Goal: Task Accomplishment & Management: Use online tool/utility

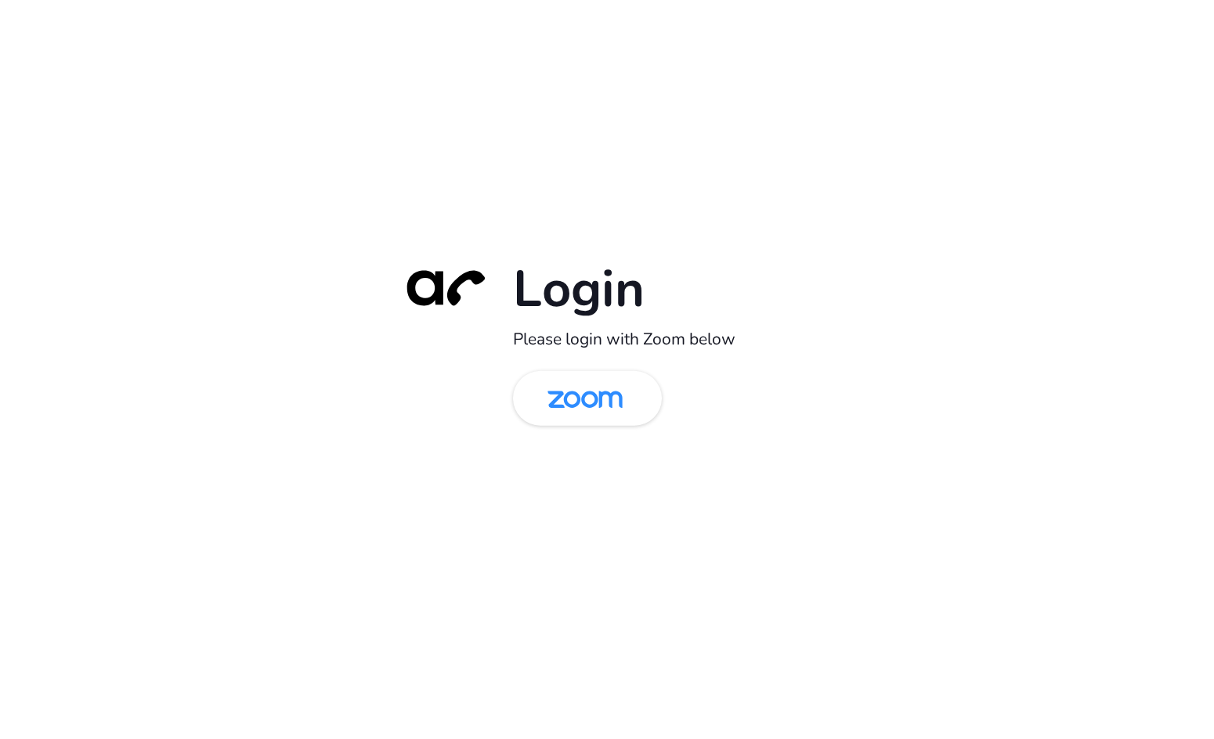
drag, startPoint x: 608, startPoint y: 399, endPoint x: 1049, endPoint y: 337, distance: 446.0
click at [607, 399] on img at bounding box center [585, 399] width 108 height 51
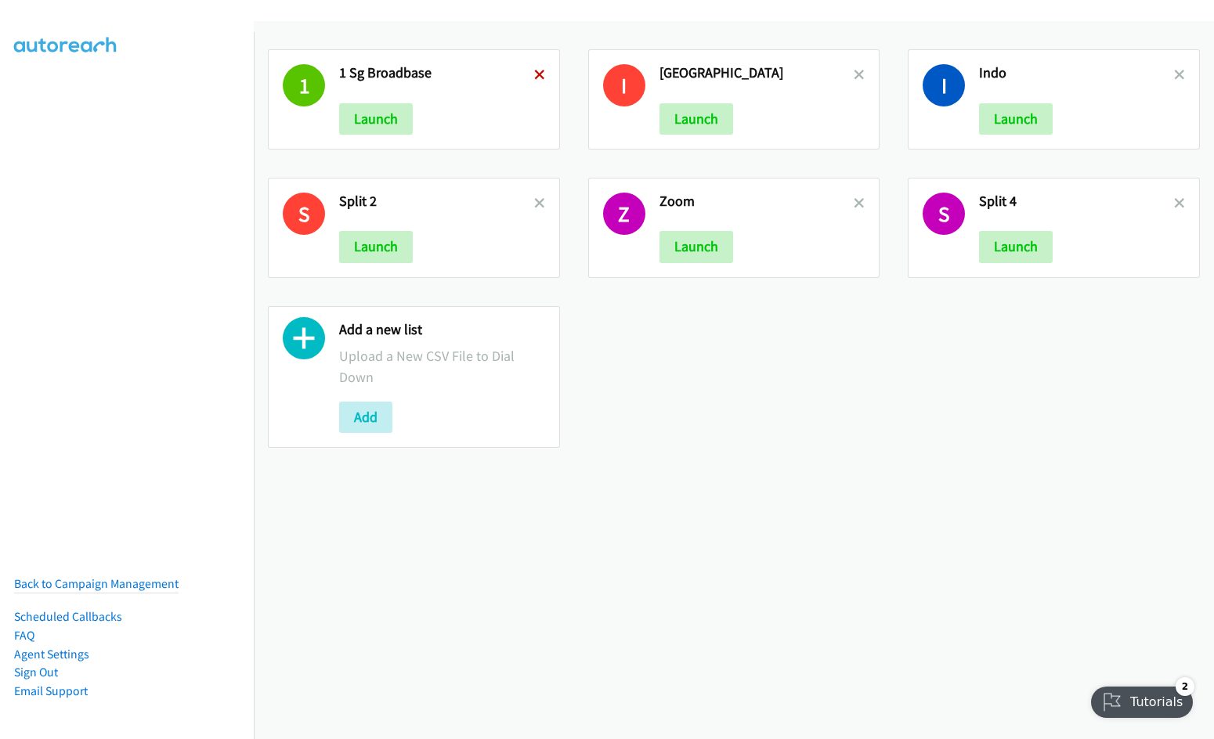
click at [534, 70] on icon at bounding box center [539, 75] width 11 height 11
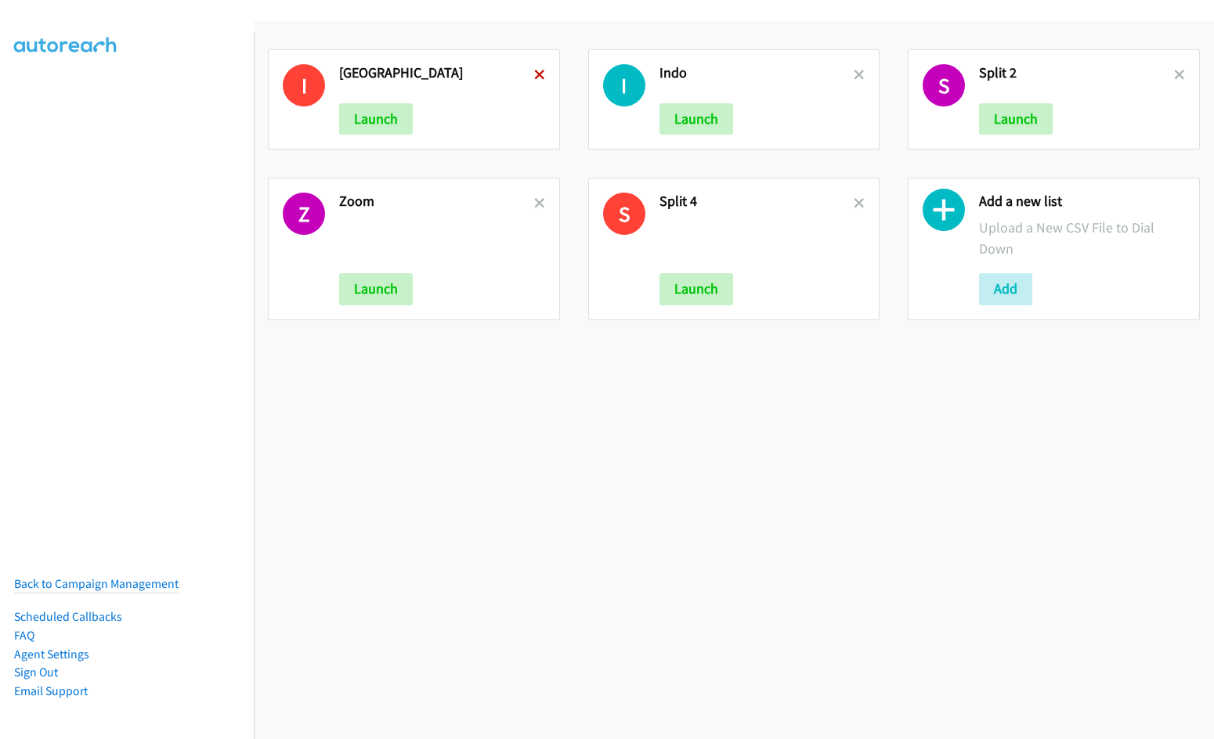
click at [534, 70] on icon at bounding box center [539, 75] width 11 height 11
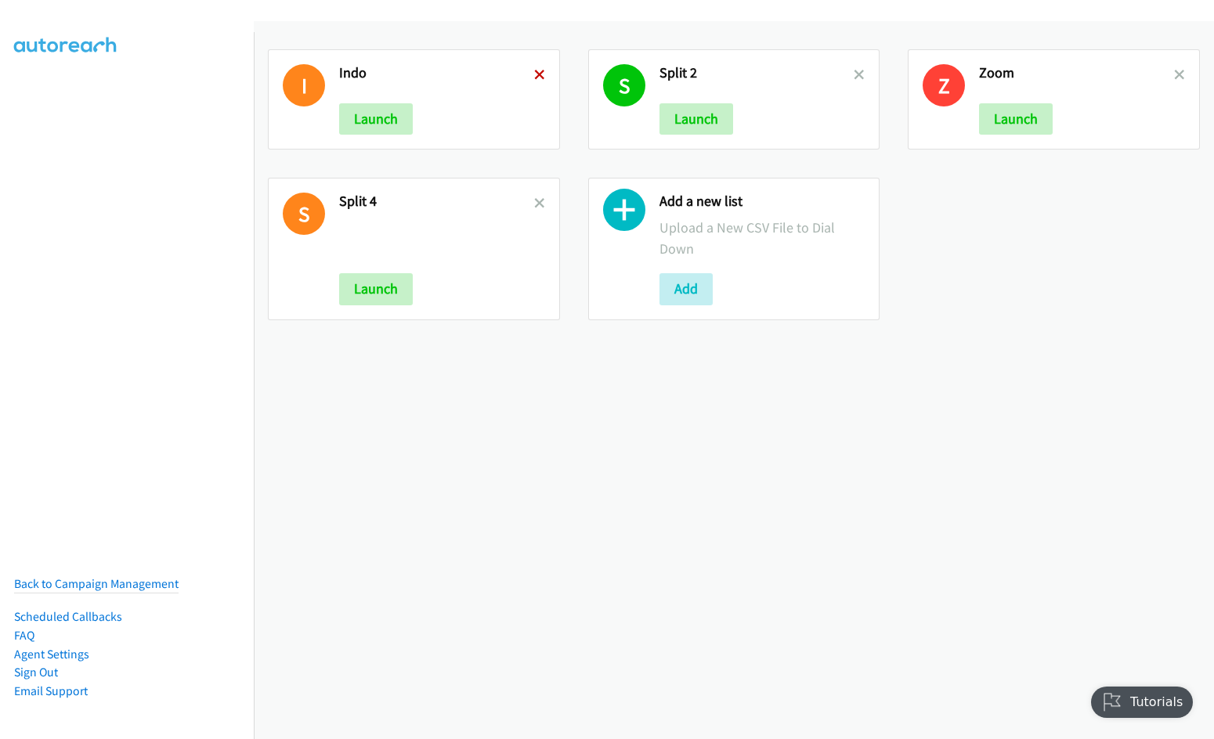
click at [534, 73] on icon at bounding box center [539, 75] width 11 height 11
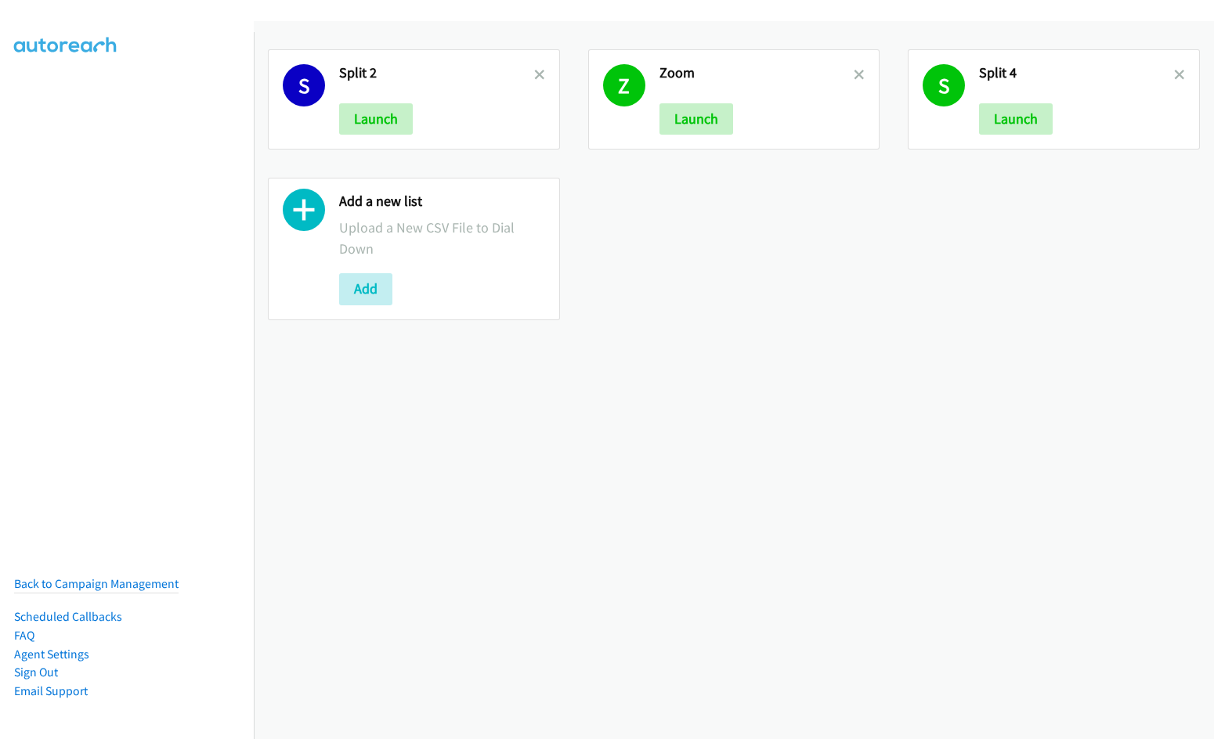
drag, startPoint x: 0, startPoint y: 0, endPoint x: 534, endPoint y: 68, distance: 538.4
click at [534, 68] on link at bounding box center [539, 75] width 11 height 18
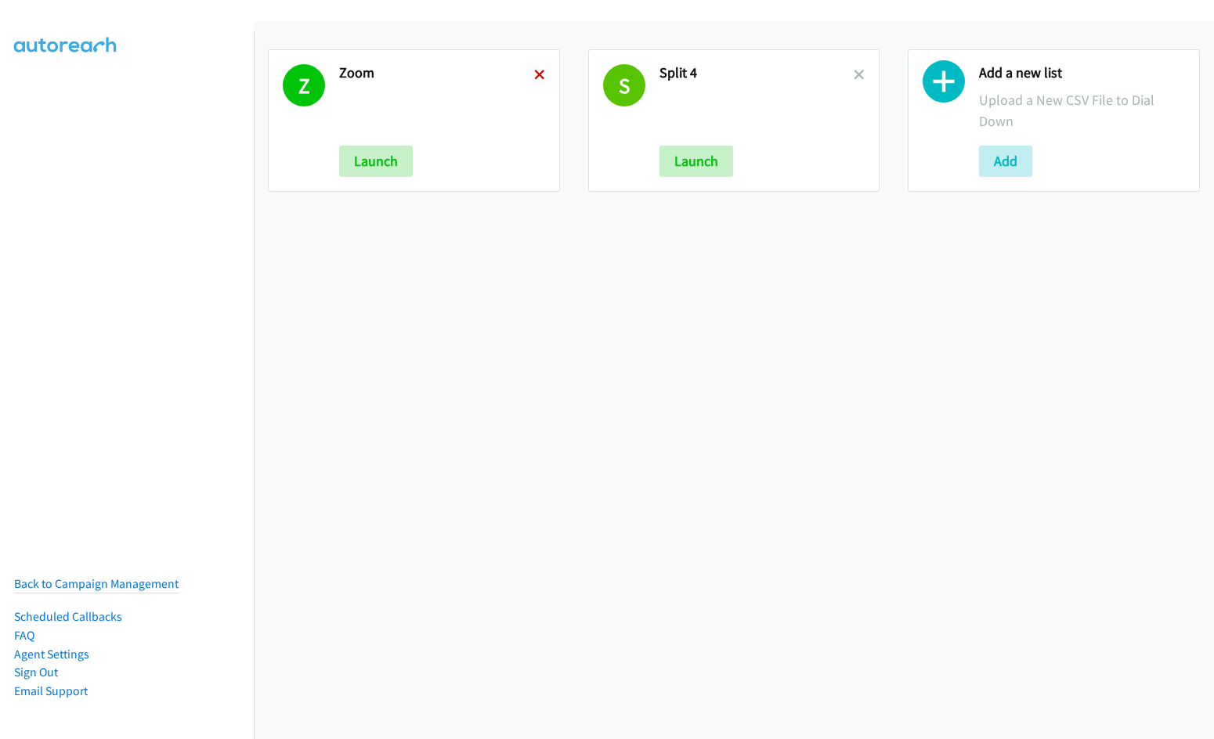
click at [534, 77] on icon at bounding box center [539, 75] width 11 height 11
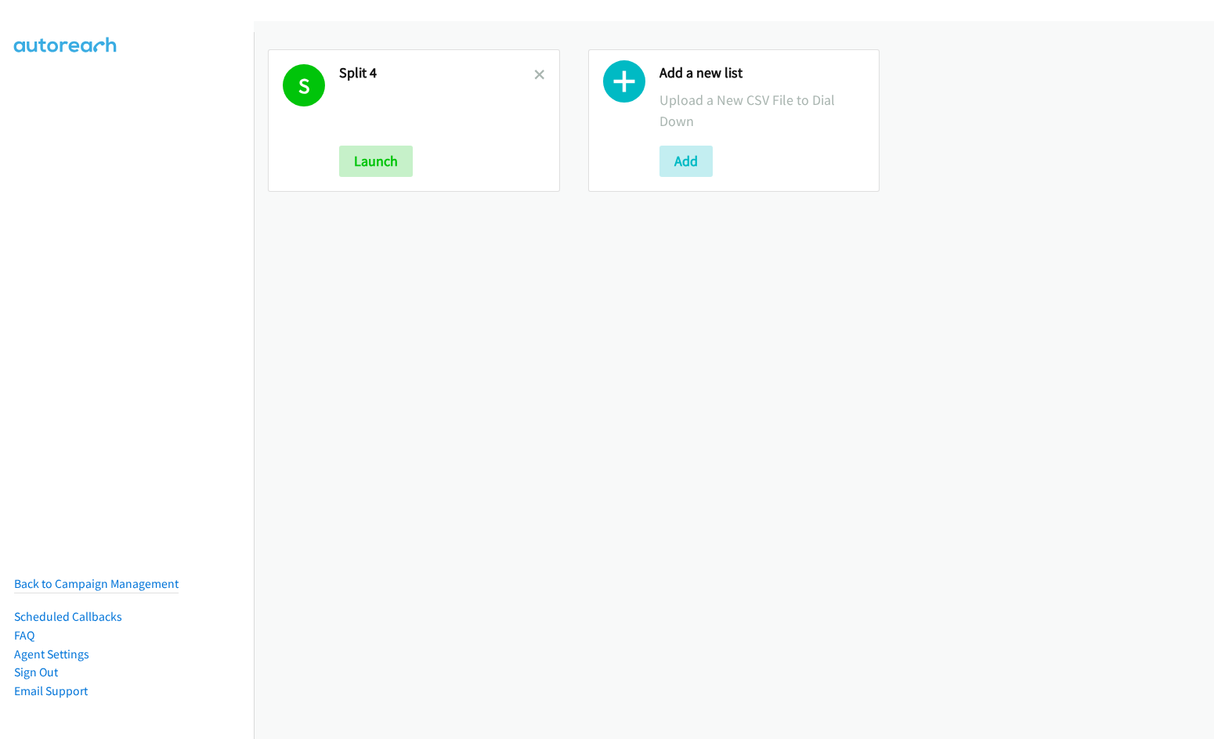
click at [534, 77] on icon at bounding box center [539, 75] width 11 height 11
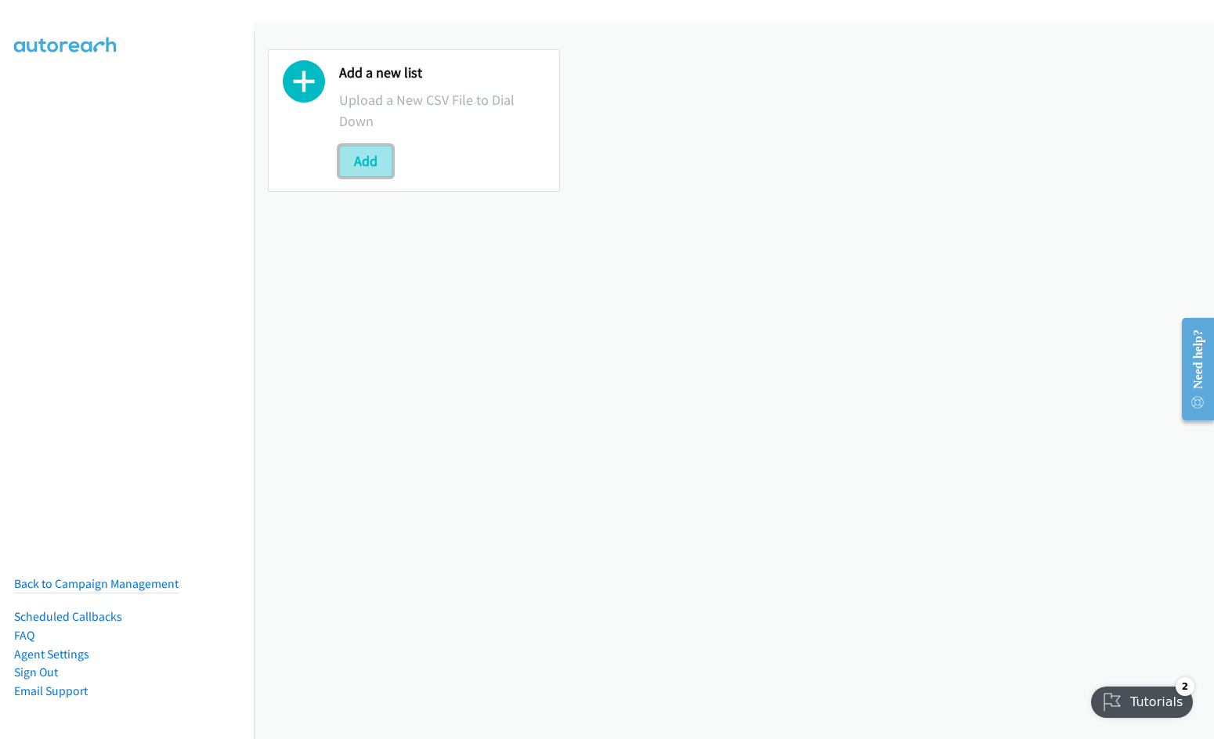
click at [371, 168] on button "Add" at bounding box center [365, 161] width 53 height 31
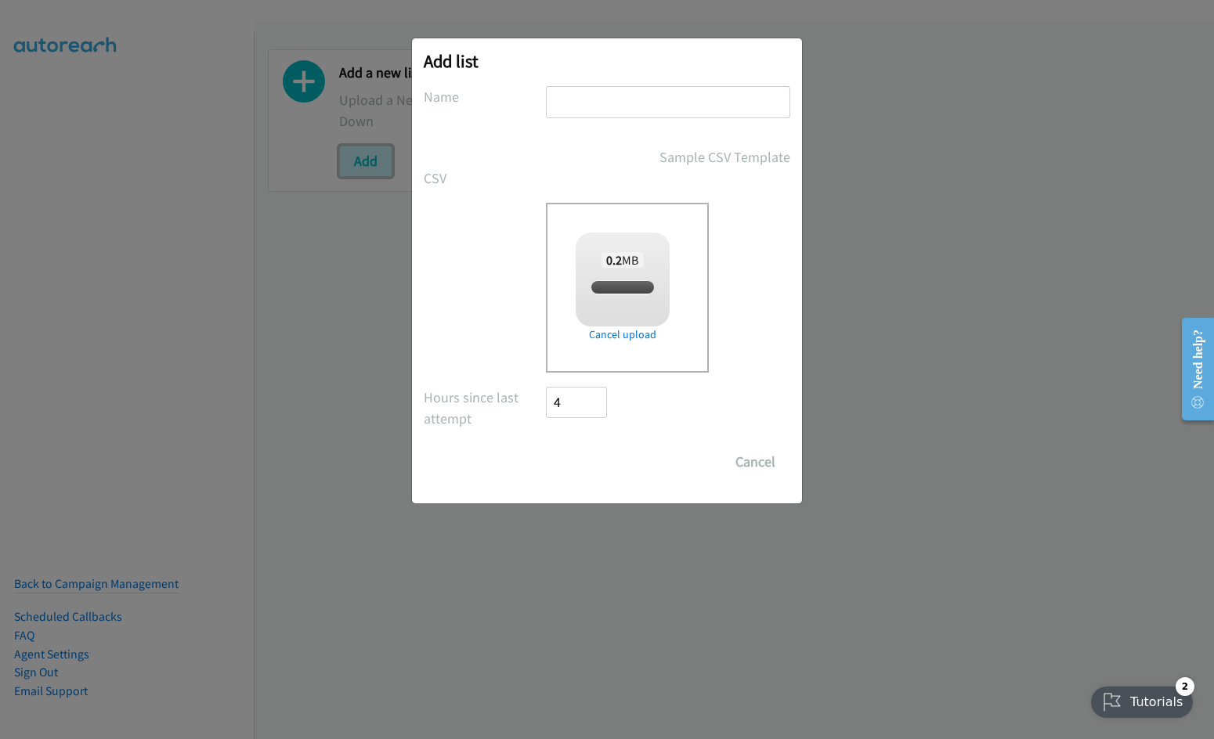
checkbox input "true"
click at [616, 110] on input "text" at bounding box center [668, 102] width 244 height 32
type input "Split 1"
click at [546, 446] on input "Save List" at bounding box center [587, 461] width 82 height 31
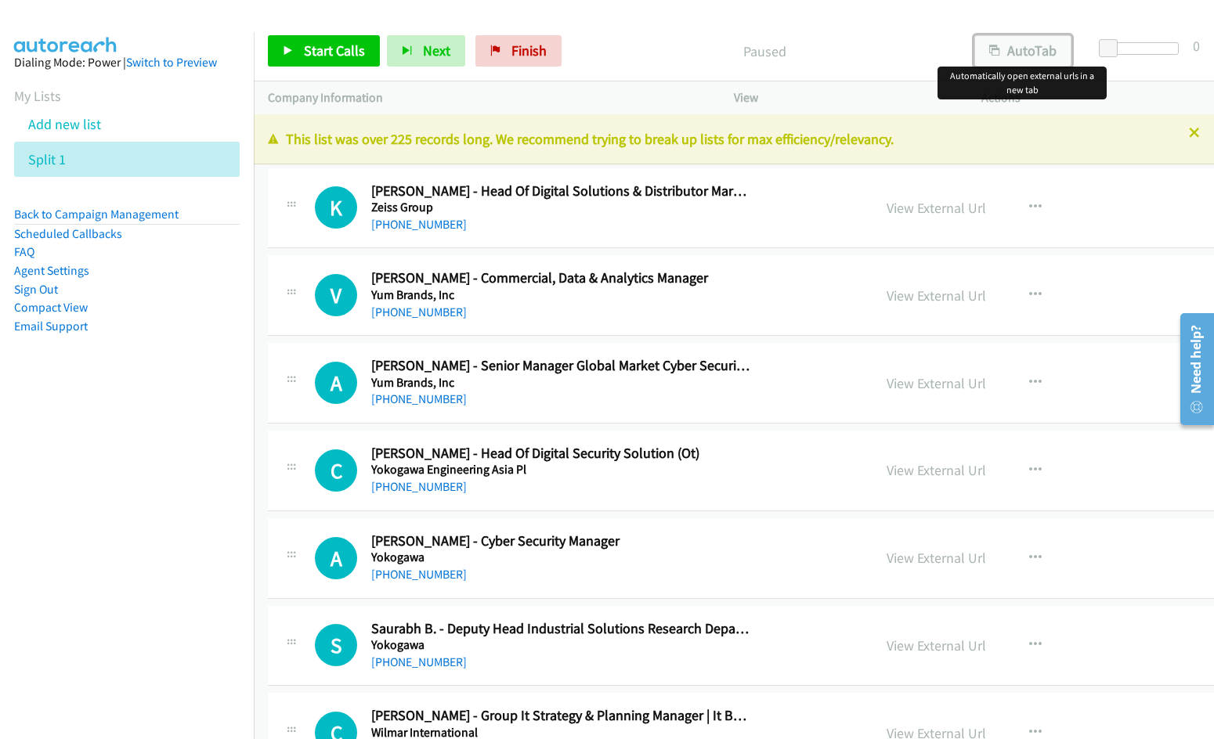
click at [1023, 56] on button "AutoTab" at bounding box center [1022, 50] width 97 height 31
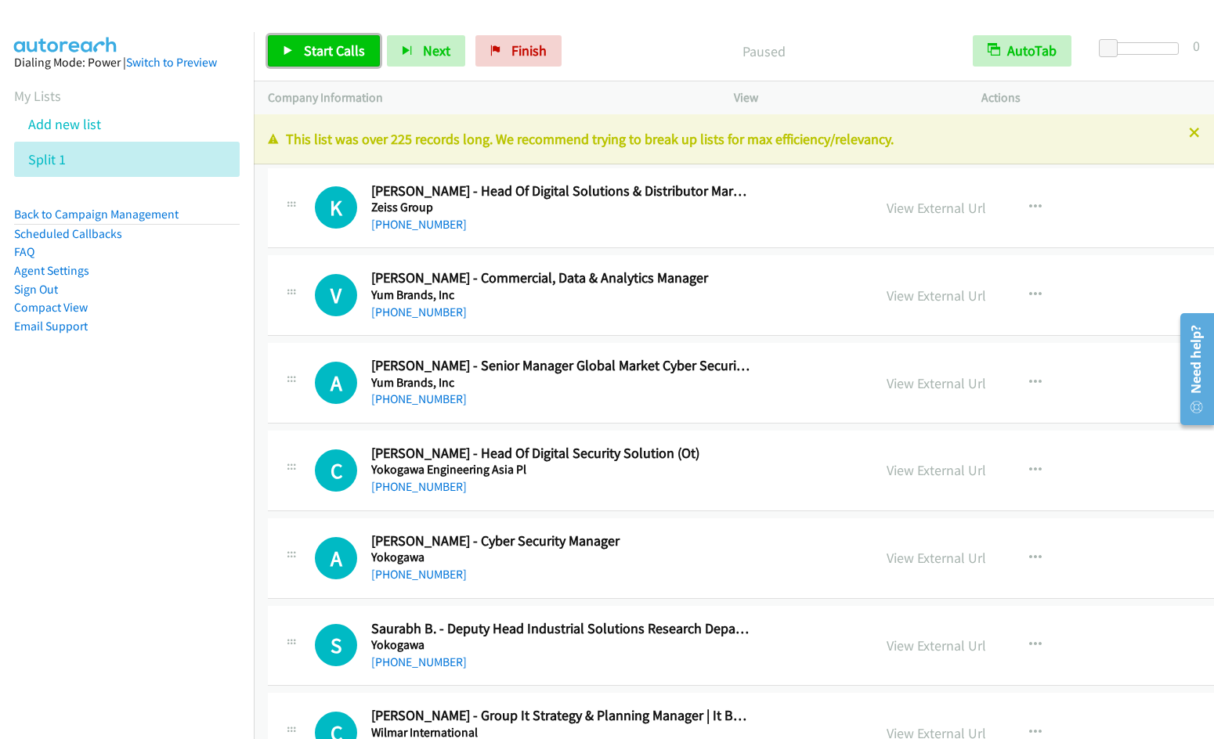
click at [333, 52] on span "Start Calls" at bounding box center [334, 51] width 61 height 18
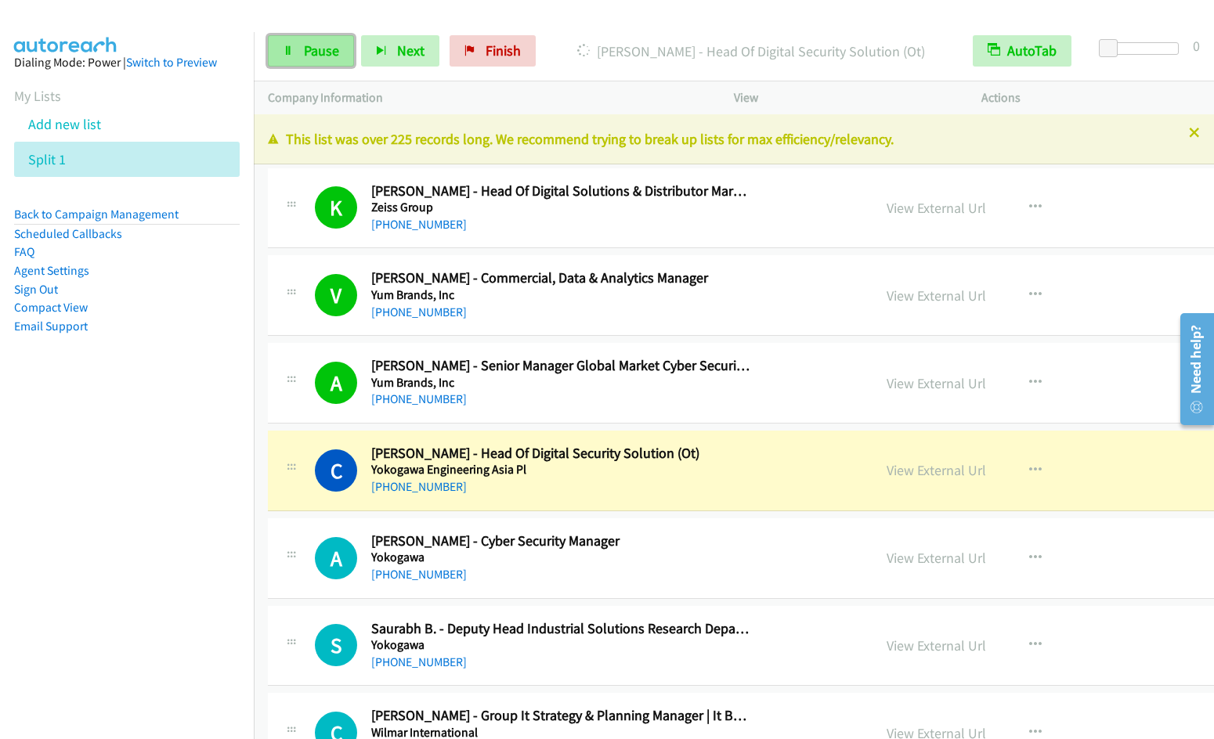
click at [322, 51] on span "Pause" at bounding box center [321, 51] width 35 height 18
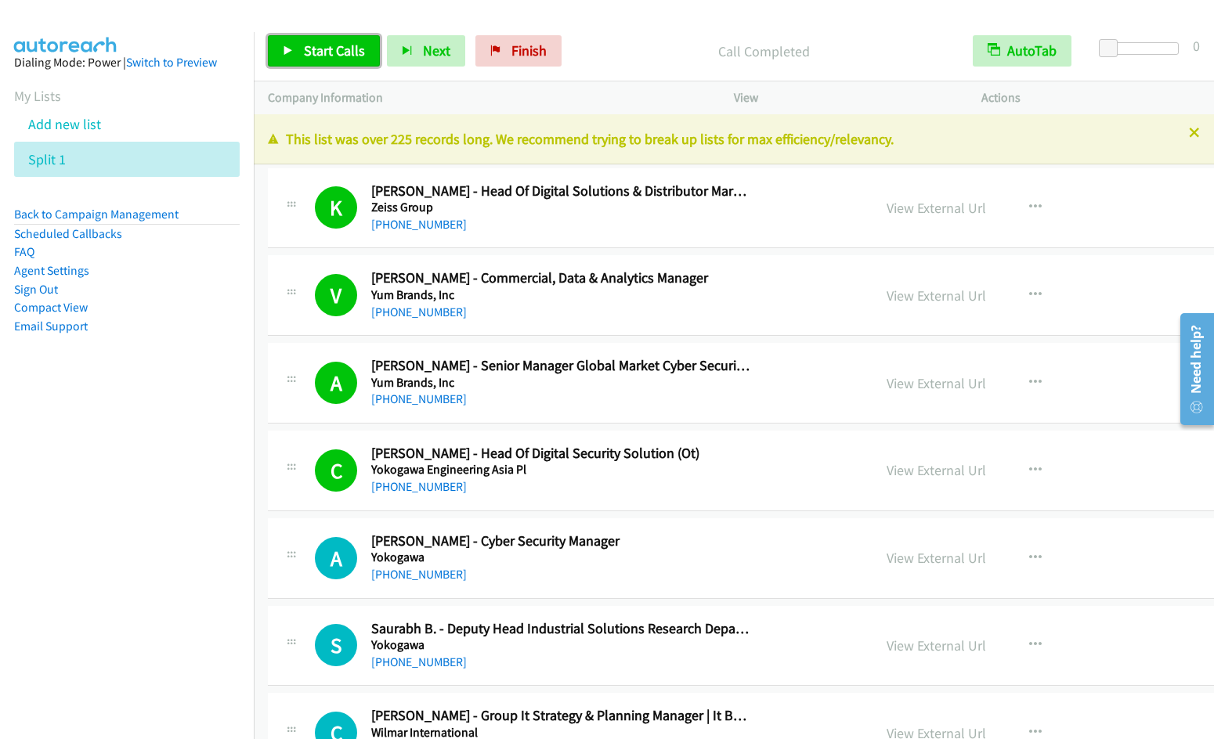
click at [319, 48] on span "Start Calls" at bounding box center [334, 51] width 61 height 18
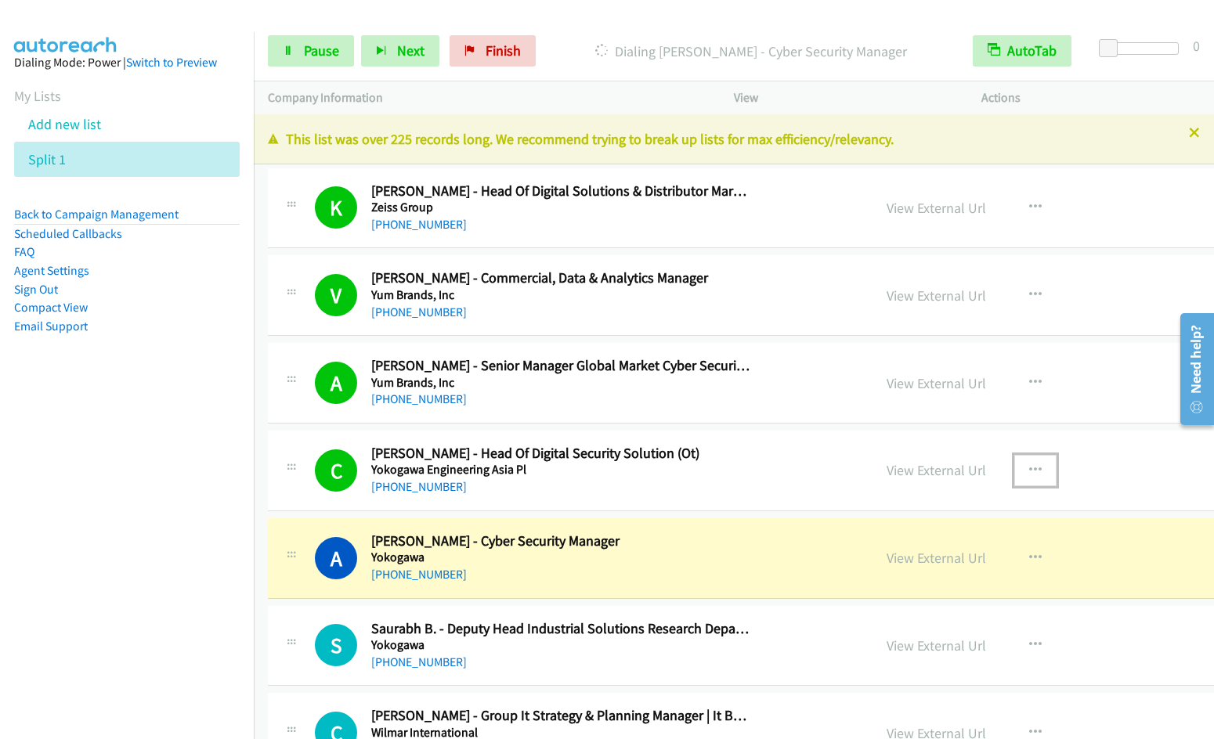
click at [1029, 470] on icon "button" at bounding box center [1035, 470] width 13 height 13
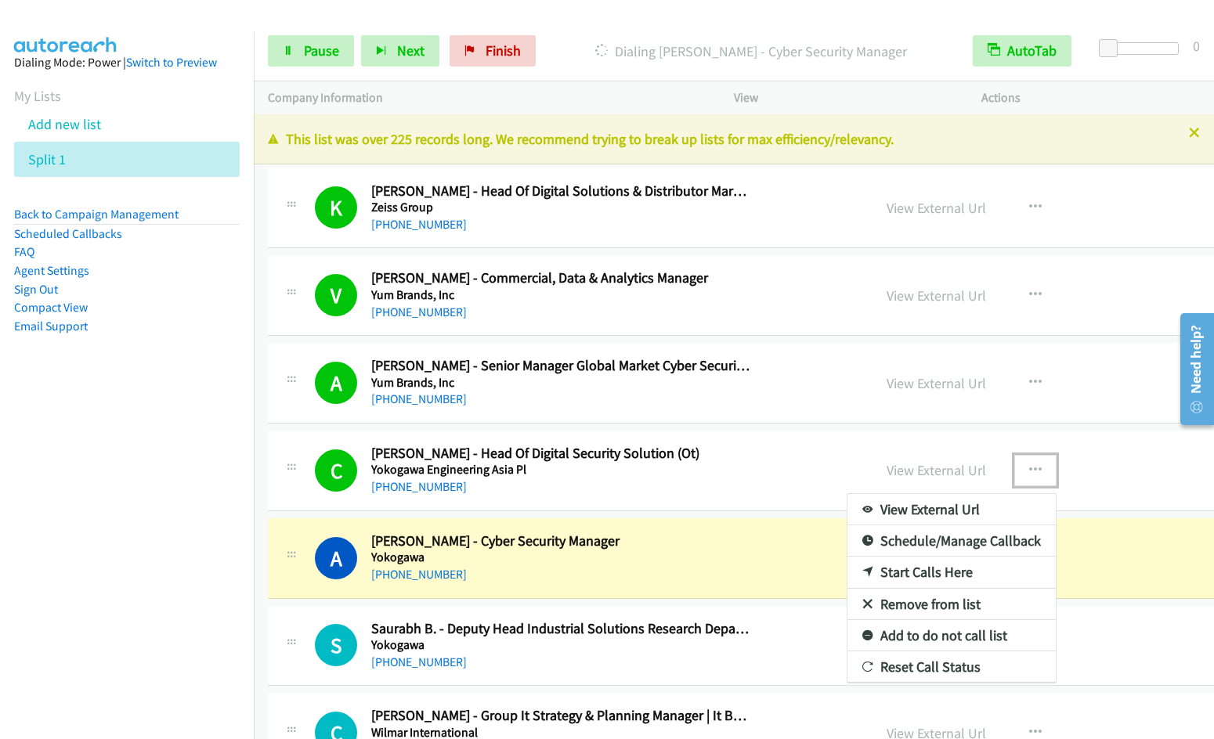
drag, startPoint x: 841, startPoint y: 602, endPoint x: 812, endPoint y: 305, distance: 298.2
click at [951, 466] on div at bounding box center [607, 369] width 1214 height 739
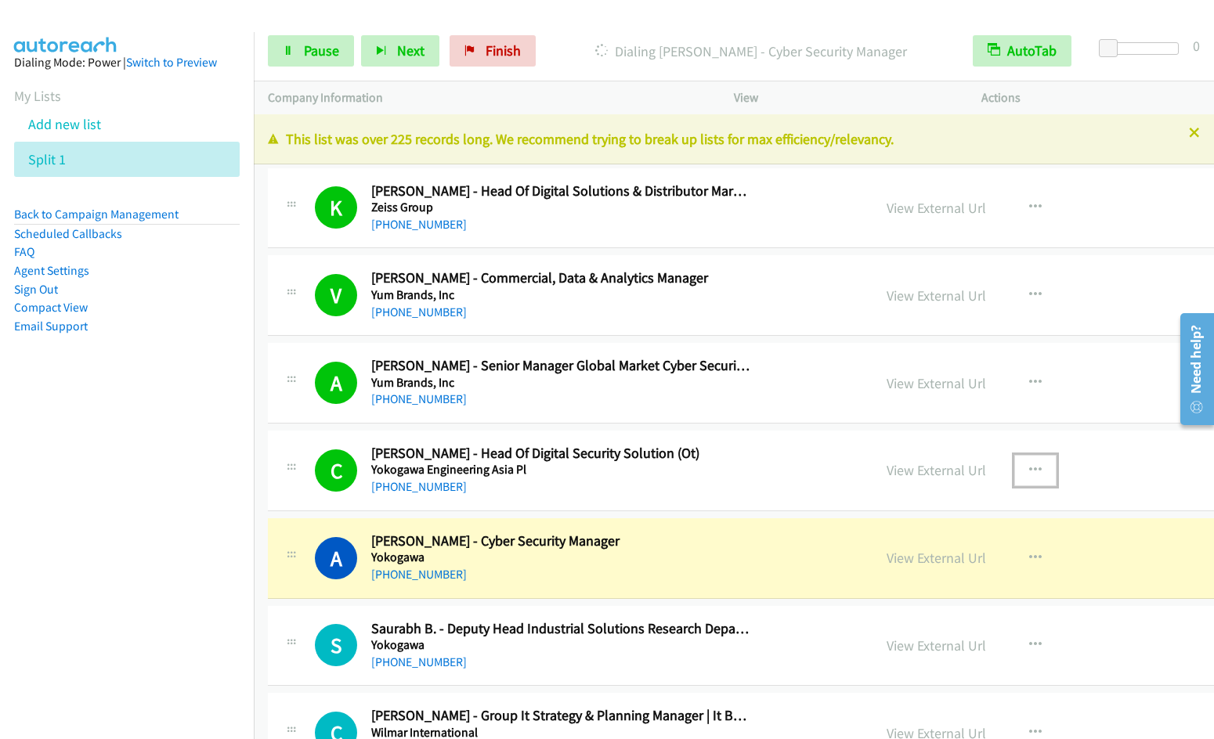
click at [1029, 466] on icon "button" at bounding box center [1035, 470] width 13 height 13
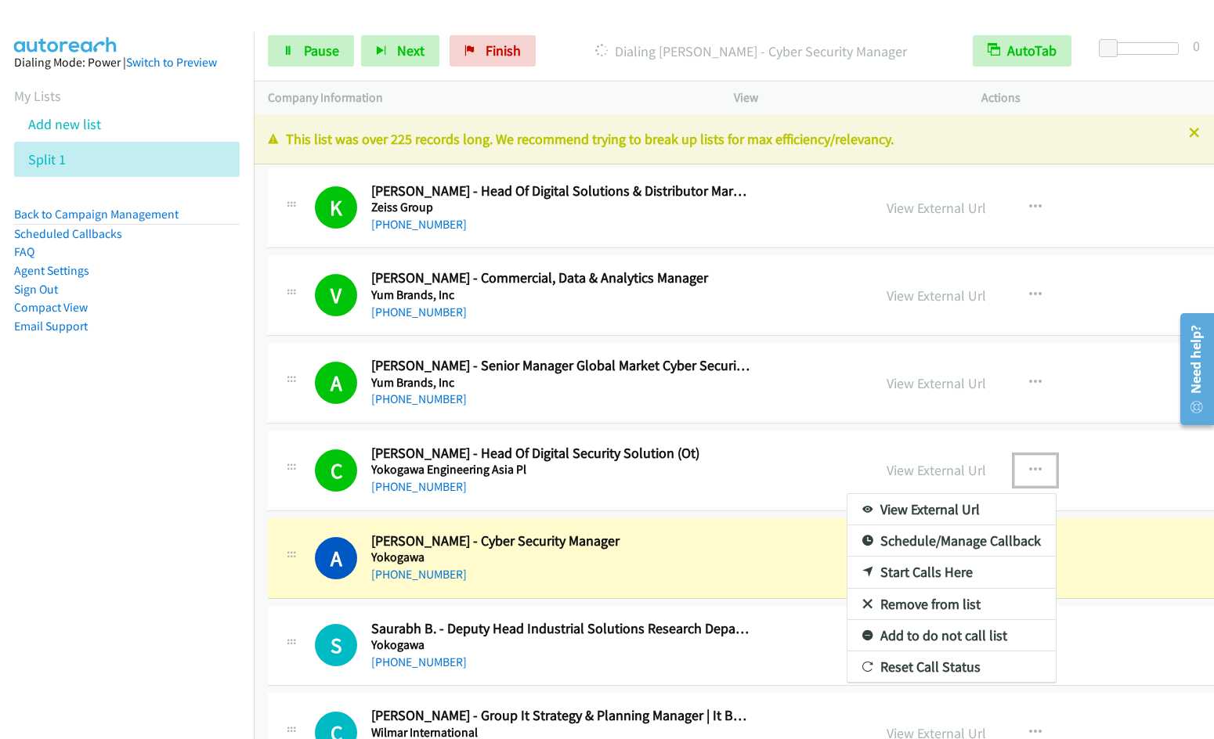
click at [847, 606] on link "Remove from list" at bounding box center [951, 604] width 208 height 31
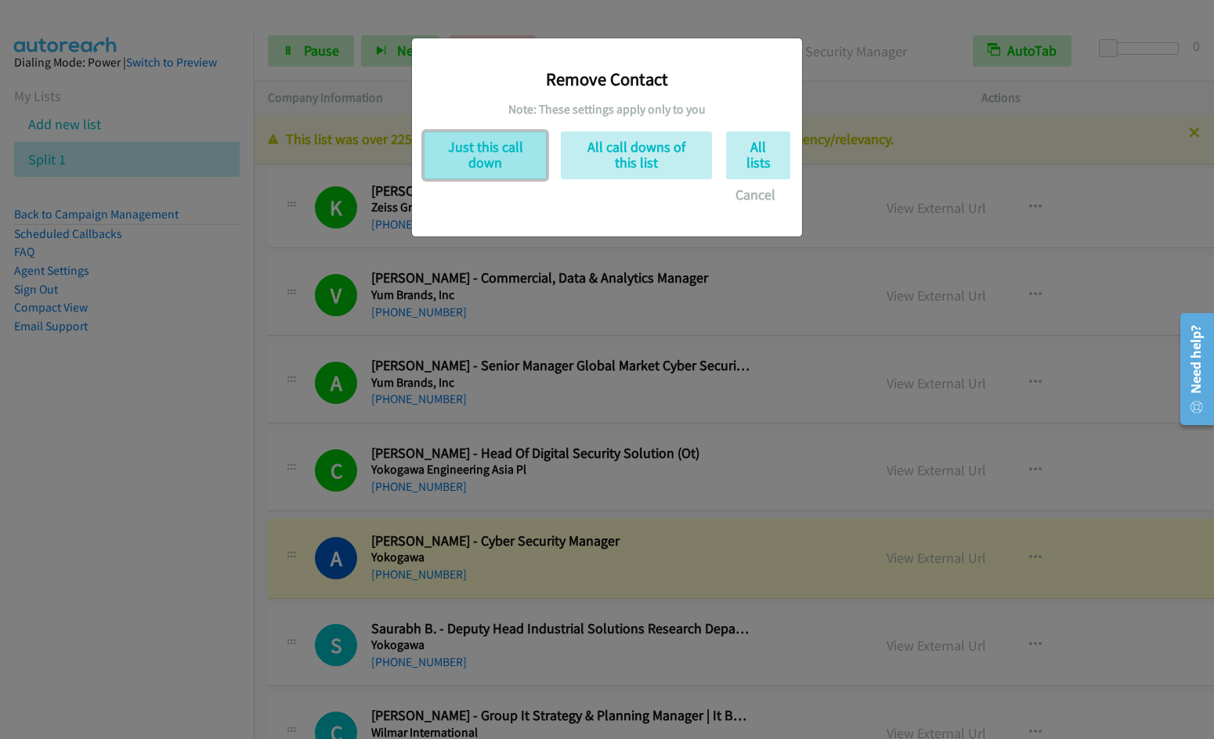
click at [489, 153] on button "Just this call down" at bounding box center [485, 156] width 123 height 48
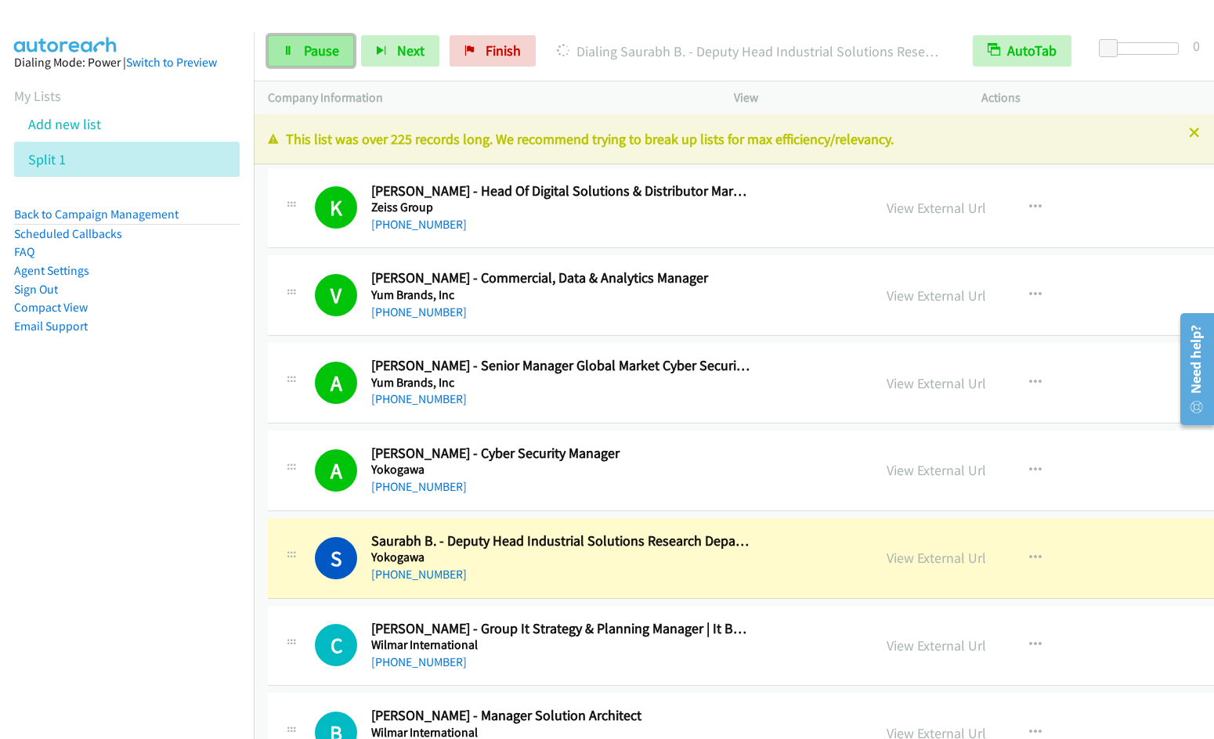
click at [309, 45] on span "Pause" at bounding box center [321, 51] width 35 height 18
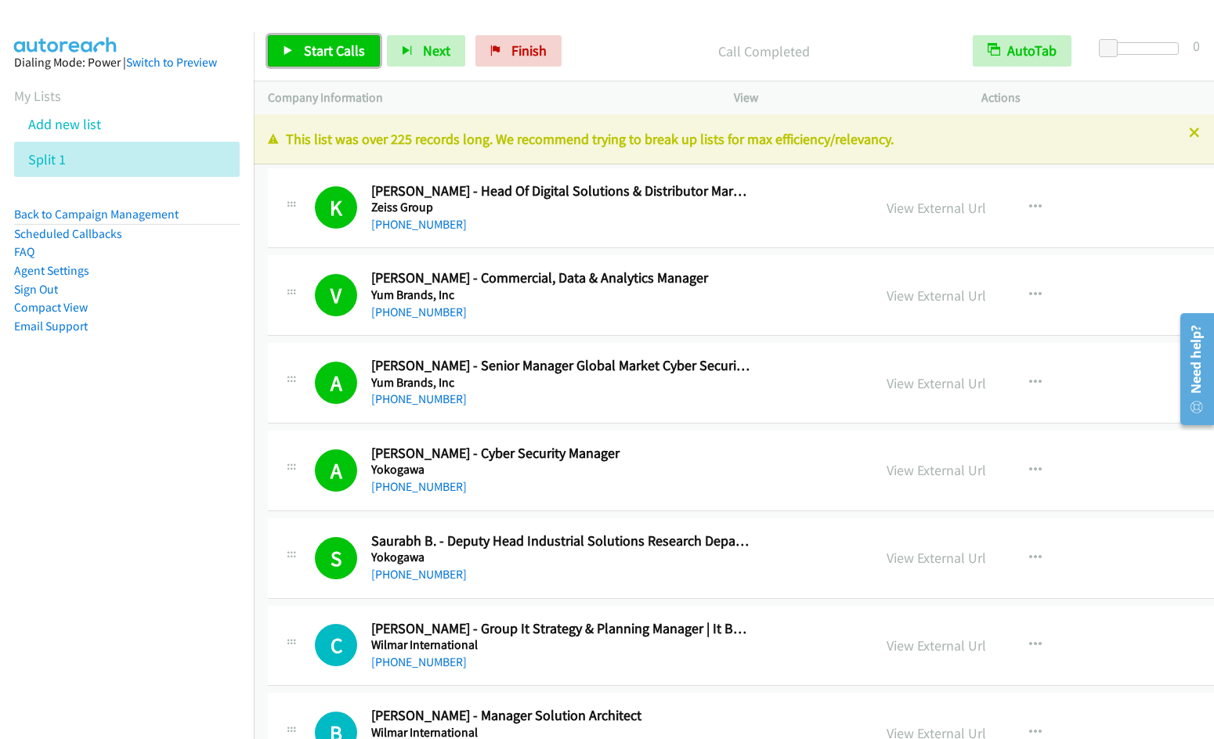
click at [318, 49] on span "Start Calls" at bounding box center [334, 51] width 61 height 18
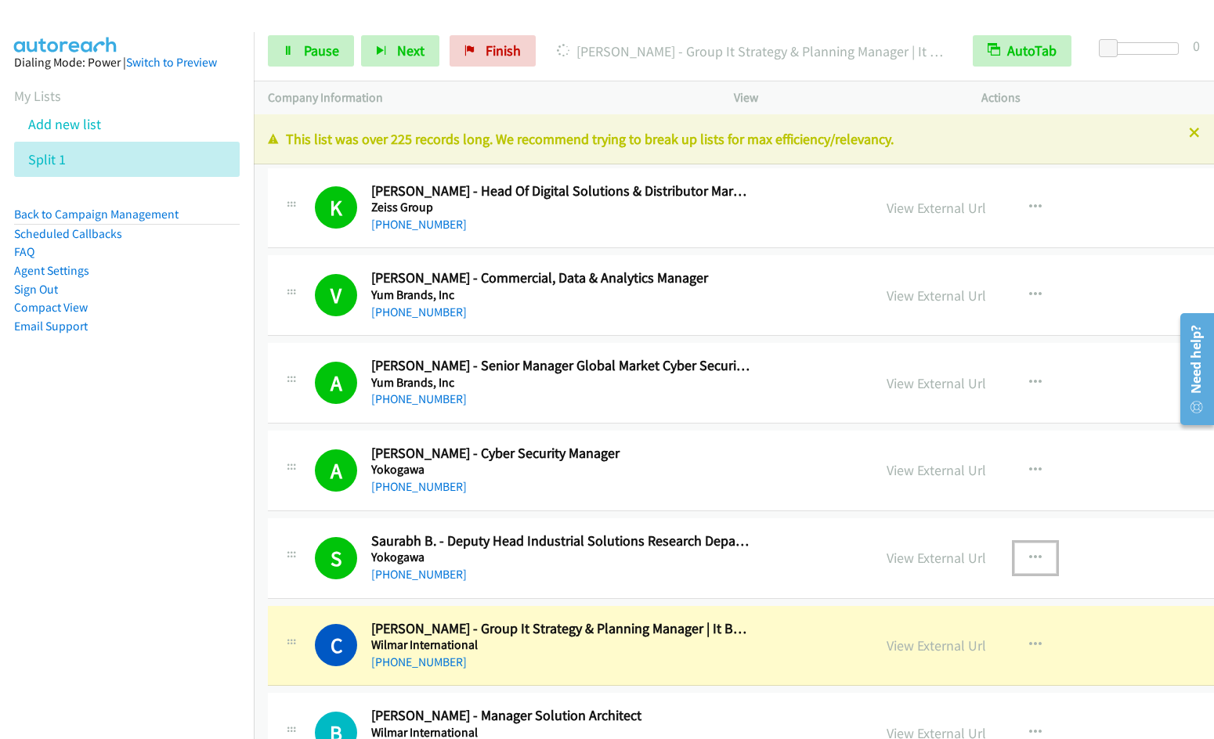
click at [1029, 552] on icon "button" at bounding box center [1035, 558] width 13 height 13
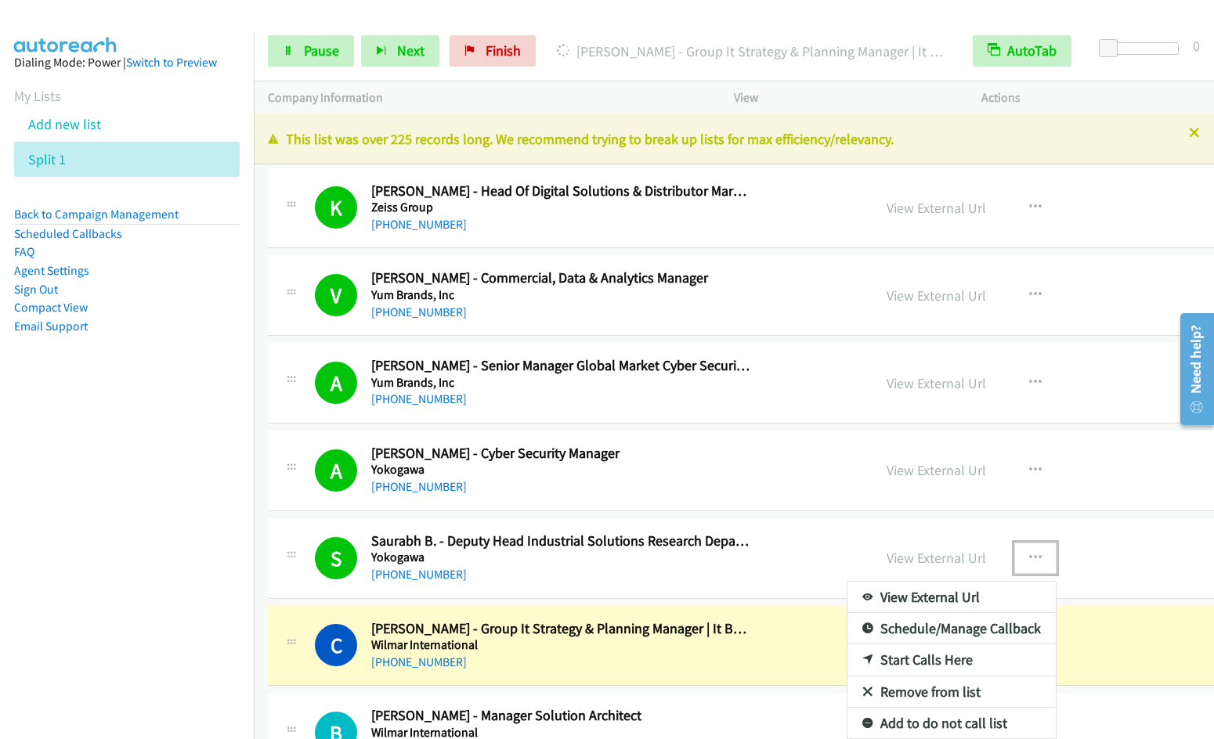
click at [854, 693] on link "Remove from list" at bounding box center [951, 692] width 208 height 31
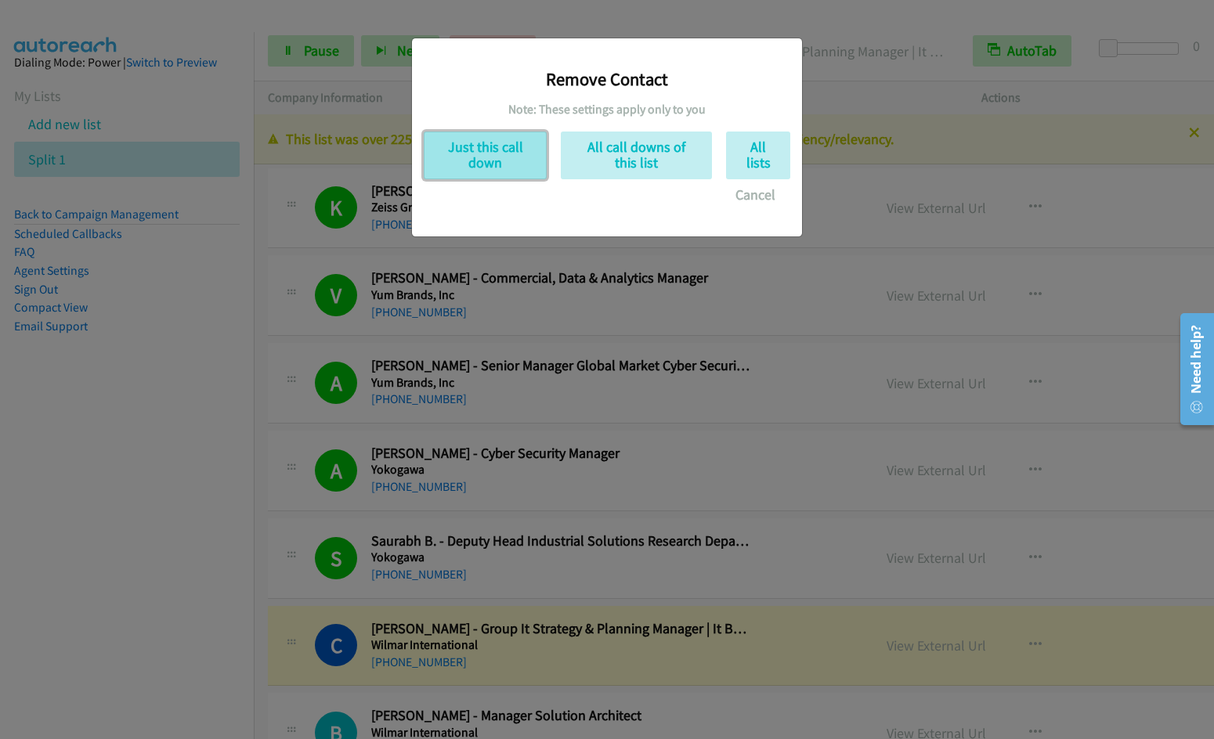
click at [469, 152] on button "Just this call down" at bounding box center [485, 156] width 123 height 48
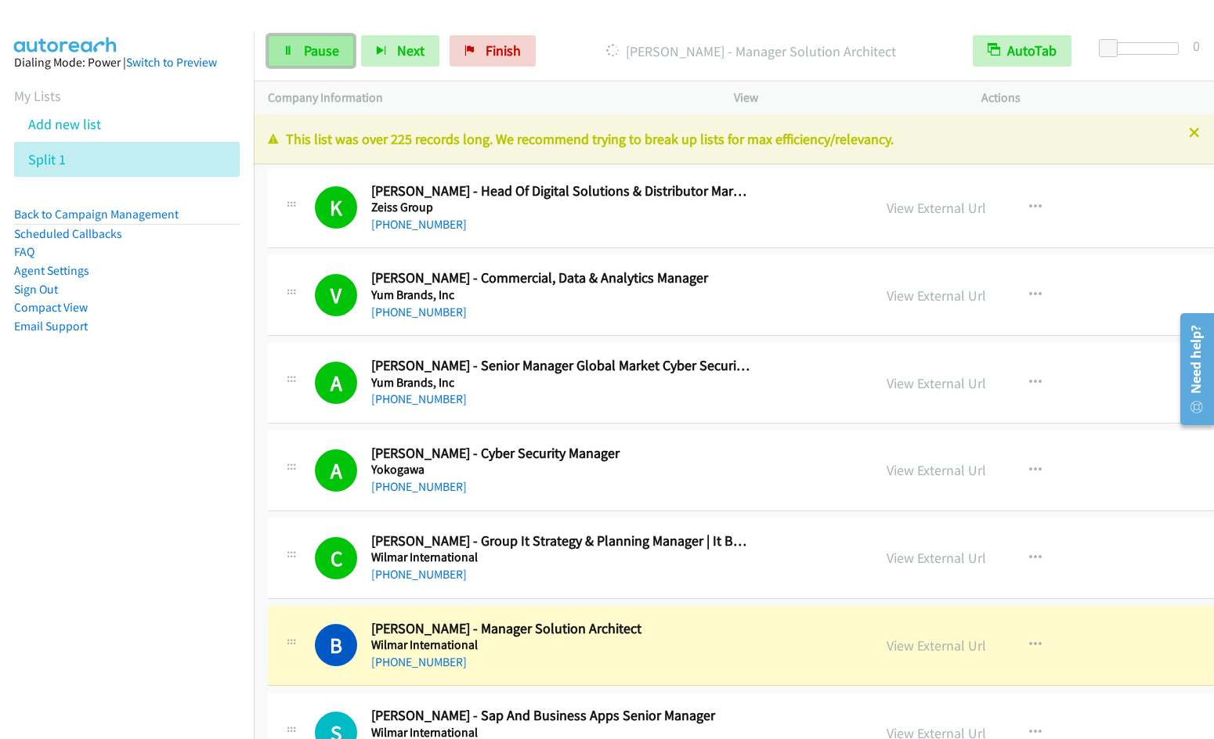
click at [299, 53] on link "Pause" at bounding box center [311, 50] width 86 height 31
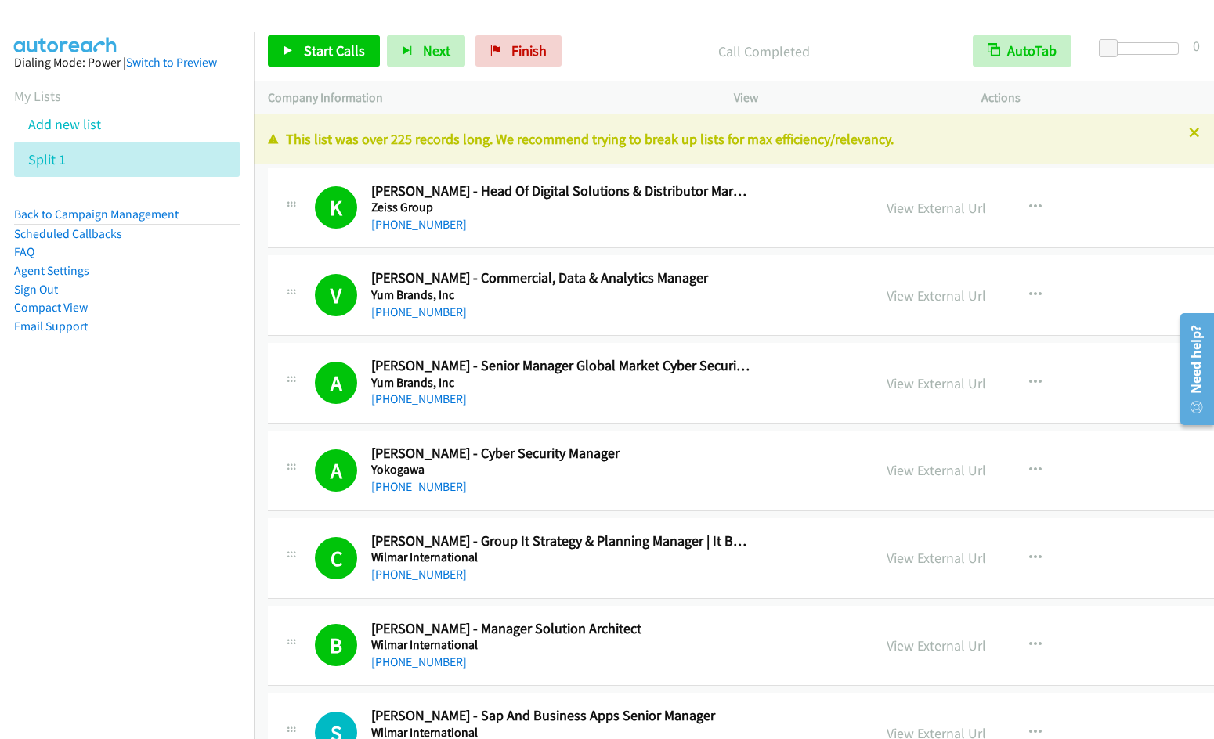
scroll to position [536, 0]
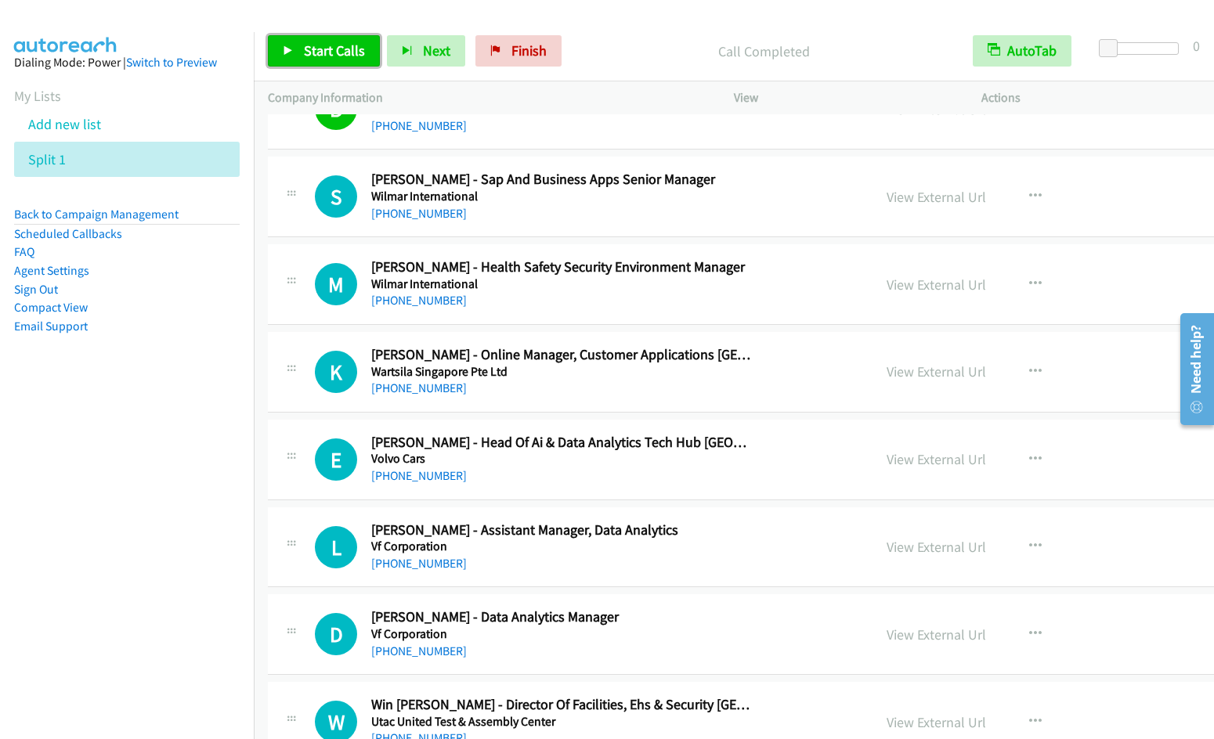
click at [331, 51] on span "Start Calls" at bounding box center [334, 51] width 61 height 18
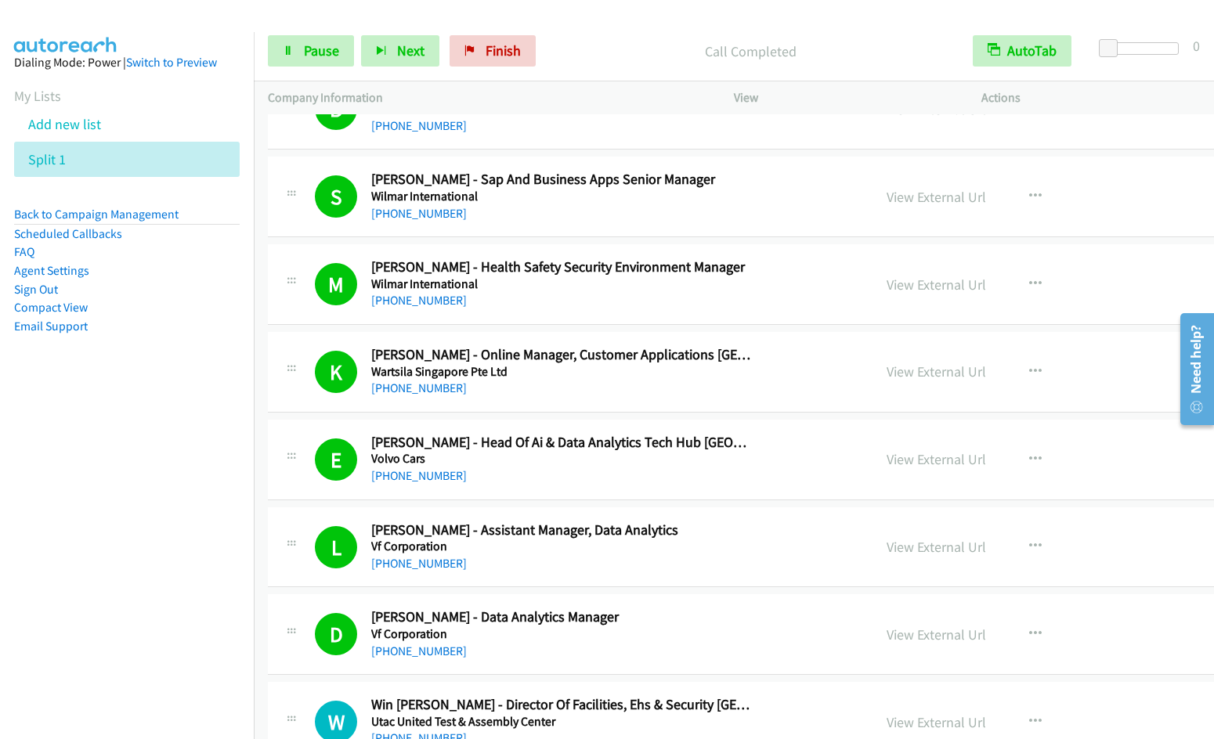
scroll to position [1073, 0]
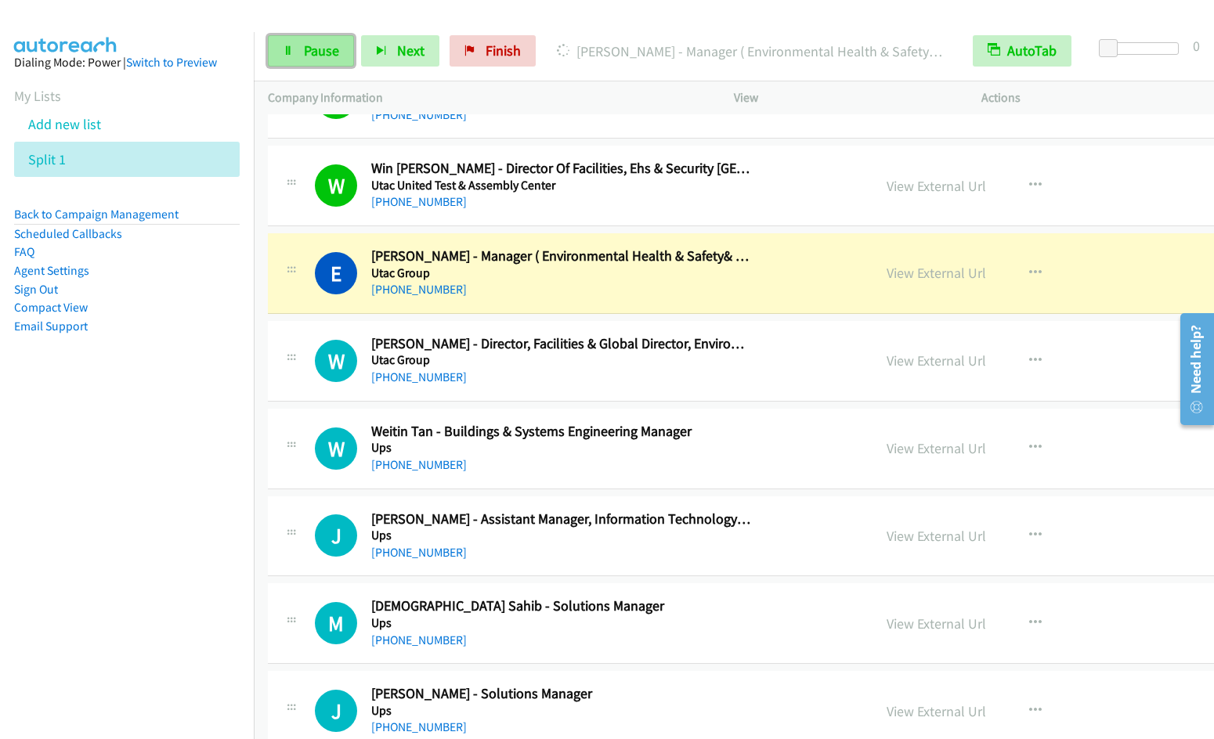
click at [305, 56] on span "Pause" at bounding box center [321, 51] width 35 height 18
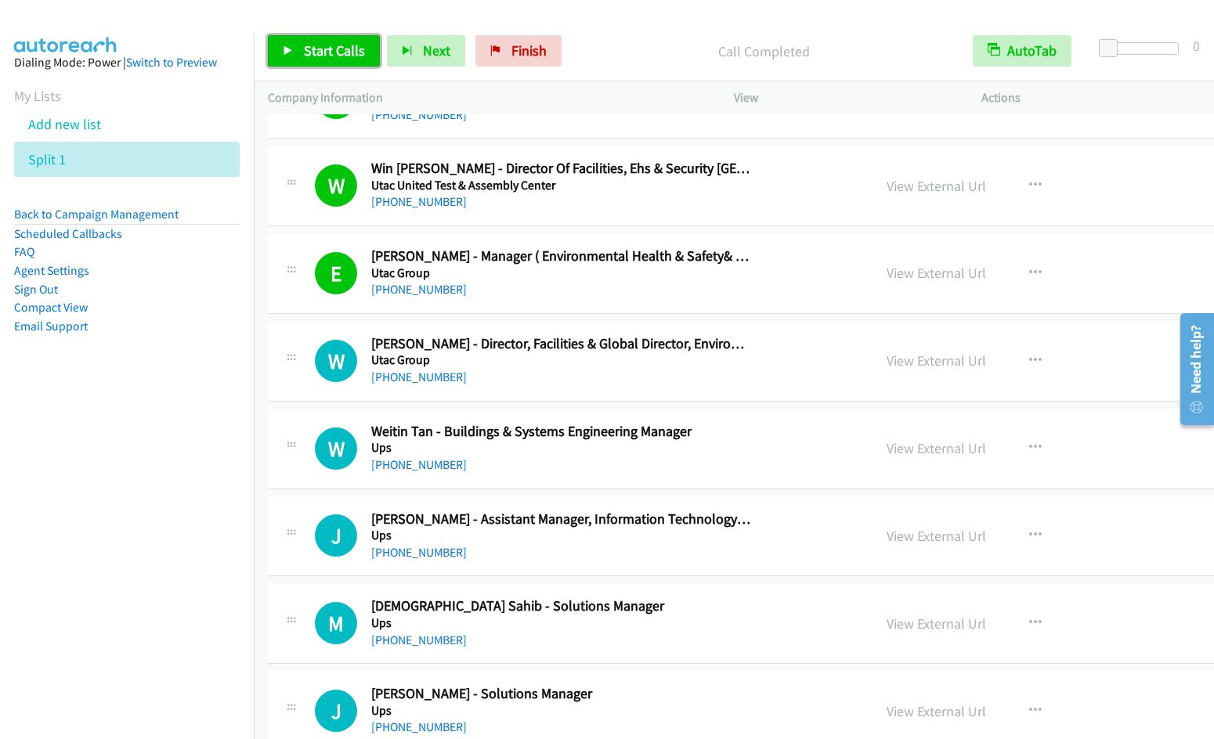
click at [316, 51] on span "Start Calls" at bounding box center [334, 51] width 61 height 18
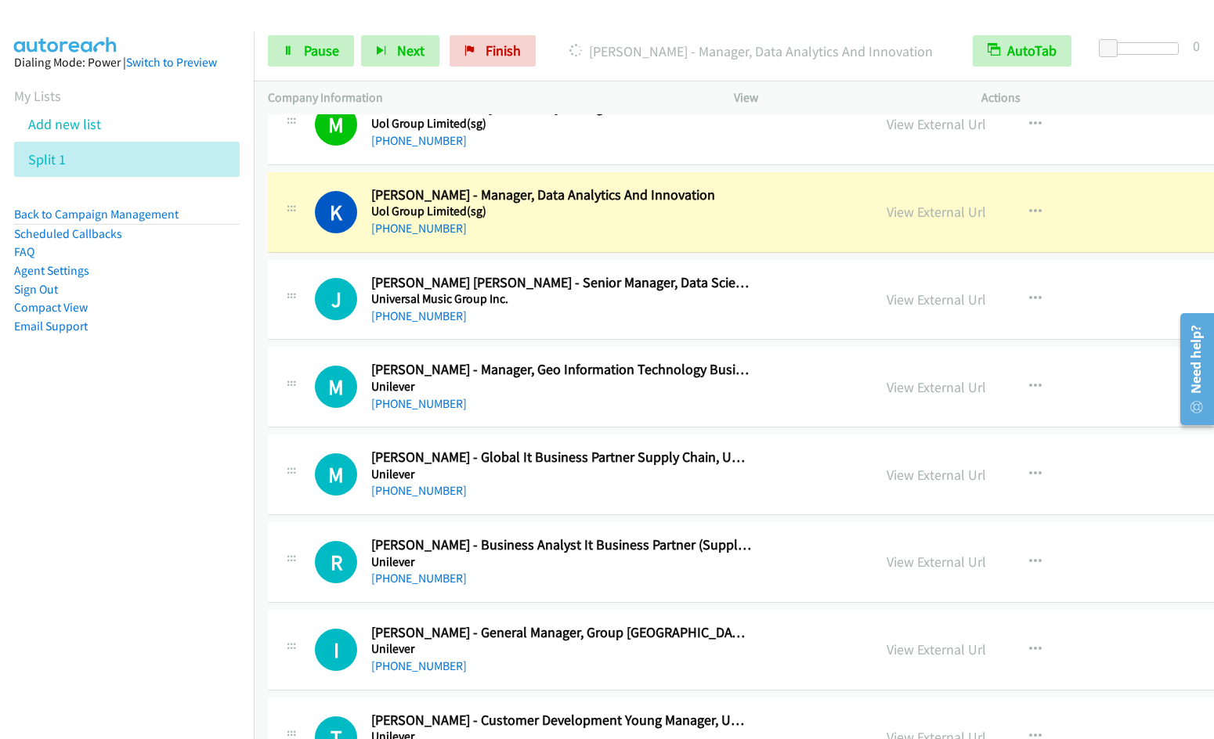
scroll to position [1781, 0]
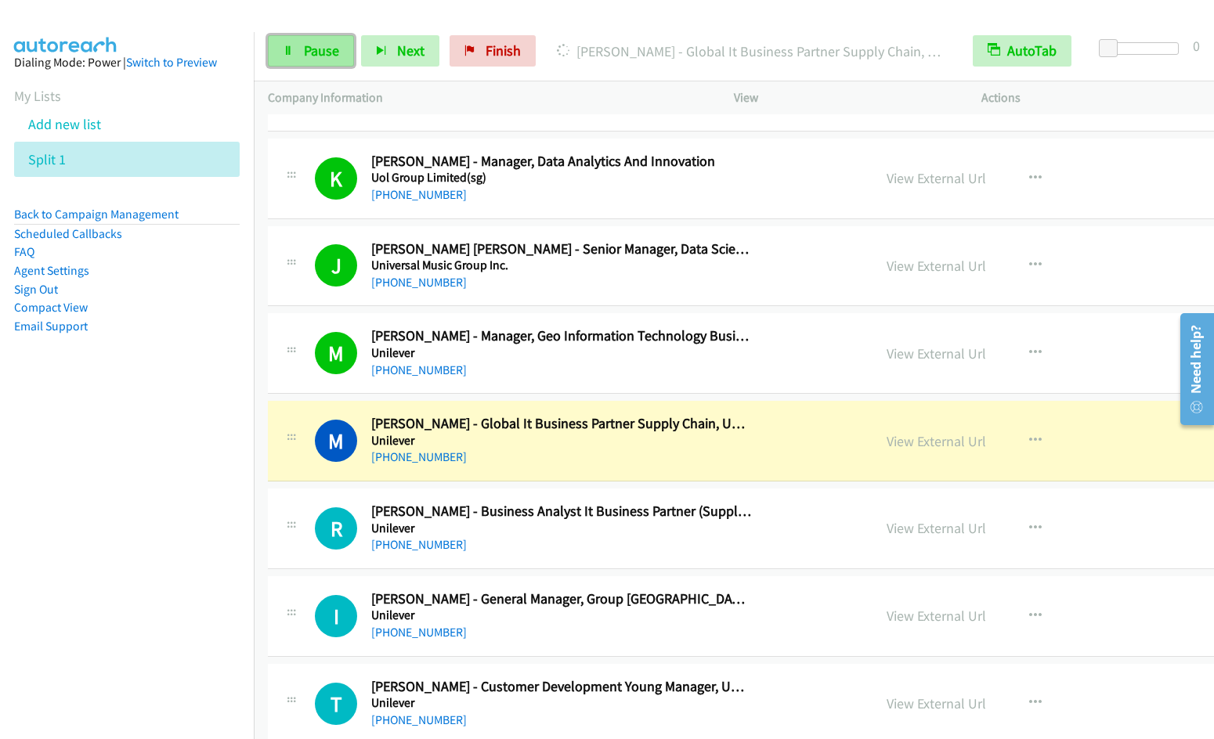
click at [312, 52] on span "Pause" at bounding box center [321, 51] width 35 height 18
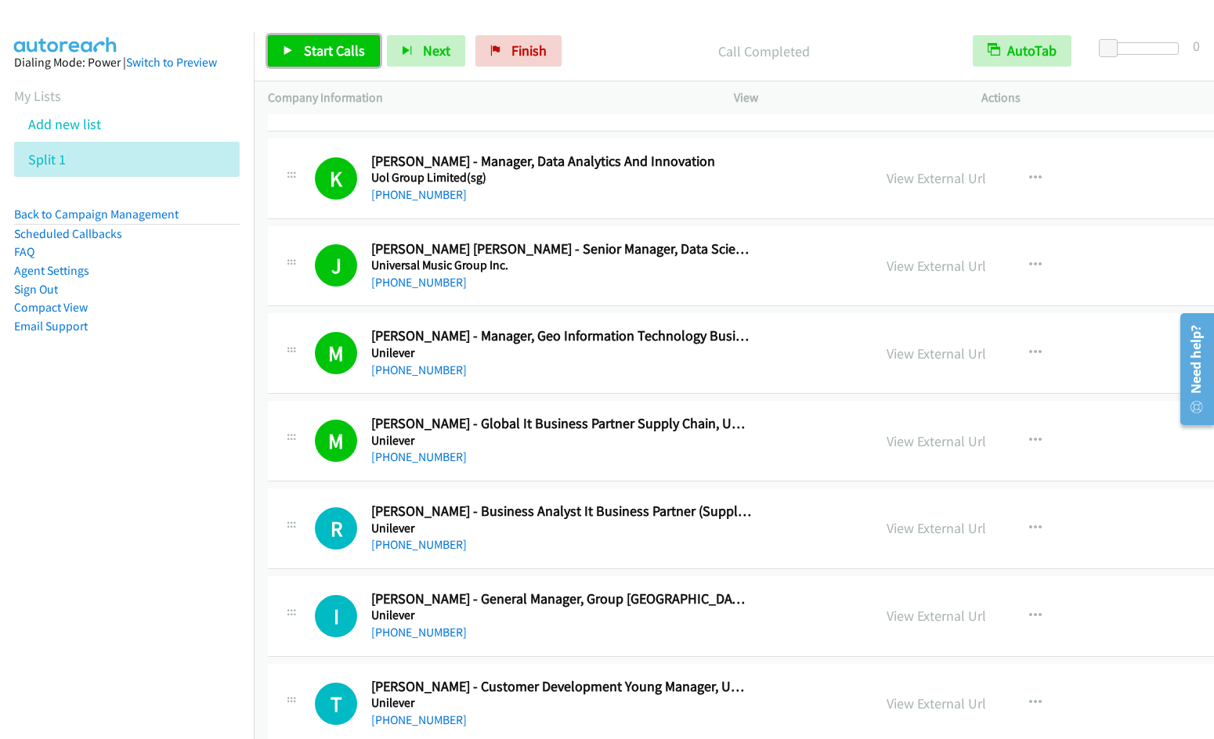
click at [327, 46] on span "Start Calls" at bounding box center [334, 51] width 61 height 18
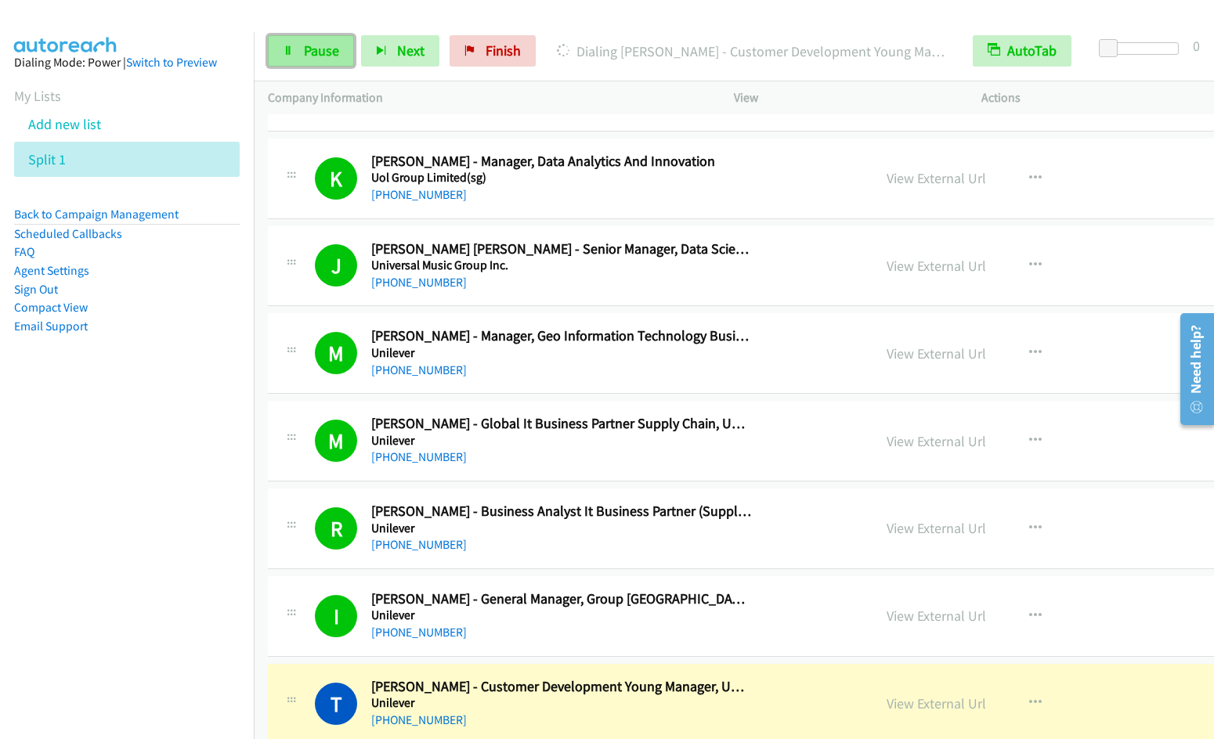
click at [291, 63] on link "Pause" at bounding box center [311, 50] width 86 height 31
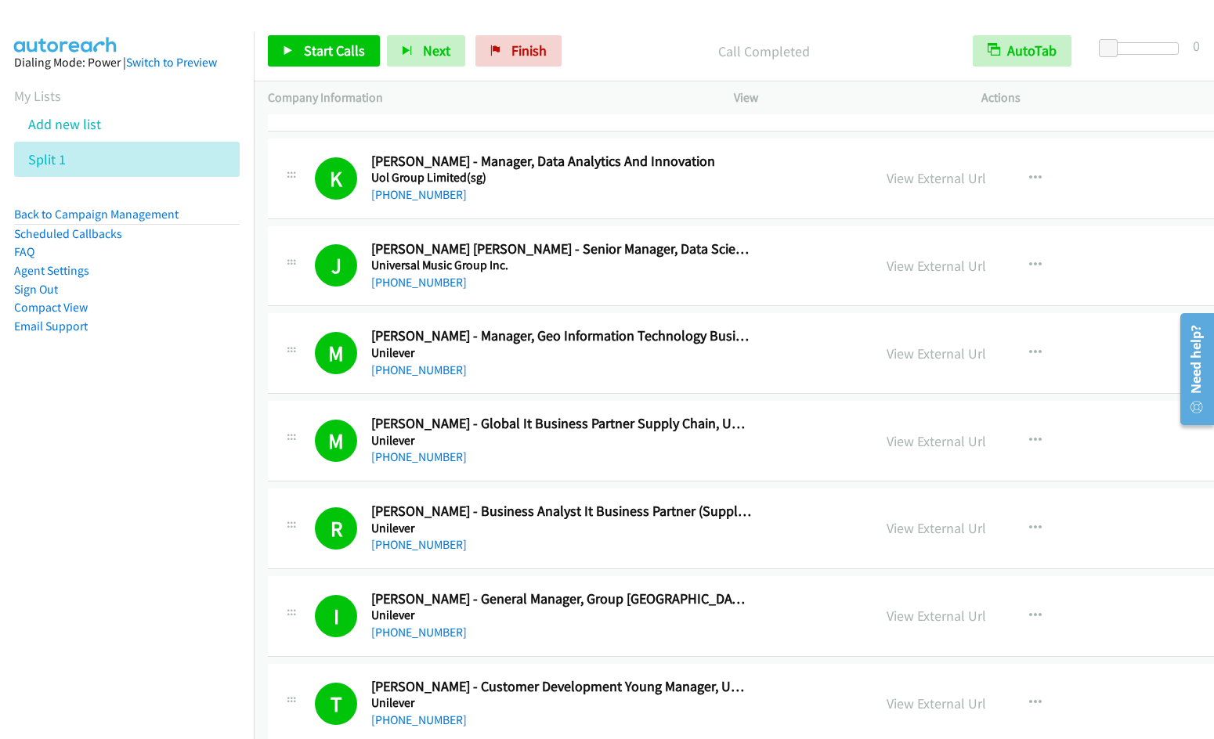
scroll to position [2317, 0]
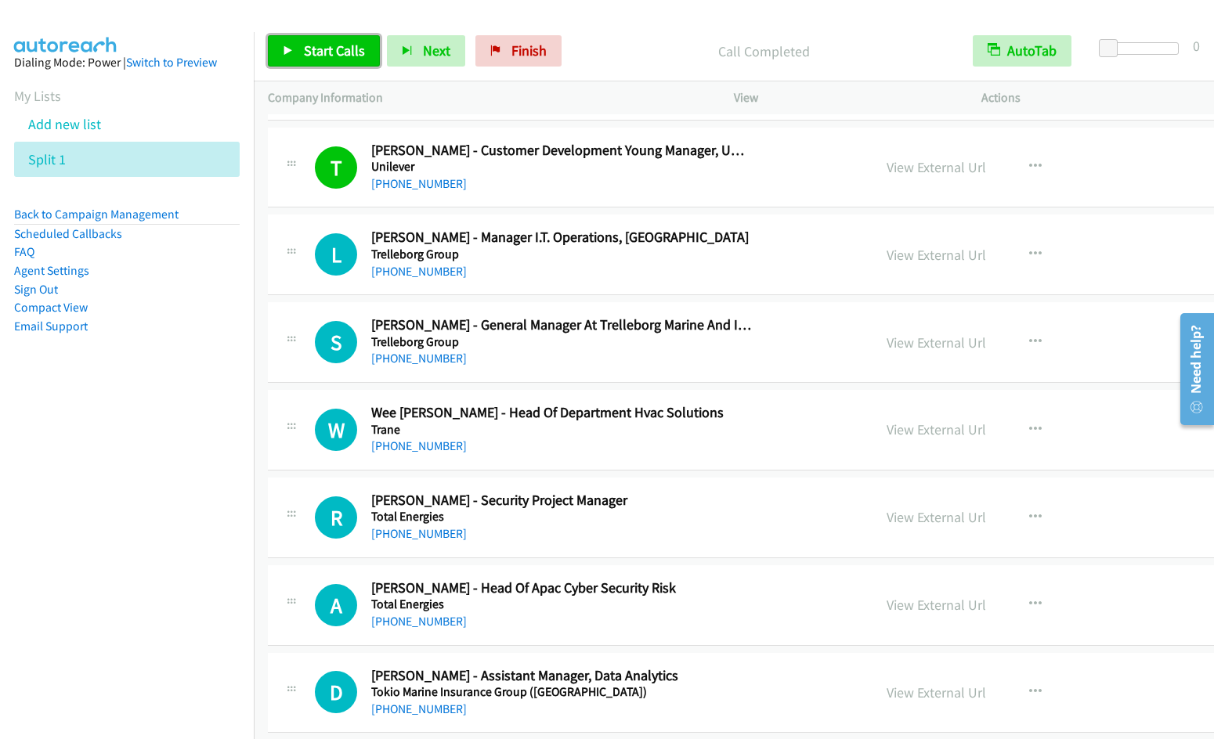
click at [324, 61] on link "Start Calls" at bounding box center [324, 50] width 112 height 31
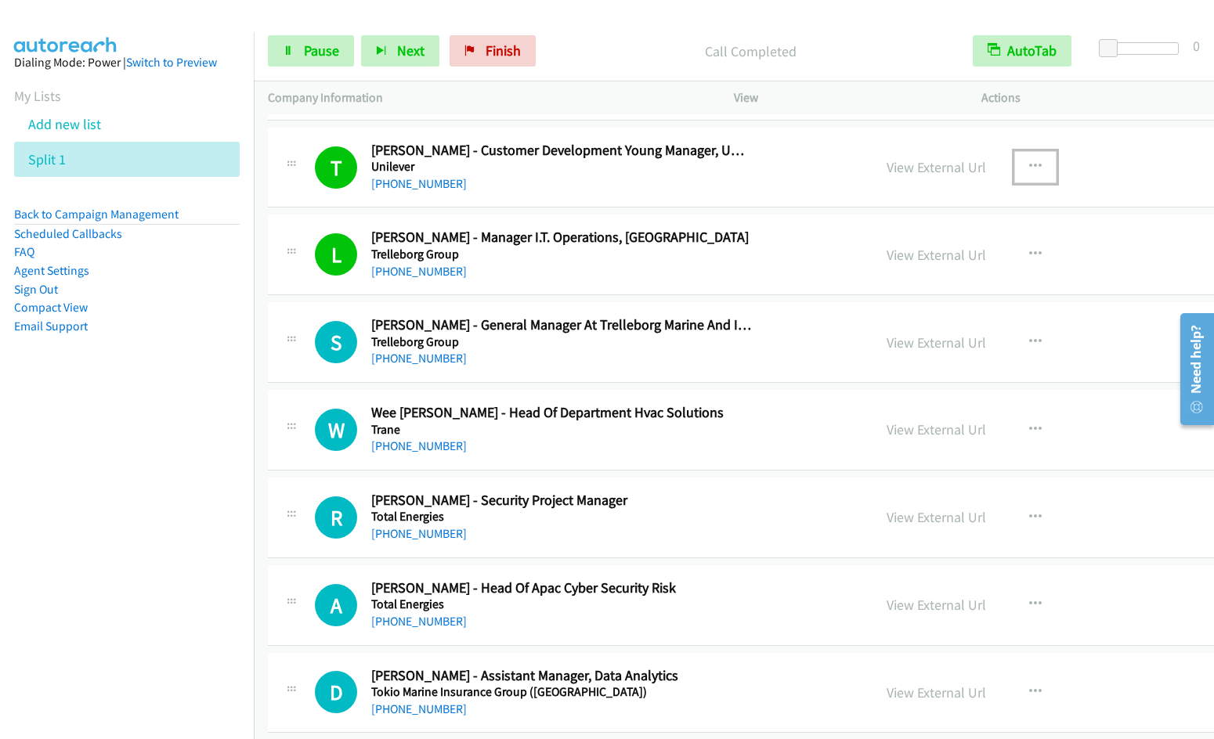
drag, startPoint x: 955, startPoint y: 163, endPoint x: 949, endPoint y: 183, distance: 21.1
click at [1029, 163] on icon "button" at bounding box center [1035, 167] width 13 height 13
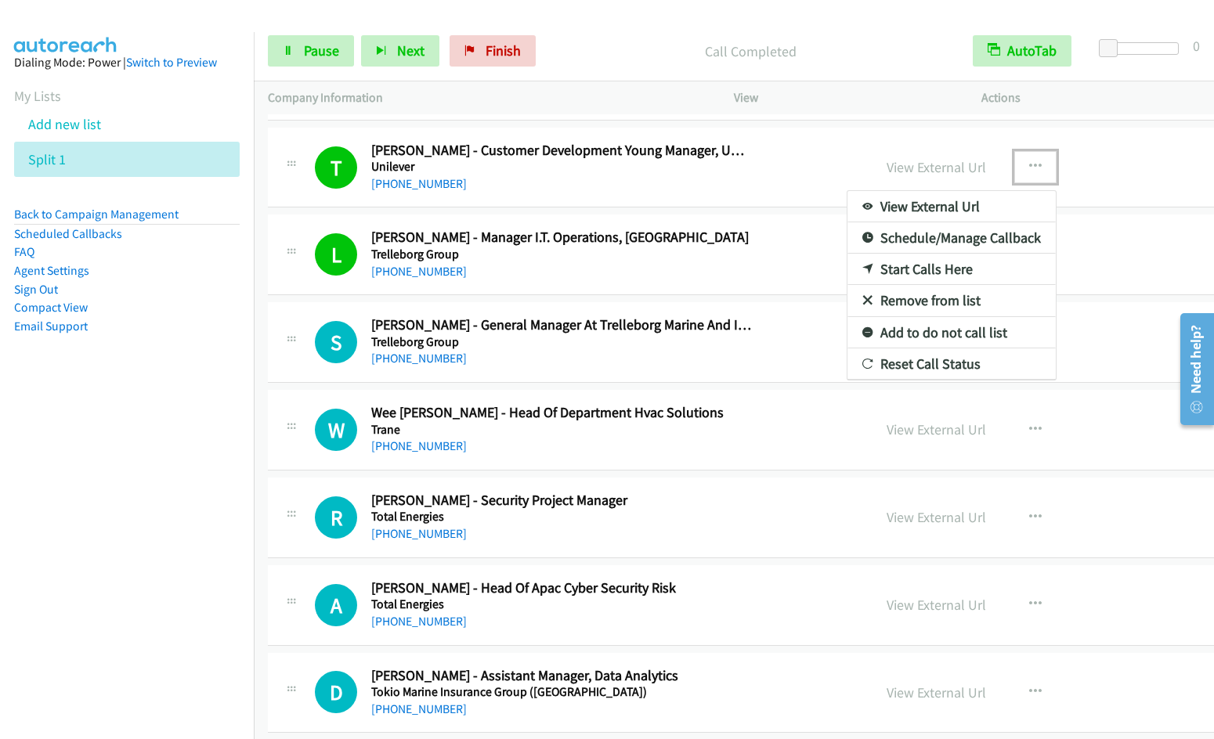
drag, startPoint x: 861, startPoint y: 298, endPoint x: 529, endPoint y: 178, distance: 353.7
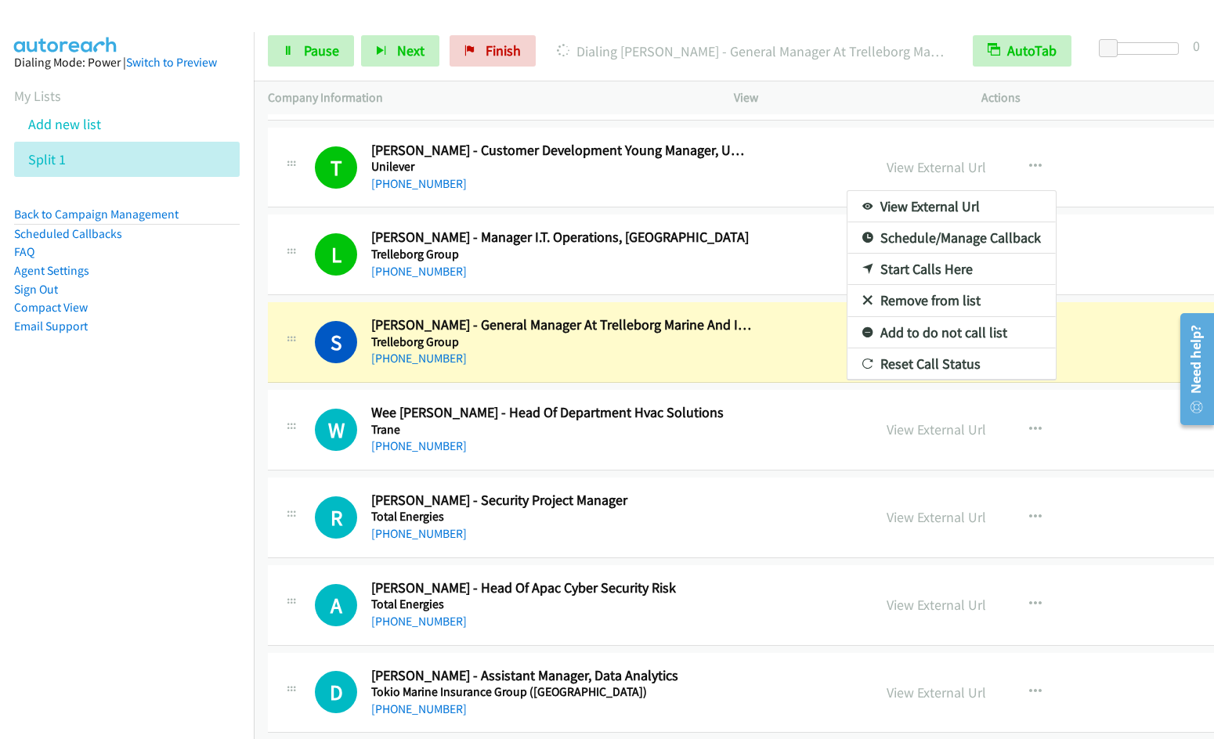
click at [847, 301] on link "Remove from list" at bounding box center [951, 300] width 208 height 31
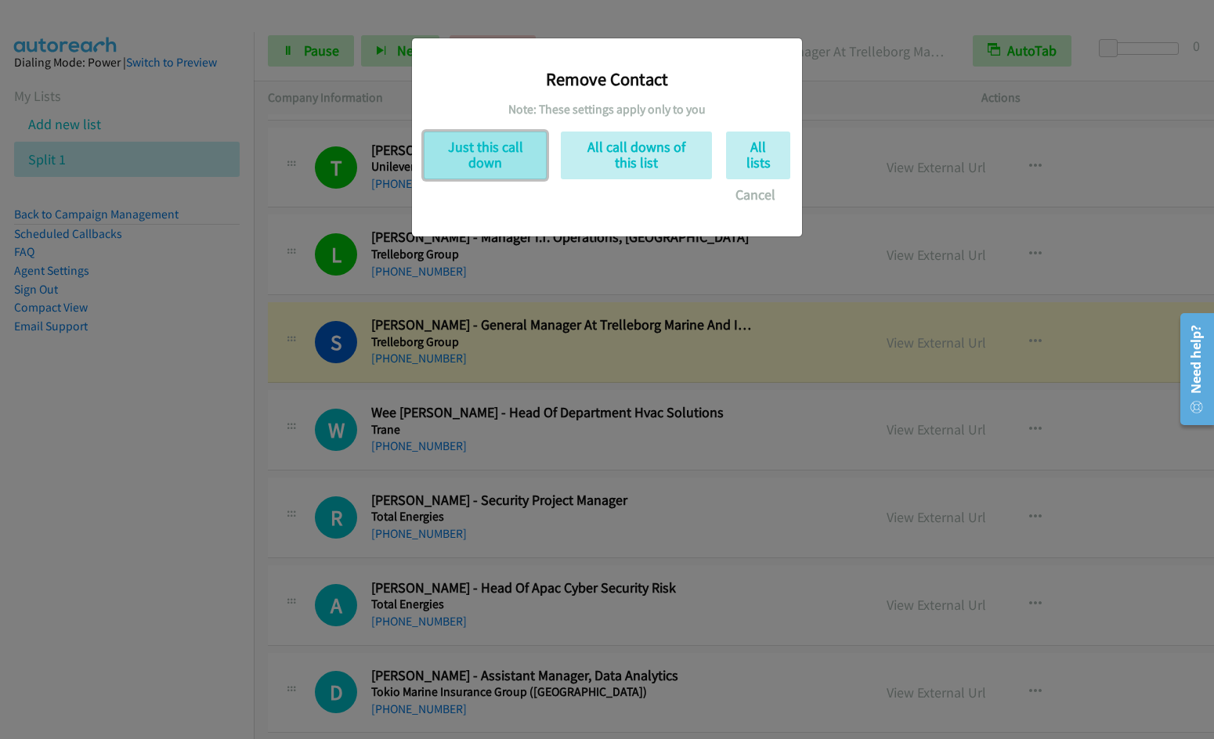
click at [503, 148] on button "Just this call down" at bounding box center [485, 156] width 123 height 48
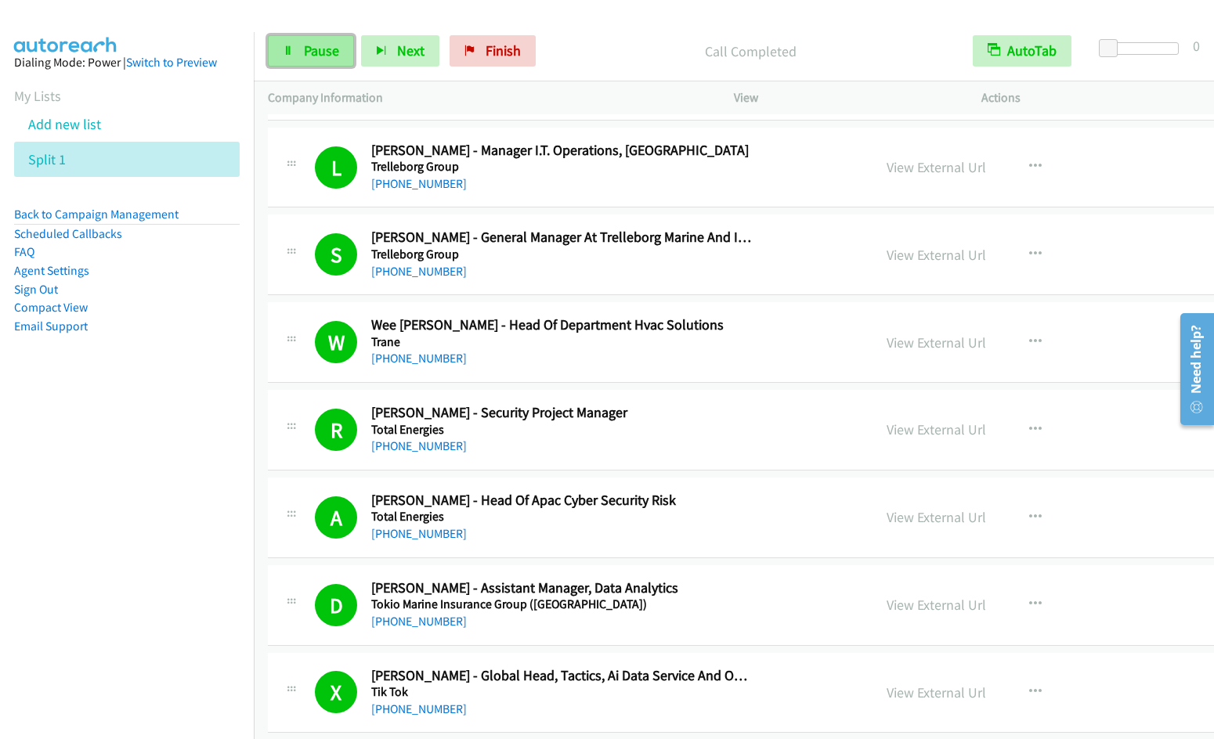
click at [292, 52] on icon at bounding box center [288, 51] width 11 height 11
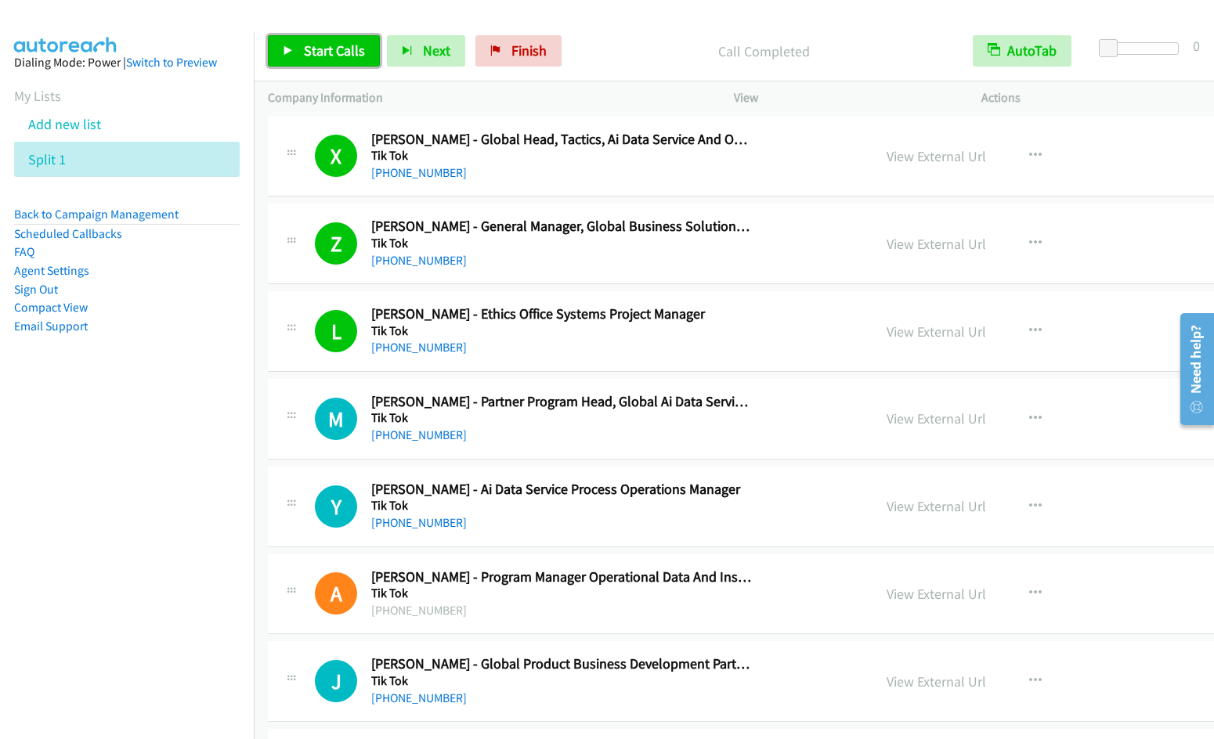
click at [315, 57] on span "Start Calls" at bounding box center [334, 51] width 61 height 18
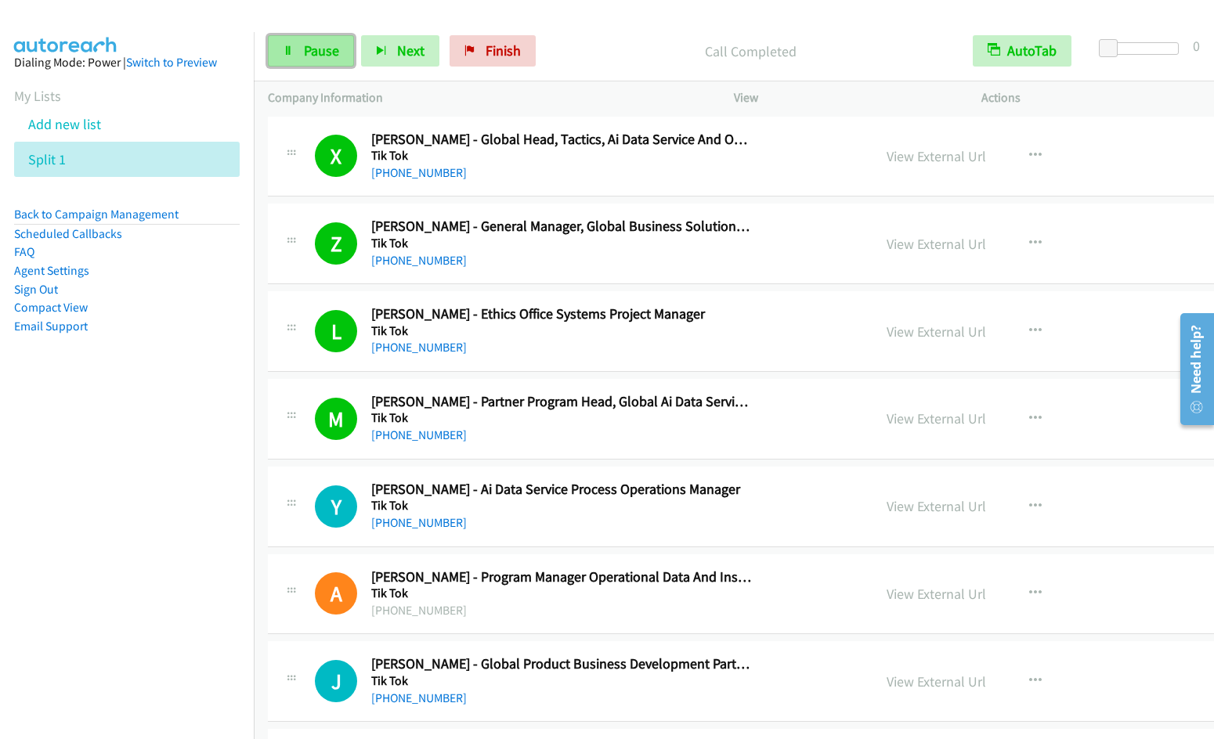
click at [304, 57] on span "Pause" at bounding box center [321, 51] width 35 height 18
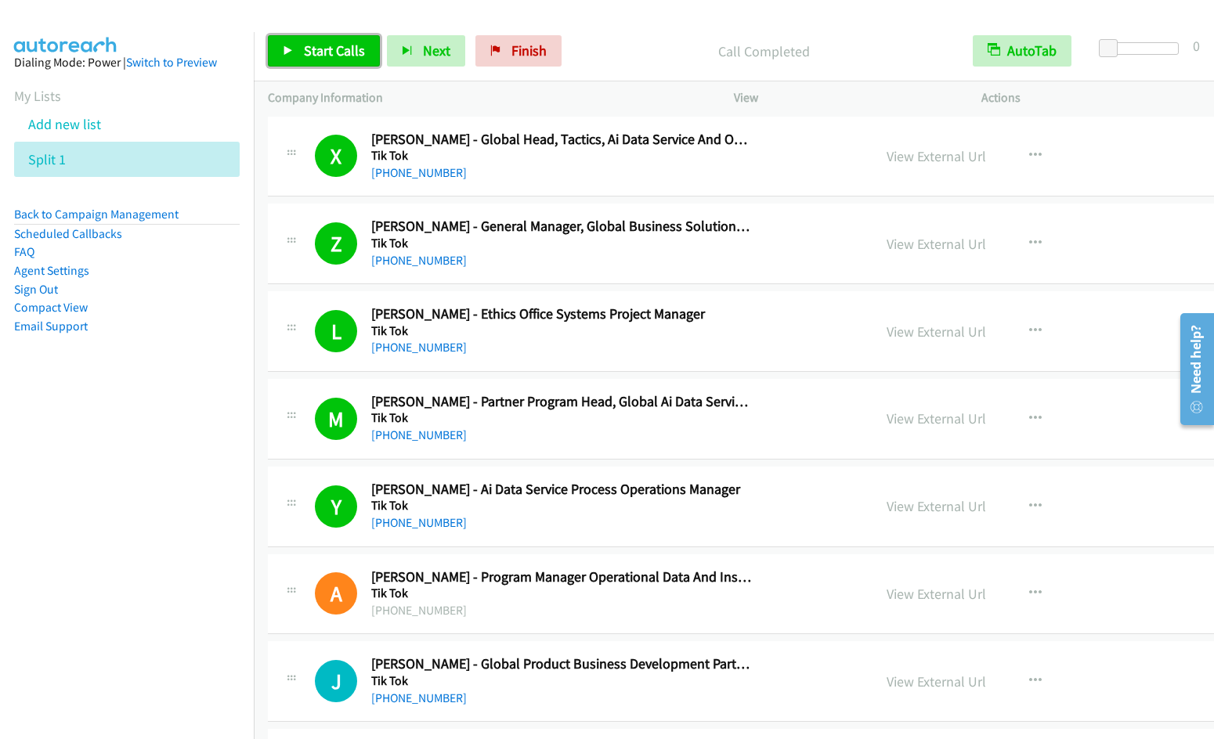
click at [305, 52] on span "Start Calls" at bounding box center [334, 51] width 61 height 18
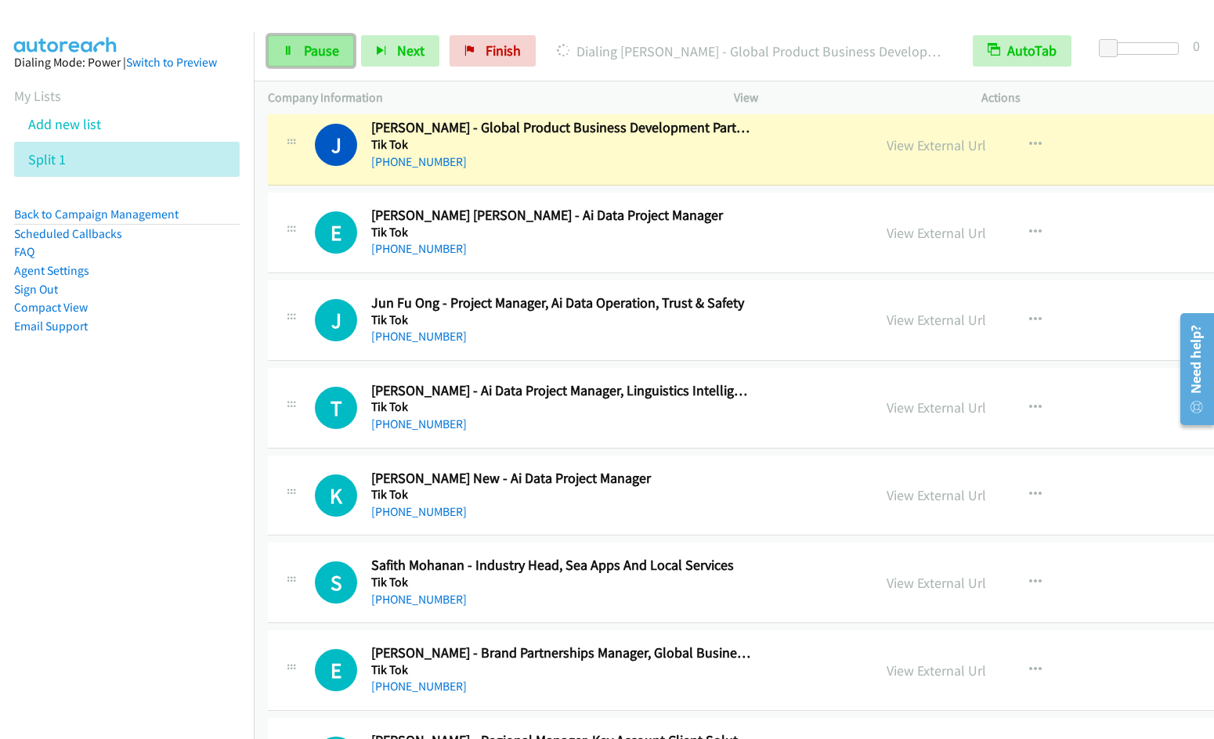
click at [313, 54] on span "Pause" at bounding box center [321, 51] width 35 height 18
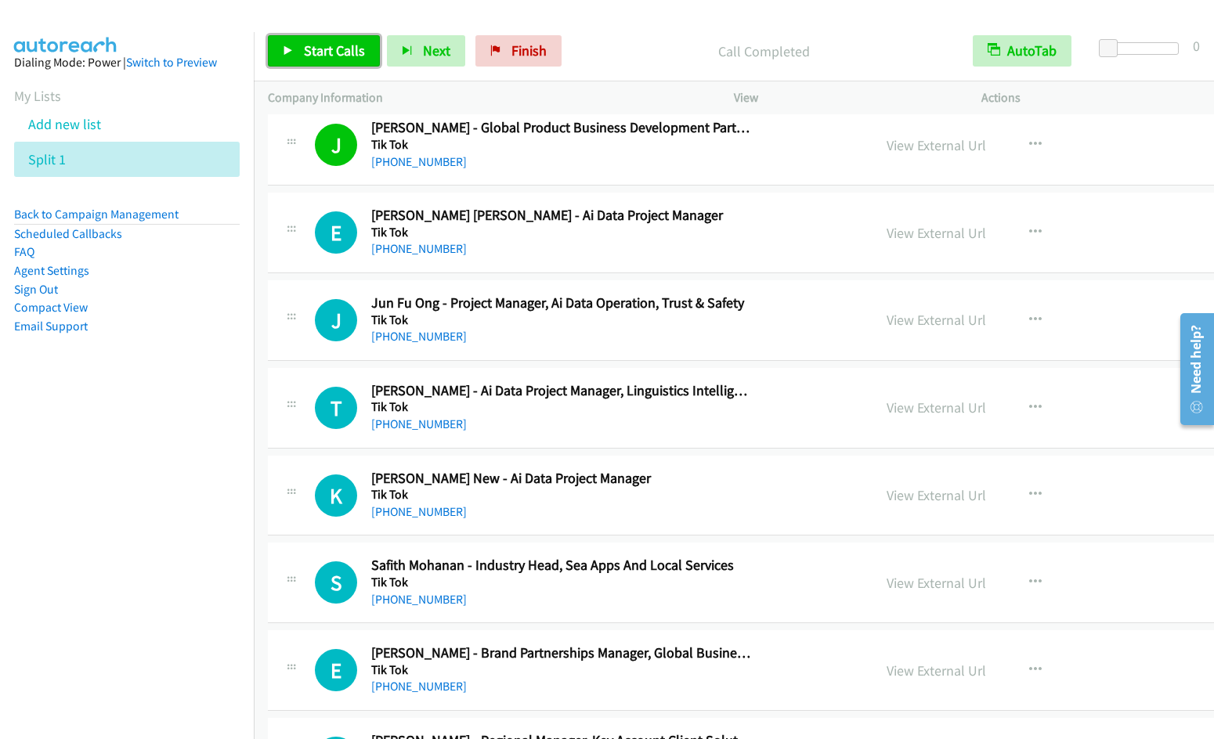
click at [327, 45] on span "Start Calls" at bounding box center [334, 51] width 61 height 18
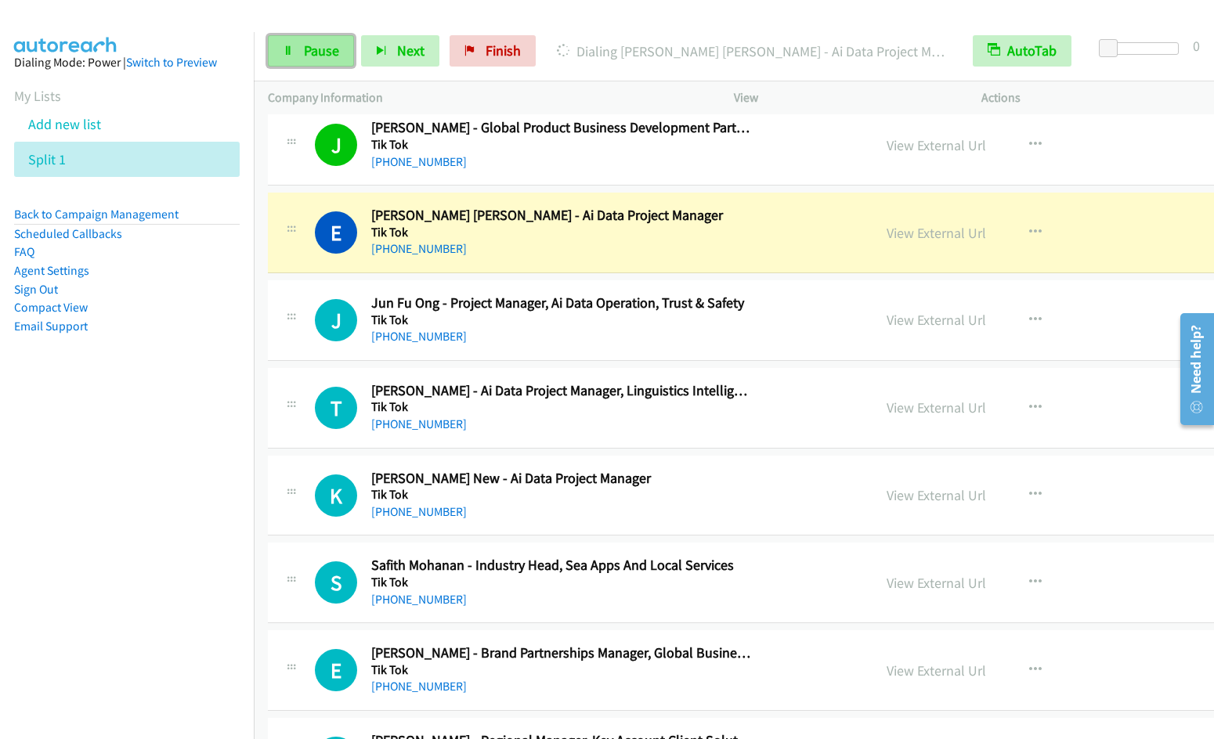
click at [287, 46] on icon at bounding box center [288, 51] width 11 height 11
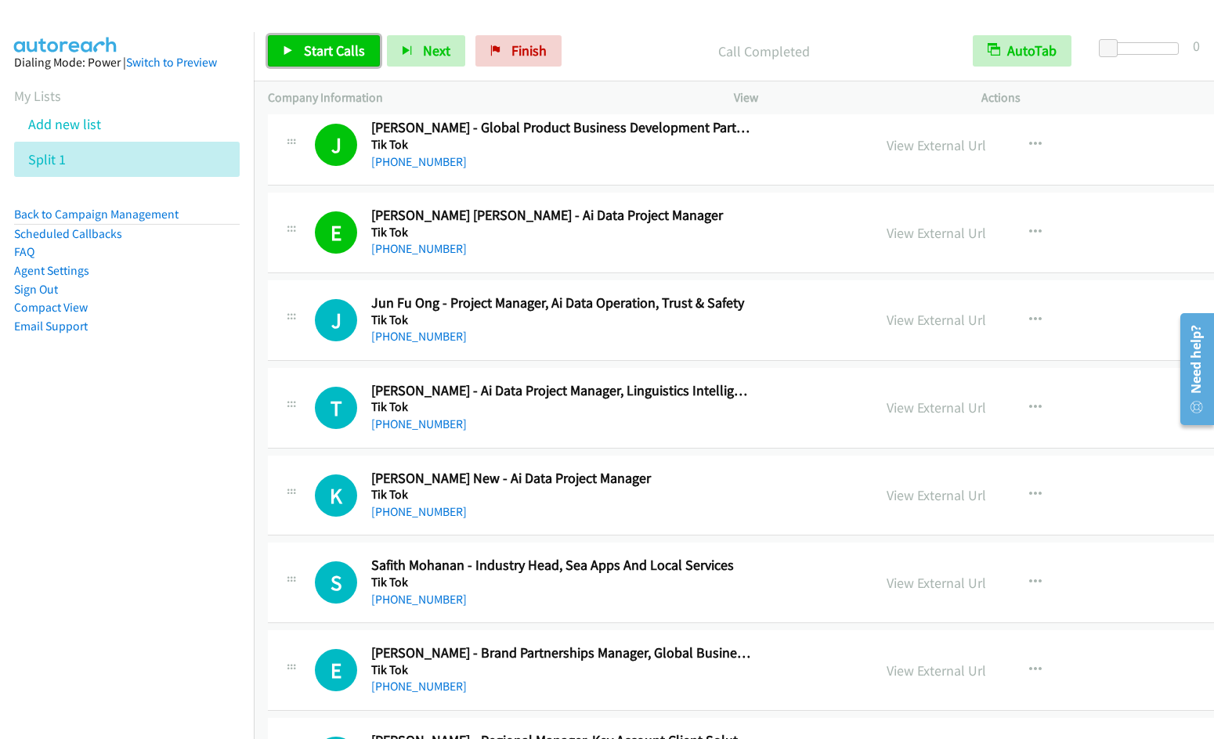
click at [310, 46] on span "Start Calls" at bounding box center [334, 51] width 61 height 18
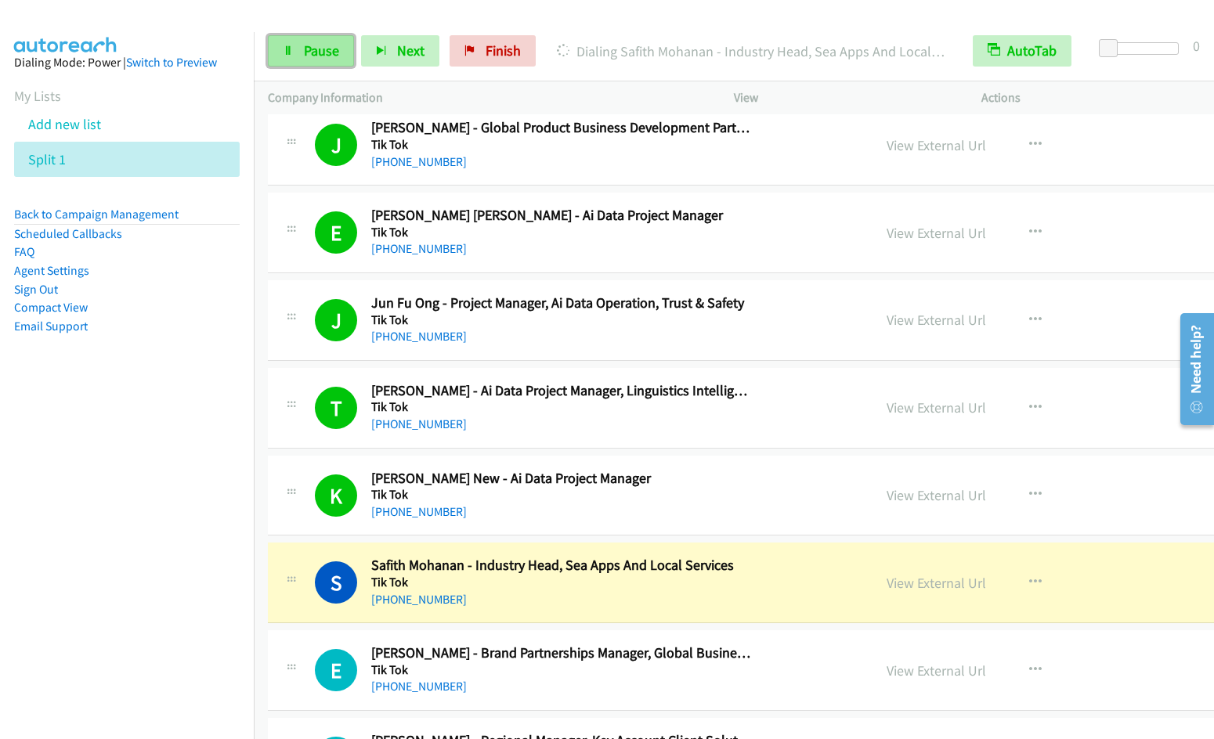
click at [299, 49] on link "Pause" at bounding box center [311, 50] width 86 height 31
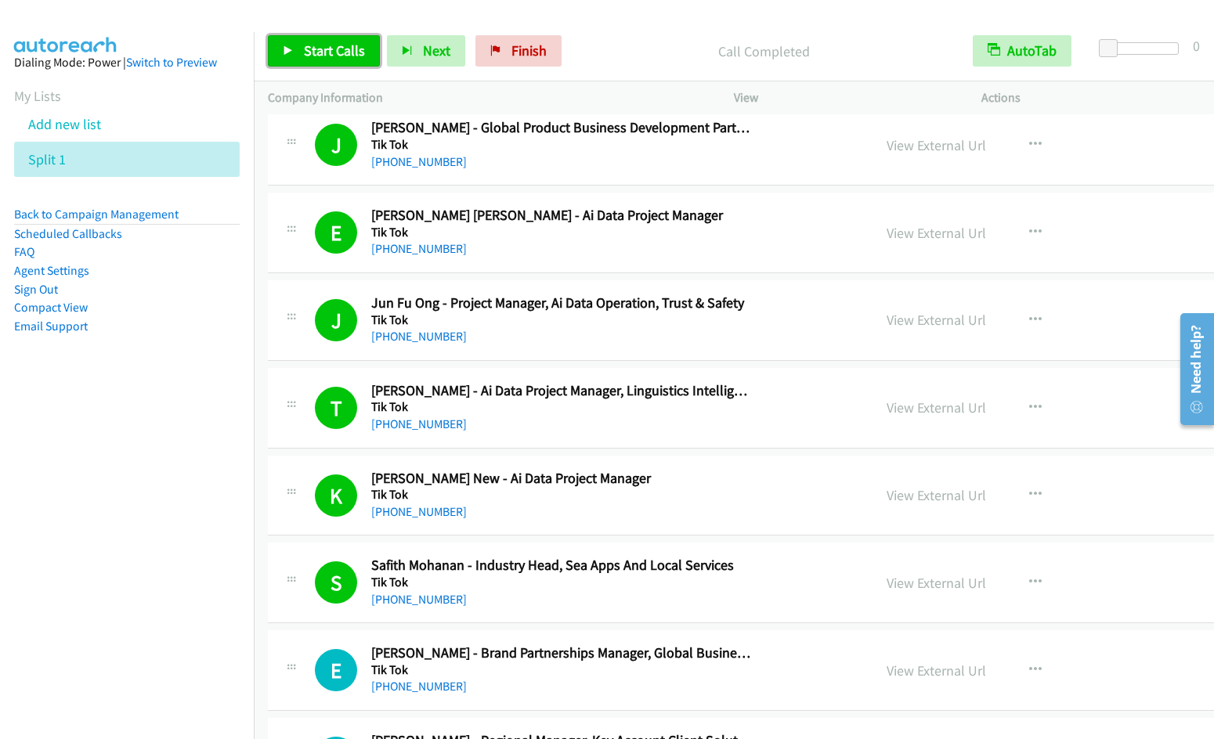
click at [314, 43] on span "Start Calls" at bounding box center [334, 51] width 61 height 18
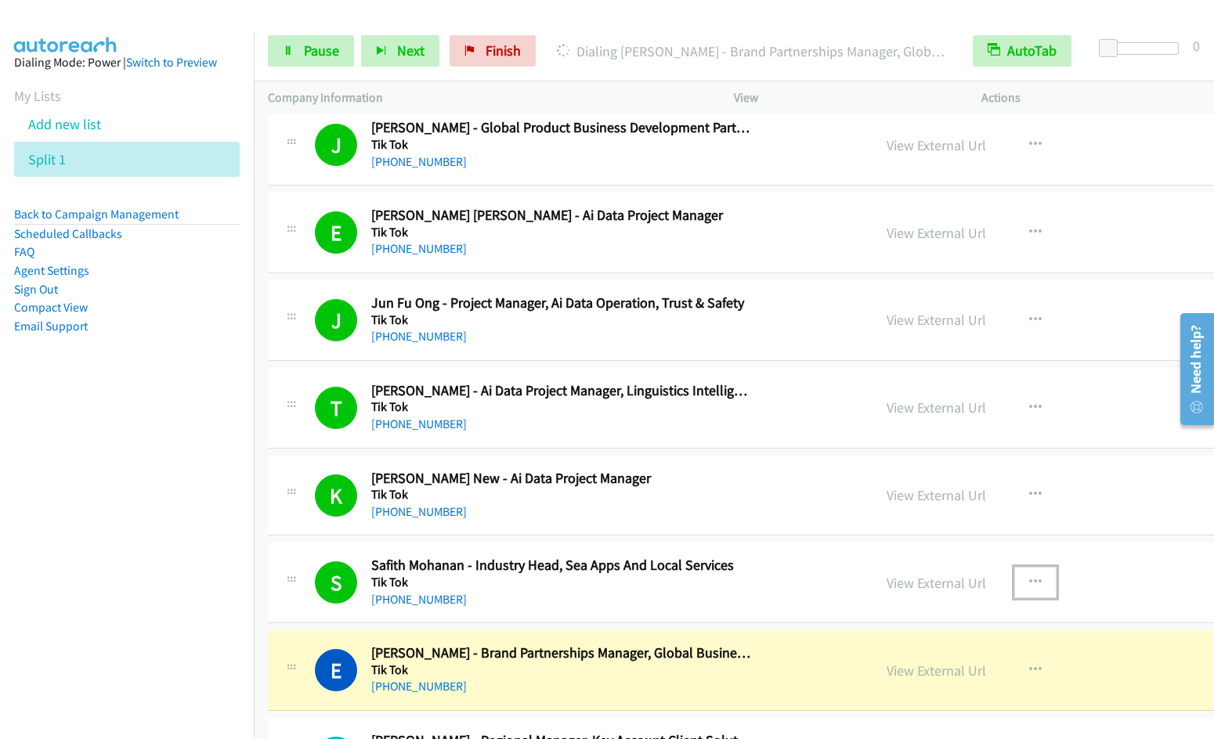
click at [1029, 577] on icon "button" at bounding box center [1035, 582] width 13 height 13
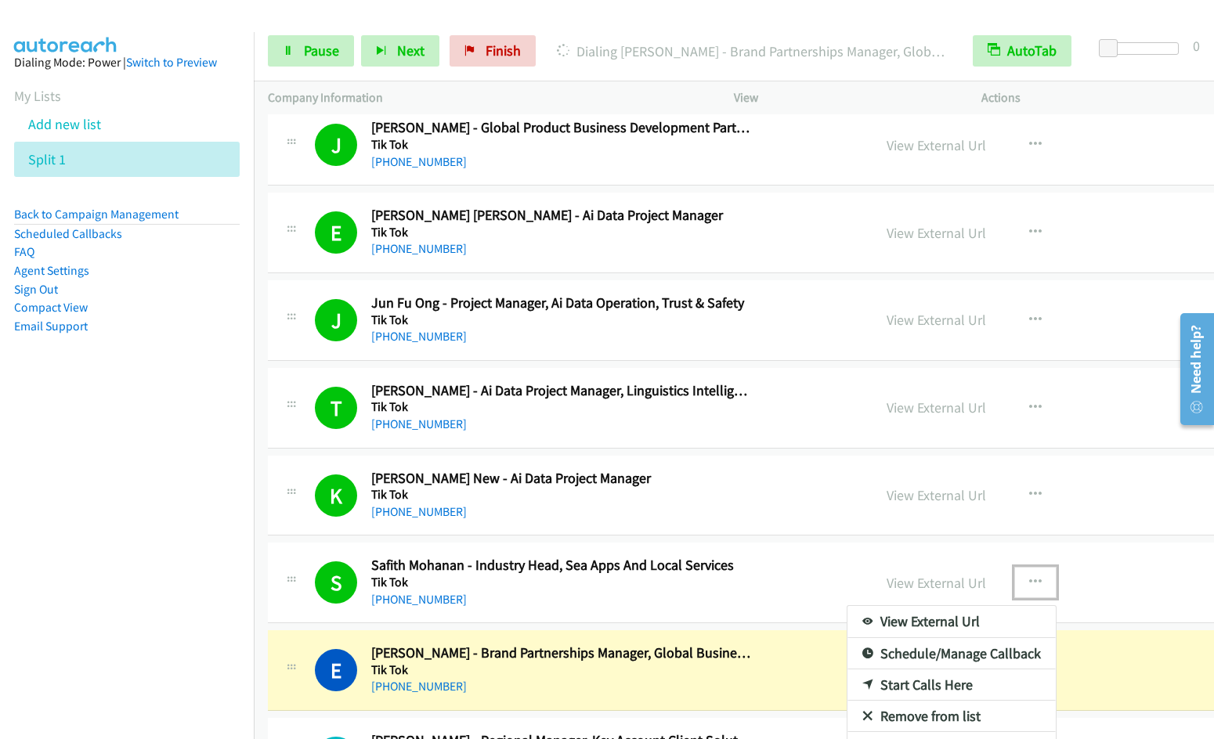
click at [868, 714] on link "Remove from list" at bounding box center [951, 716] width 208 height 31
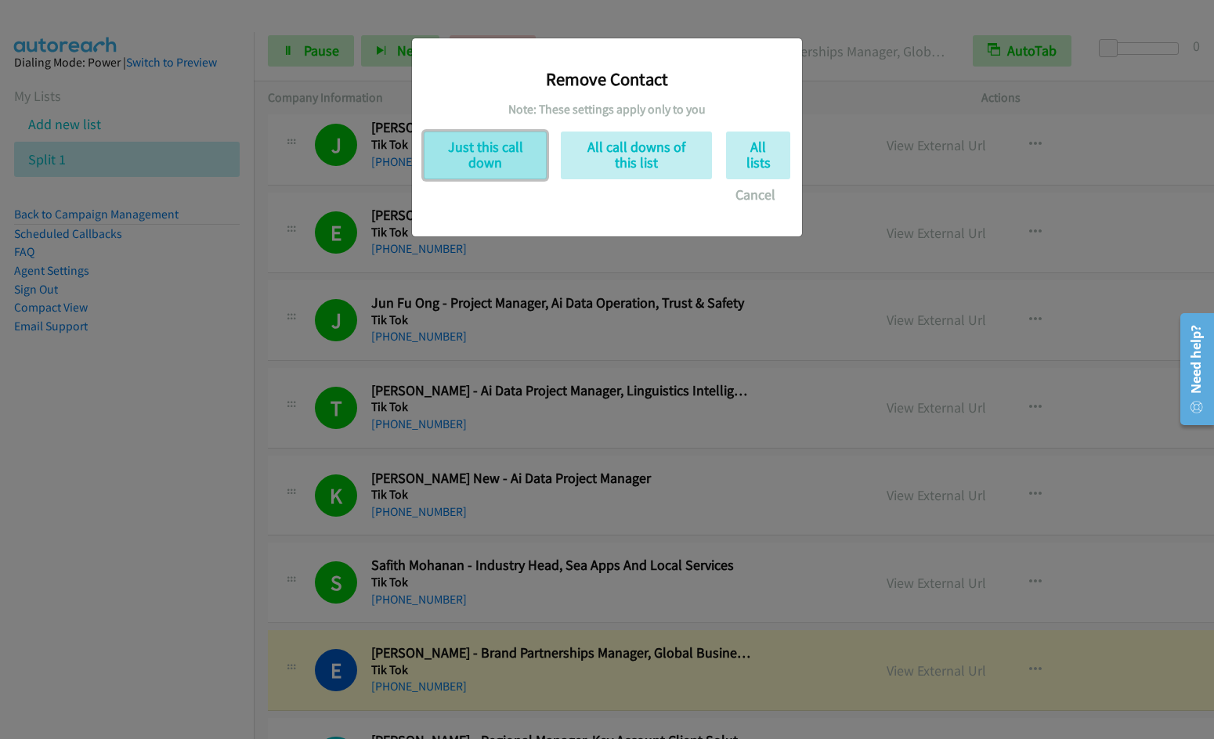
click at [493, 168] on button "Just this call down" at bounding box center [485, 156] width 123 height 48
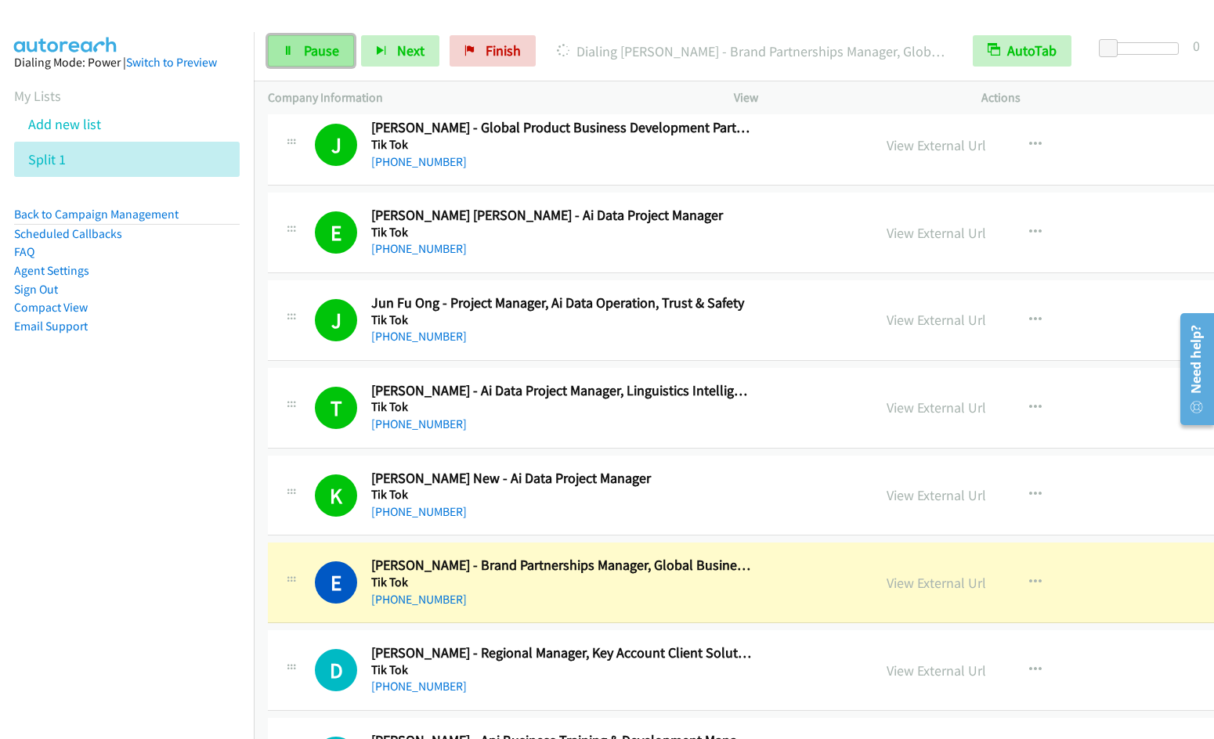
click at [287, 58] on link "Pause" at bounding box center [311, 50] width 86 height 31
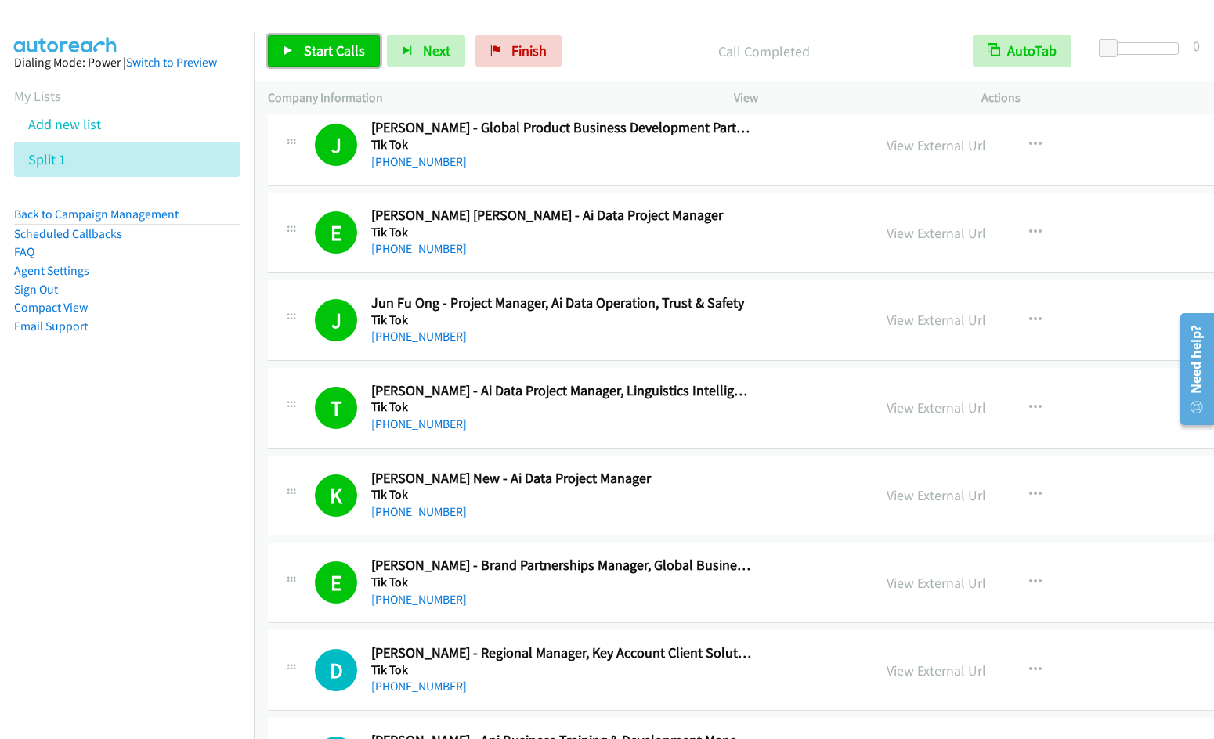
click at [301, 47] on link "Start Calls" at bounding box center [324, 50] width 112 height 31
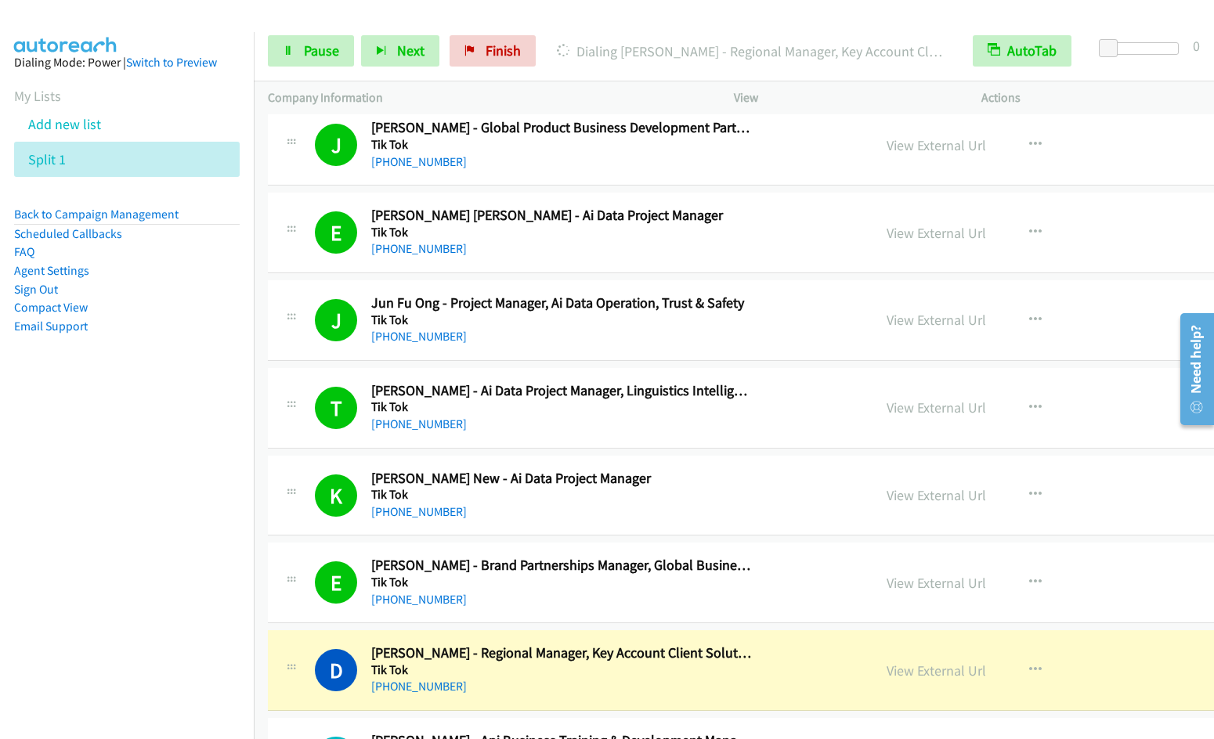
scroll to position [3926, 0]
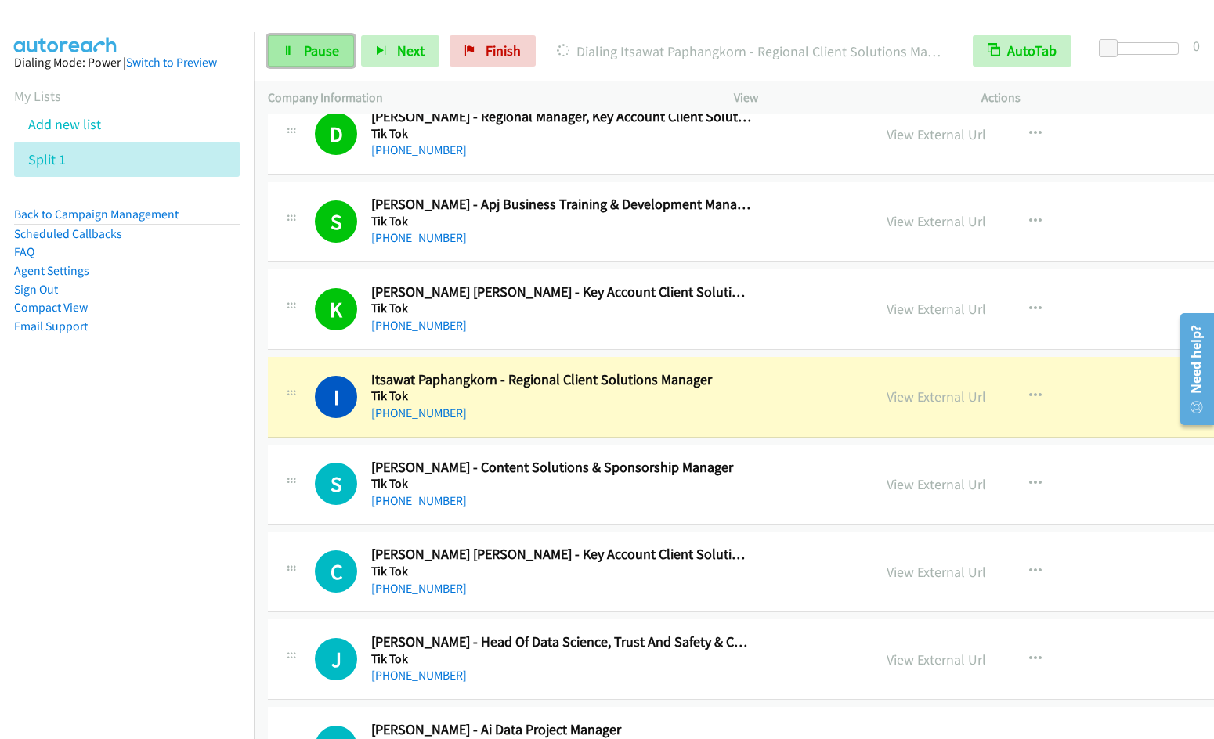
click at [326, 50] on span "Pause" at bounding box center [321, 51] width 35 height 18
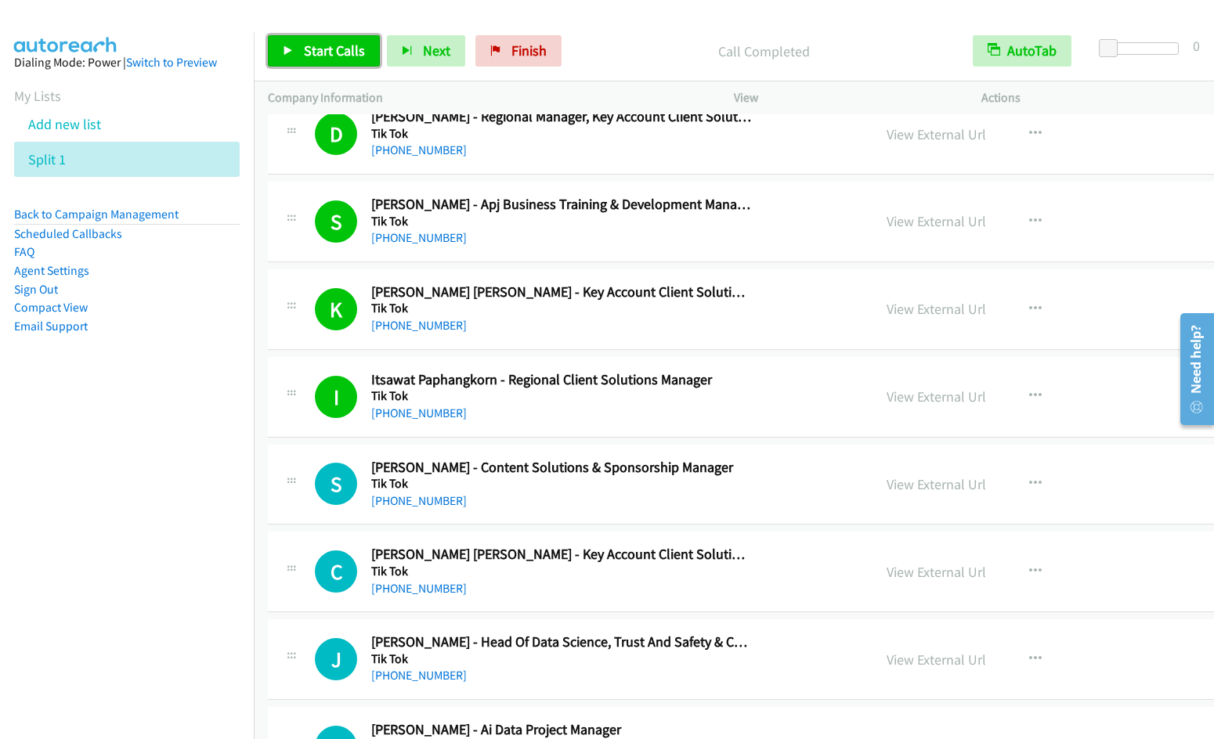
click at [313, 52] on span "Start Calls" at bounding box center [334, 51] width 61 height 18
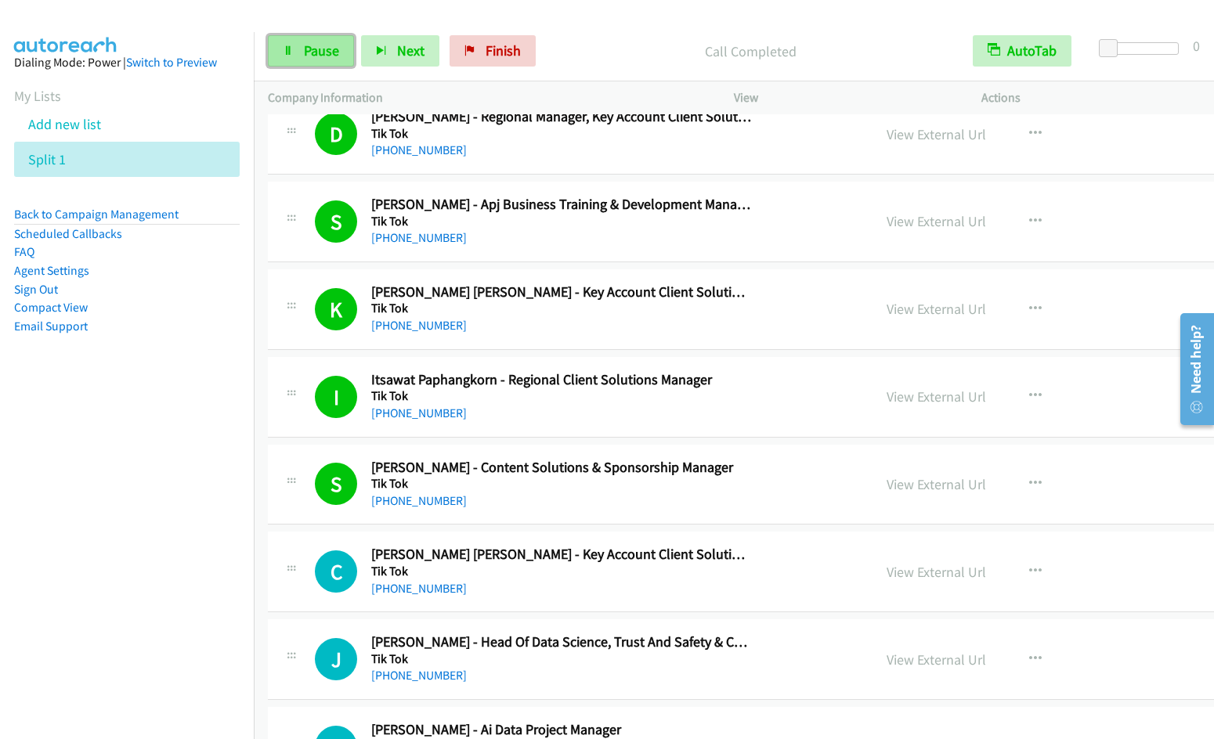
click at [339, 40] on link "Pause" at bounding box center [311, 50] width 86 height 31
click at [318, 56] on span "Start Calls" at bounding box center [334, 51] width 61 height 18
click at [1081, 710] on div "M Callback Scheduled [PERSON_NAME] - Ai Data Project Manager [PERSON_NAME] [GEO…" at bounding box center [844, 747] width 1152 height 81
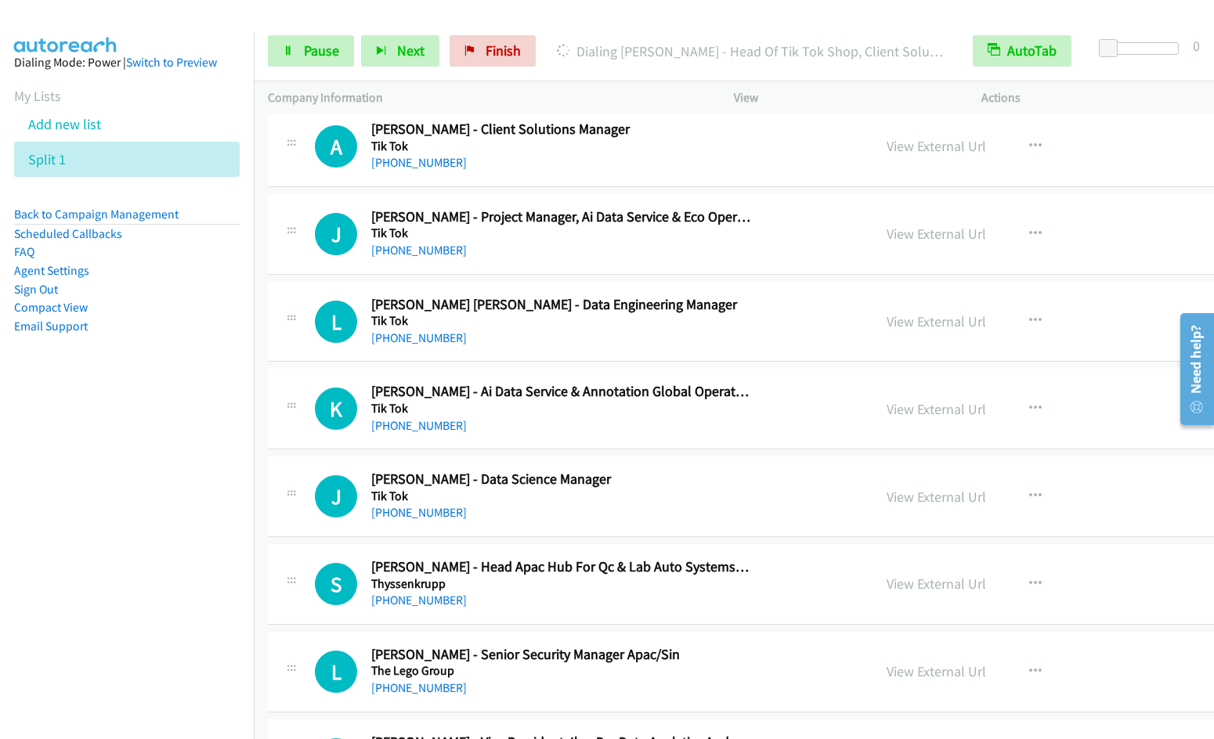
scroll to position [4682, 0]
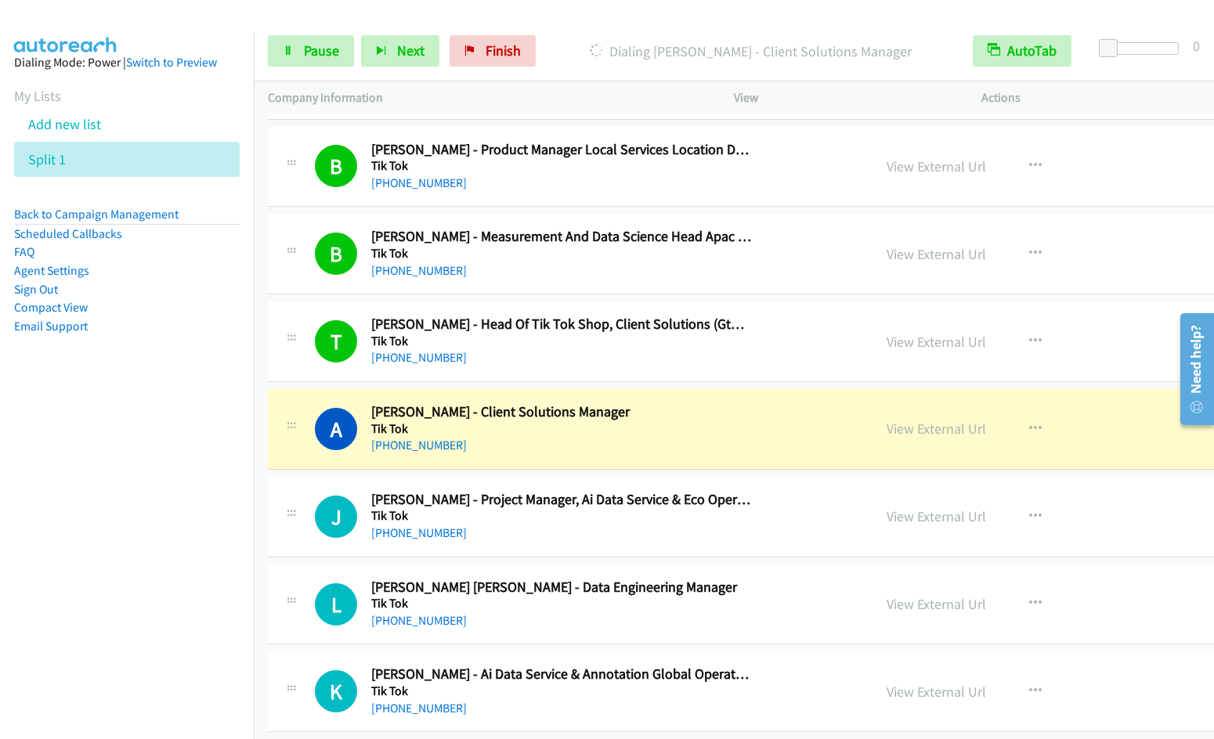
click at [175, 541] on nav "Dialing Mode: Power | Switch to Preview My Lists Add new list Split 1 Back to C…" at bounding box center [127, 401] width 254 height 739
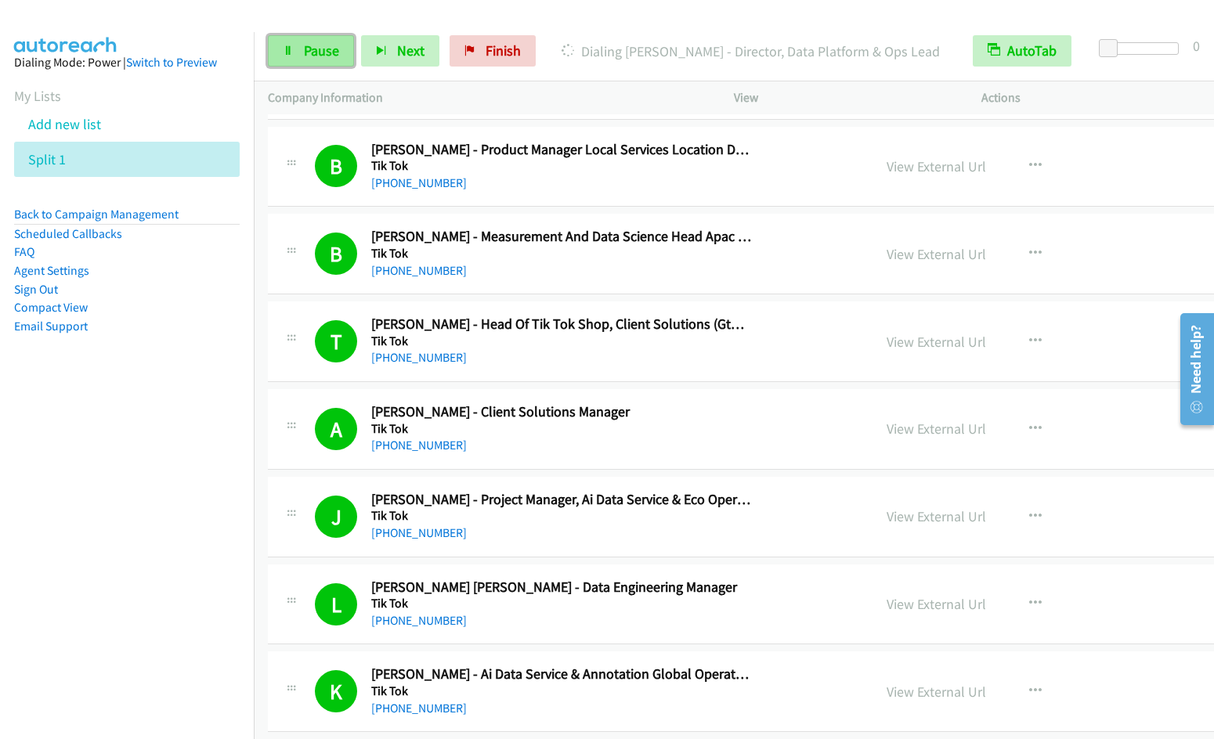
click at [309, 49] on span "Pause" at bounding box center [321, 51] width 35 height 18
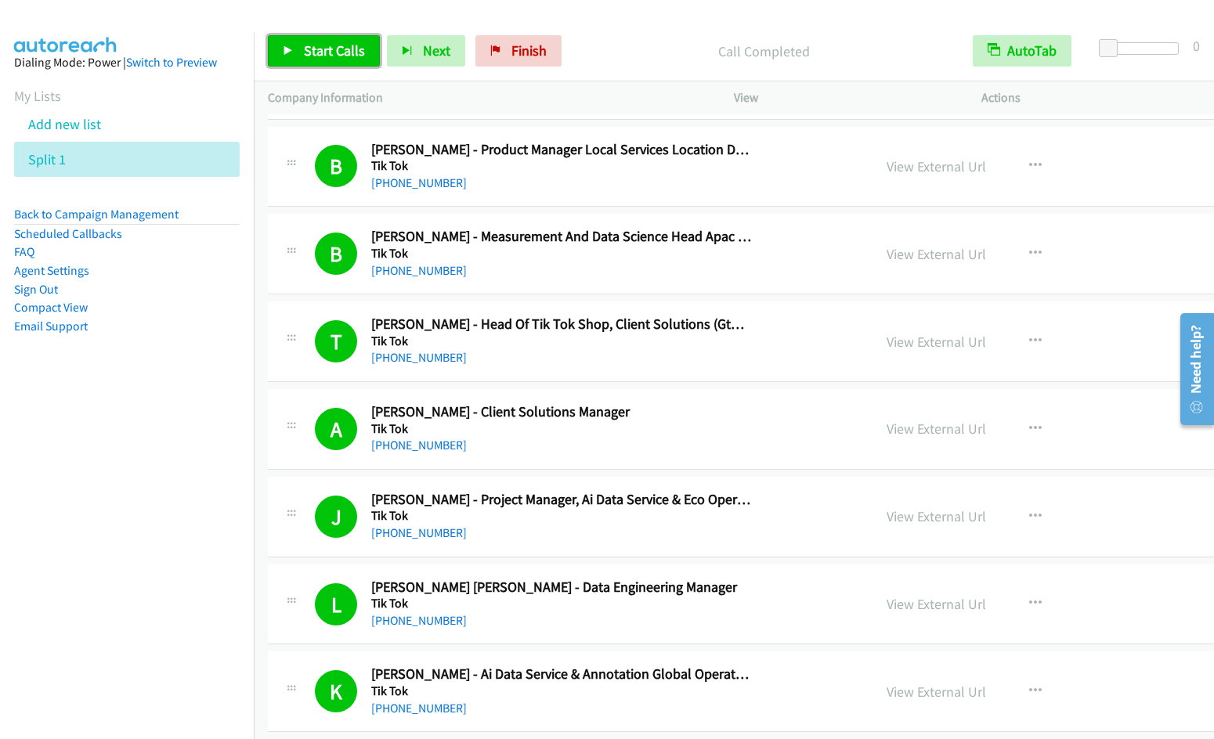
click at [291, 58] on link "Start Calls" at bounding box center [324, 50] width 112 height 31
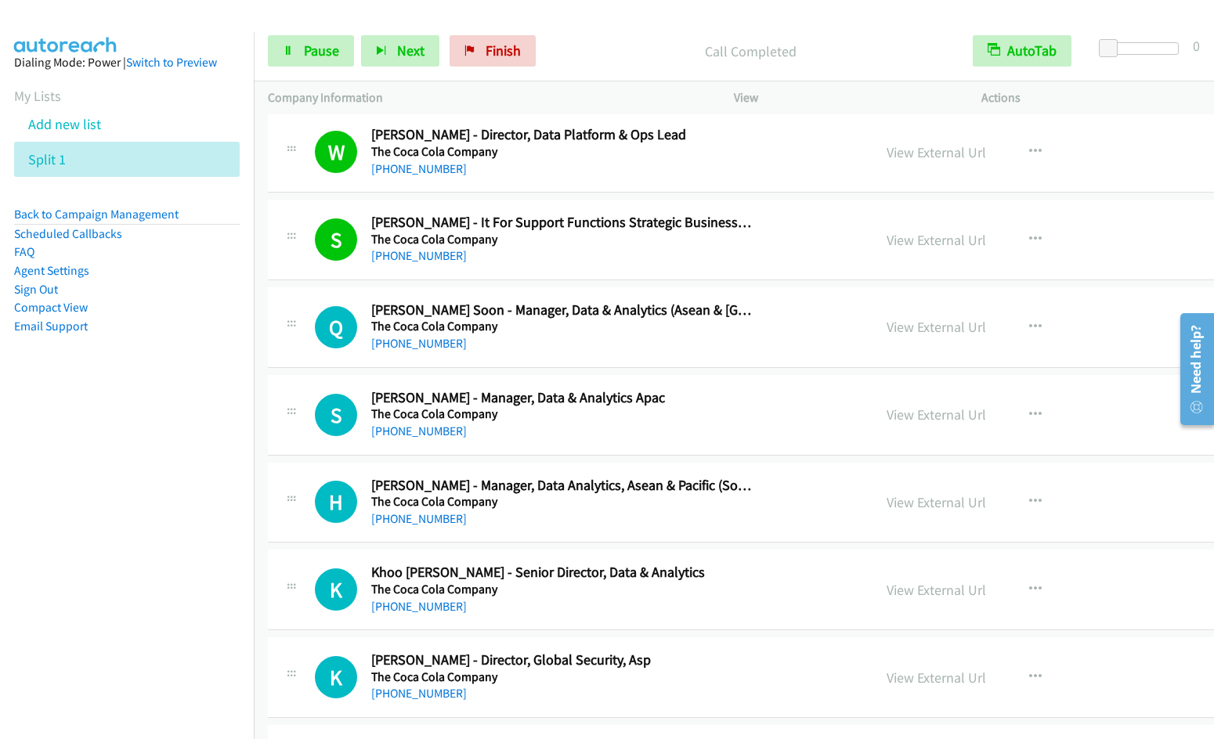
scroll to position [5755, 0]
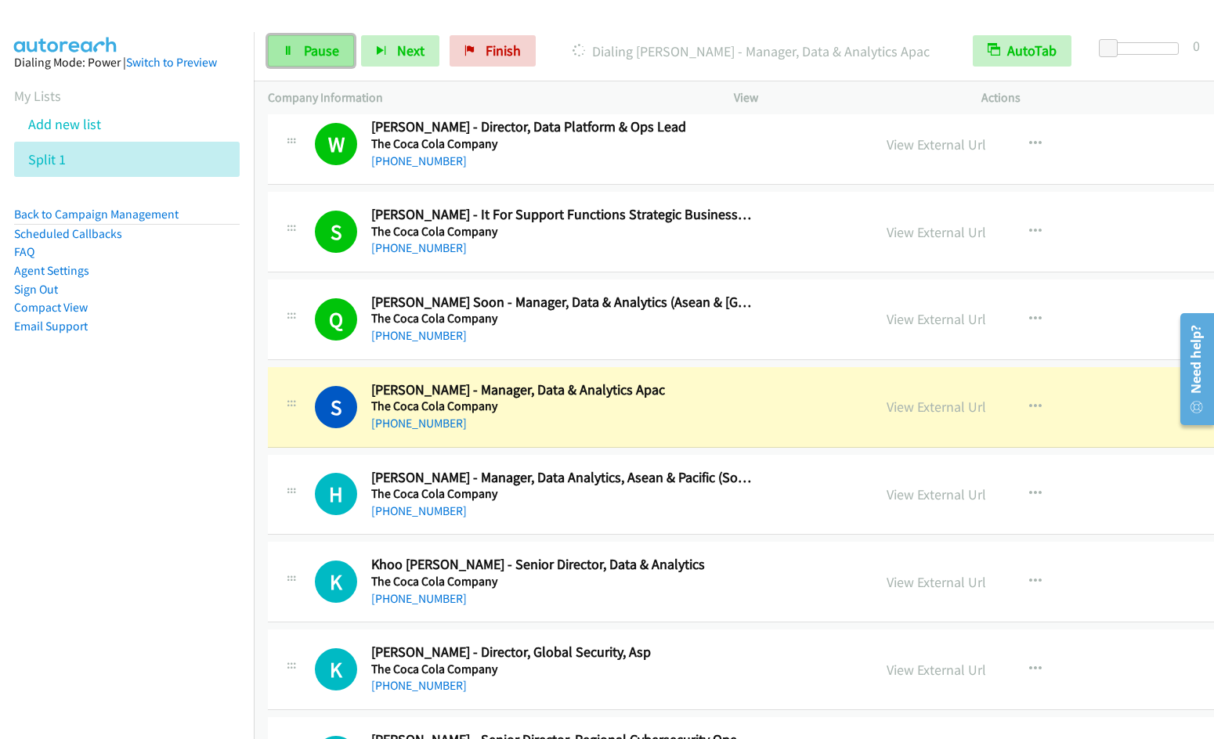
click at [309, 59] on span "Pause" at bounding box center [321, 51] width 35 height 18
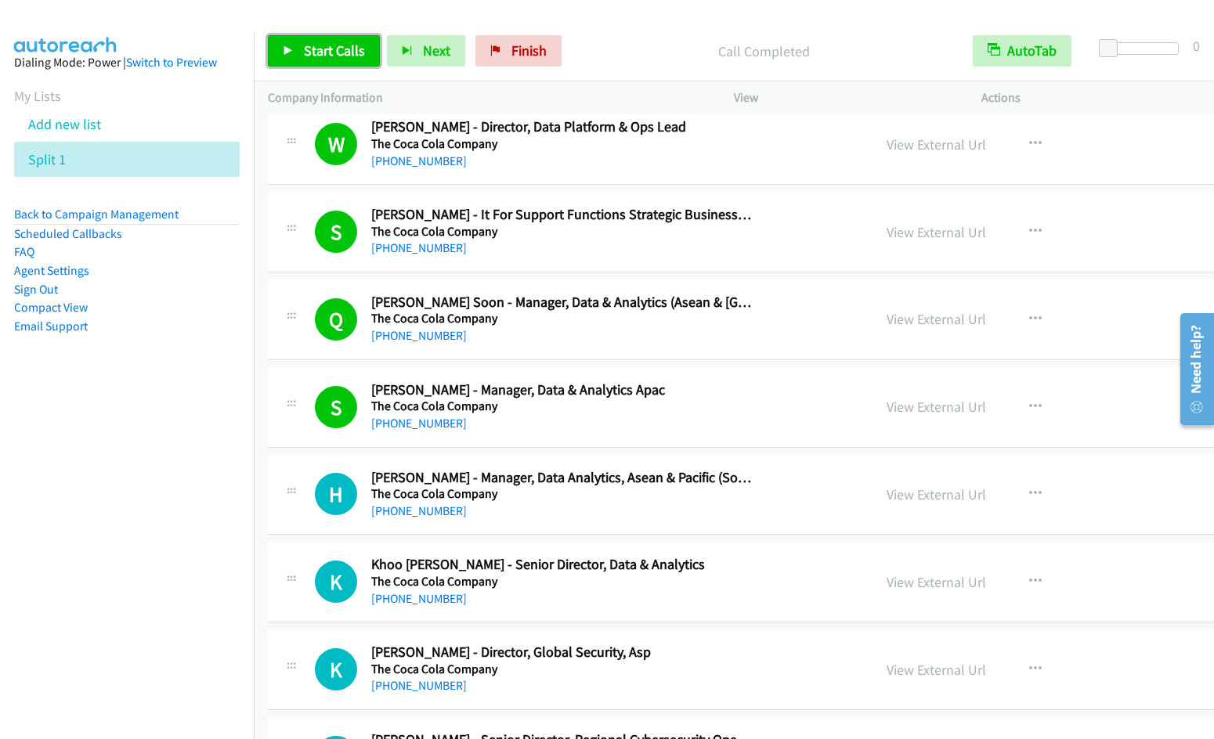
drag, startPoint x: 310, startPoint y: 57, endPoint x: 368, endPoint y: 63, distance: 58.3
click at [310, 57] on span "Start Calls" at bounding box center [334, 51] width 61 height 18
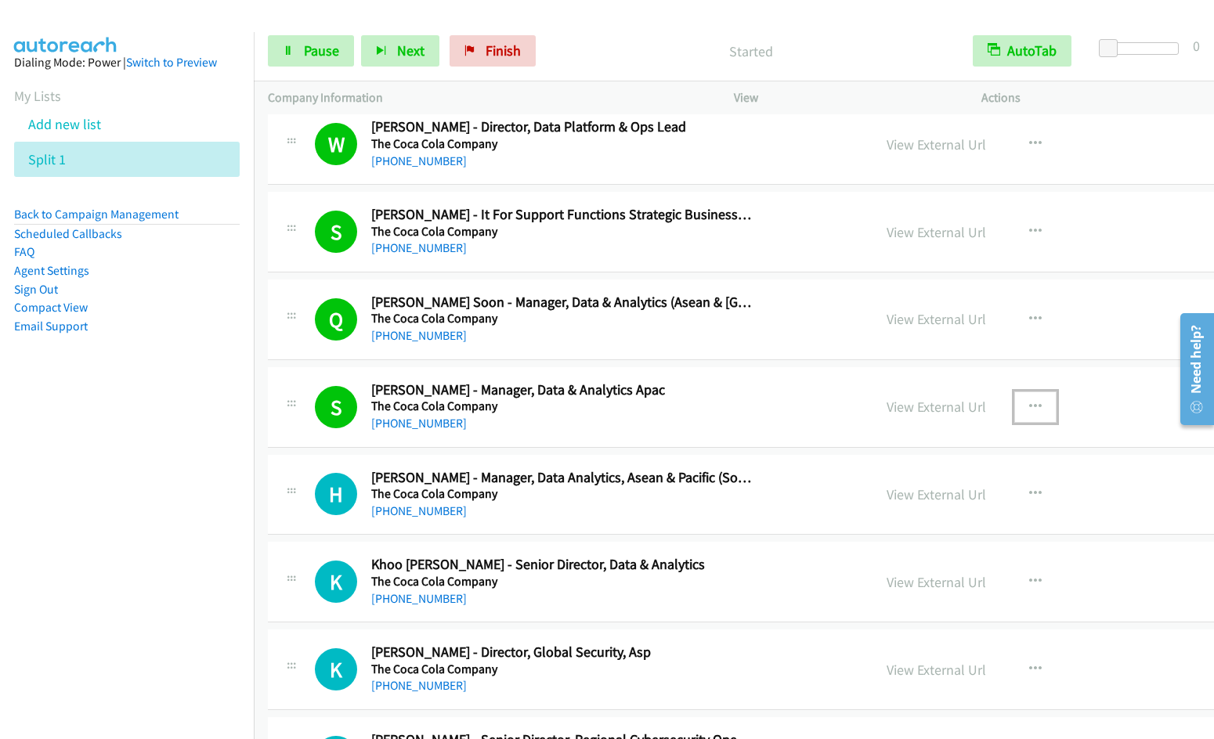
click at [1014, 409] on button "button" at bounding box center [1035, 407] width 42 height 31
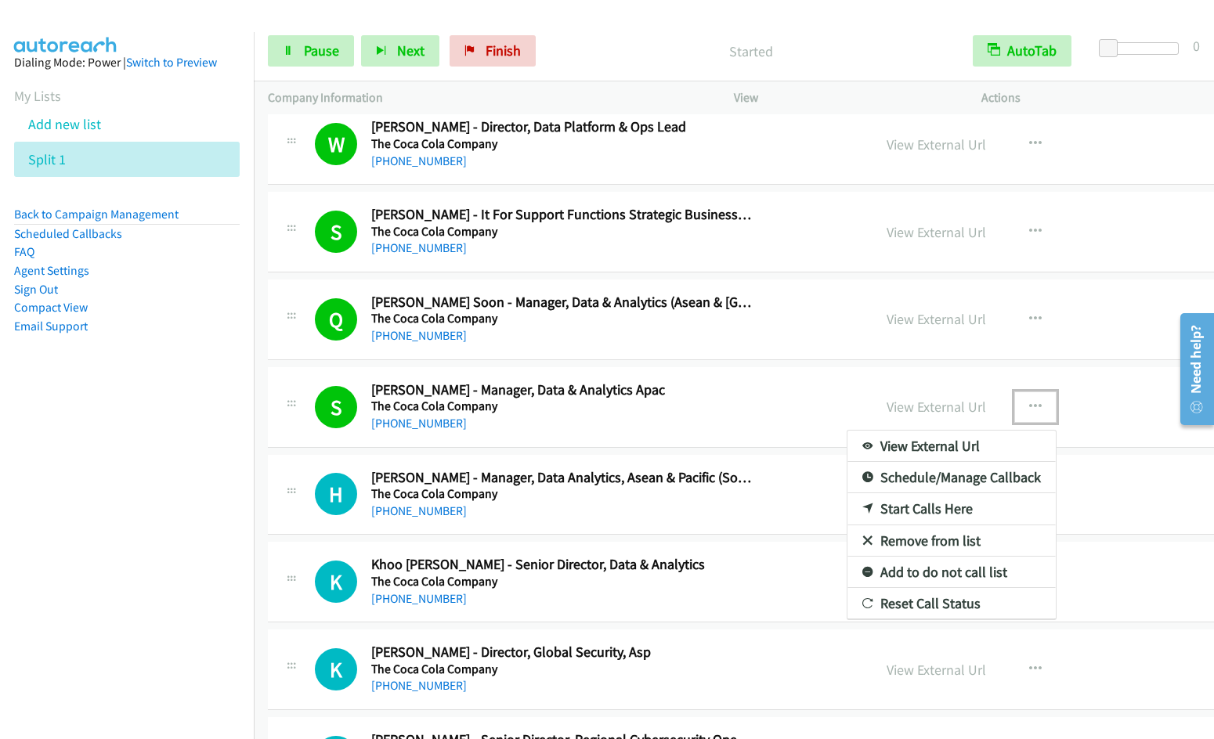
click at [853, 534] on link "Remove from list" at bounding box center [951, 540] width 208 height 31
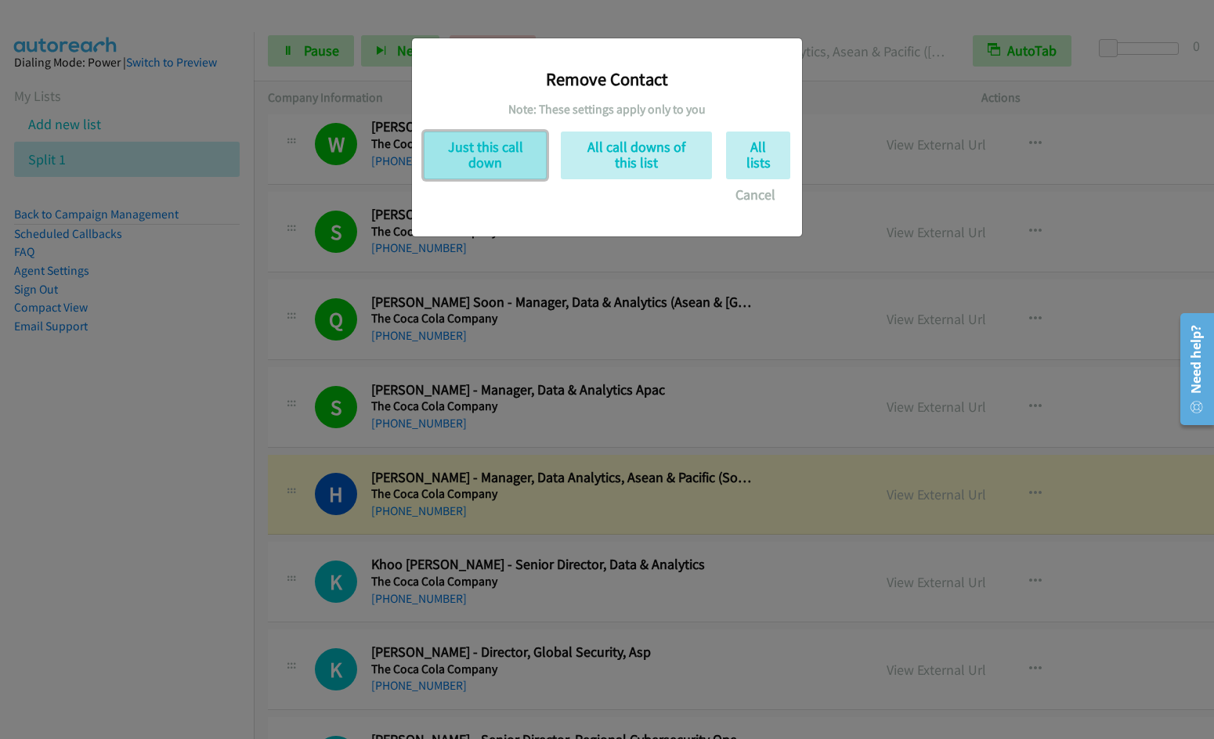
click at [500, 163] on button "Just this call down" at bounding box center [485, 156] width 123 height 48
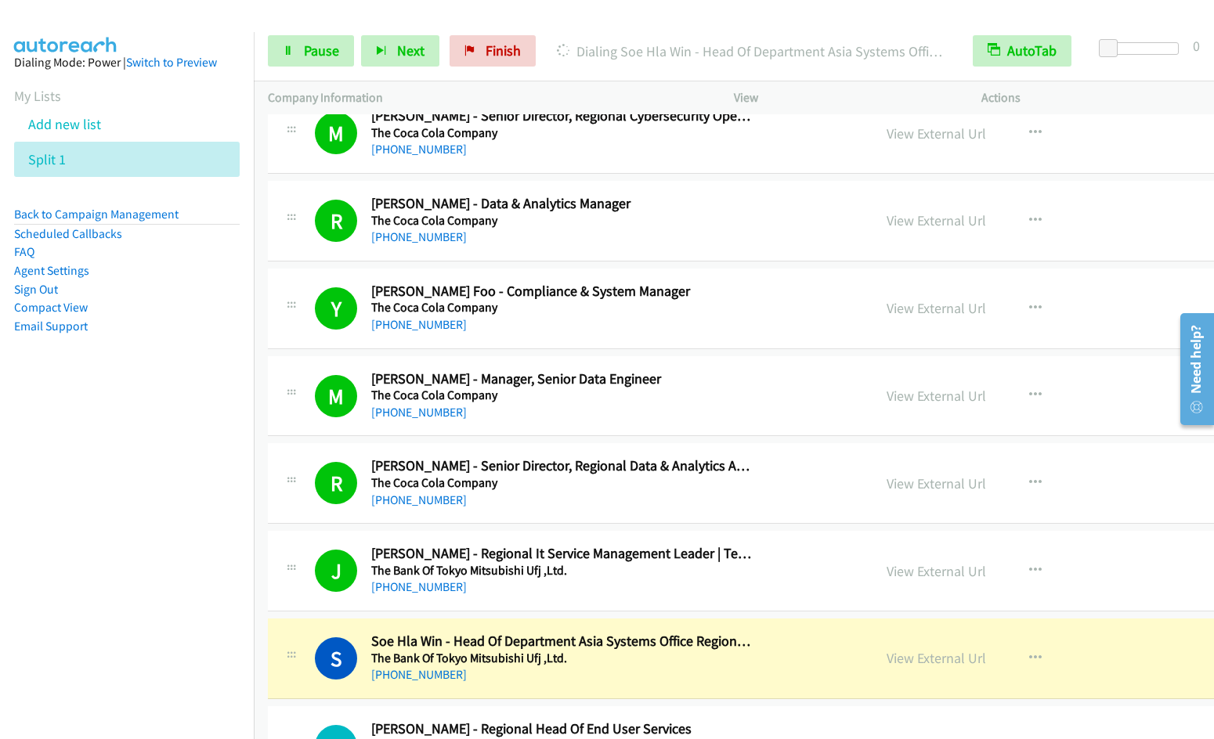
scroll to position [6827, 0]
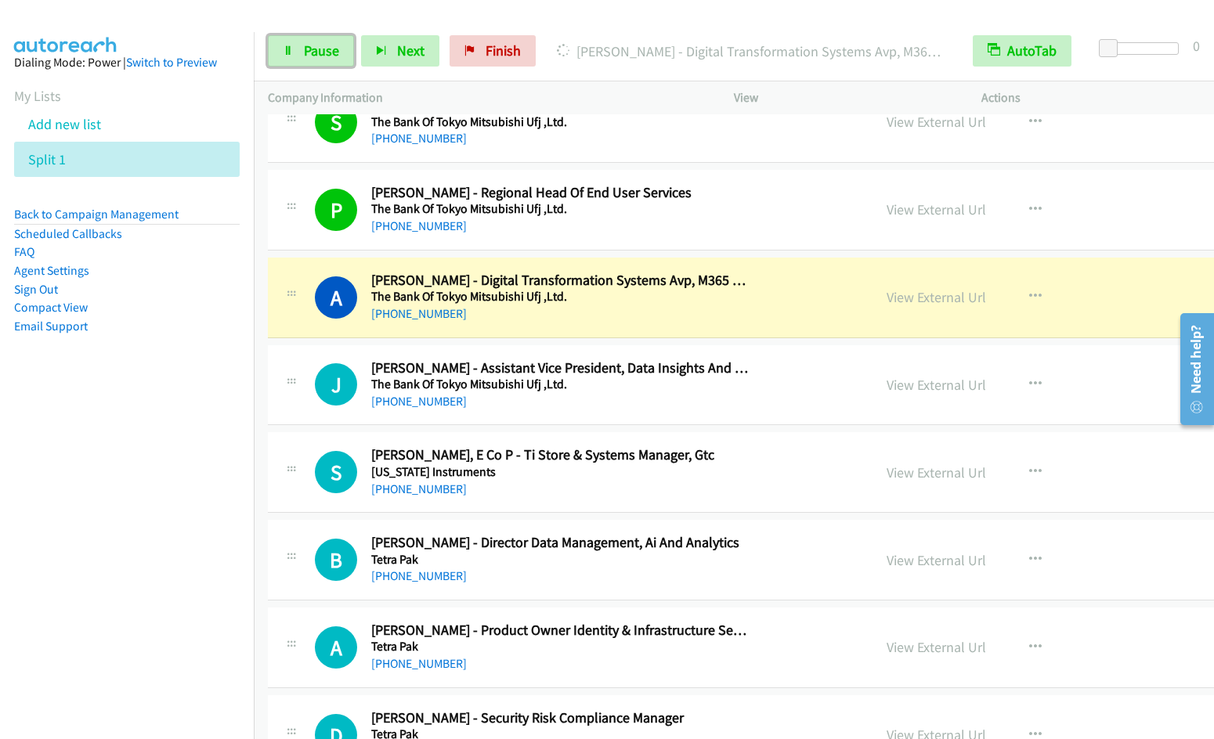
drag, startPoint x: 293, startPoint y: 49, endPoint x: 540, endPoint y: 7, distance: 250.3
click at [294, 49] on link "Pause" at bounding box center [311, 50] width 86 height 31
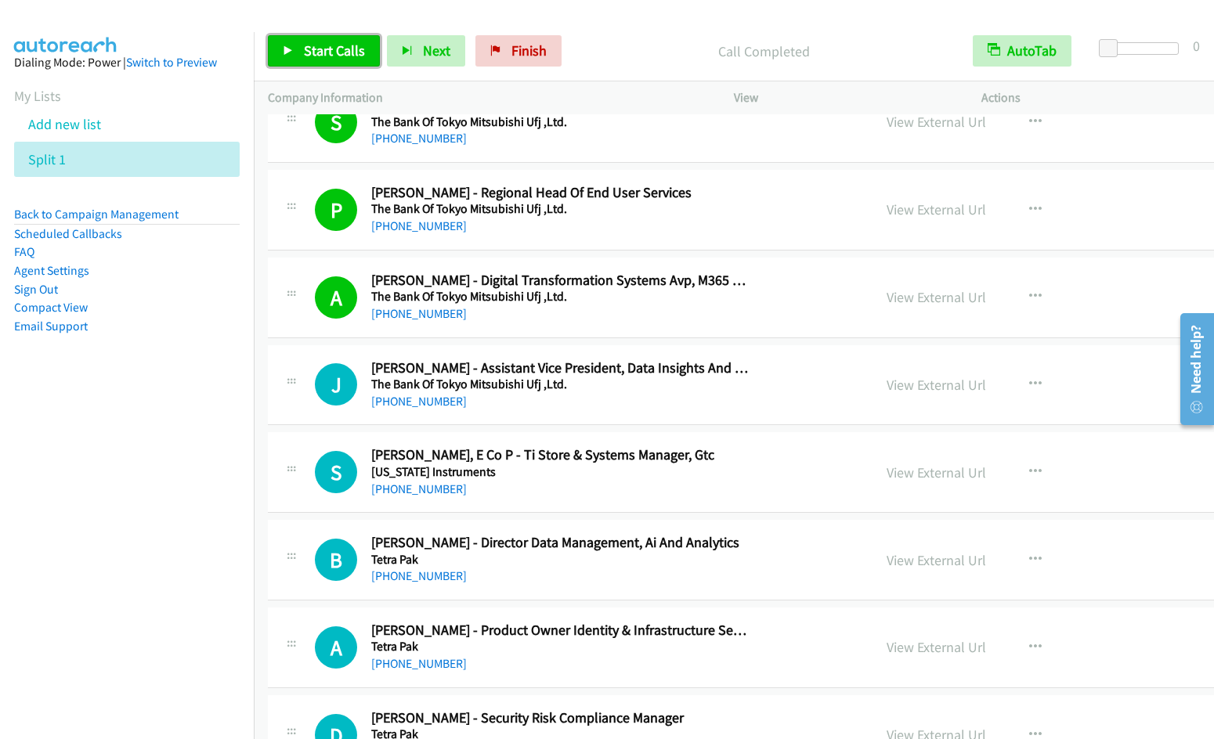
click at [330, 58] on span "Start Calls" at bounding box center [334, 51] width 61 height 18
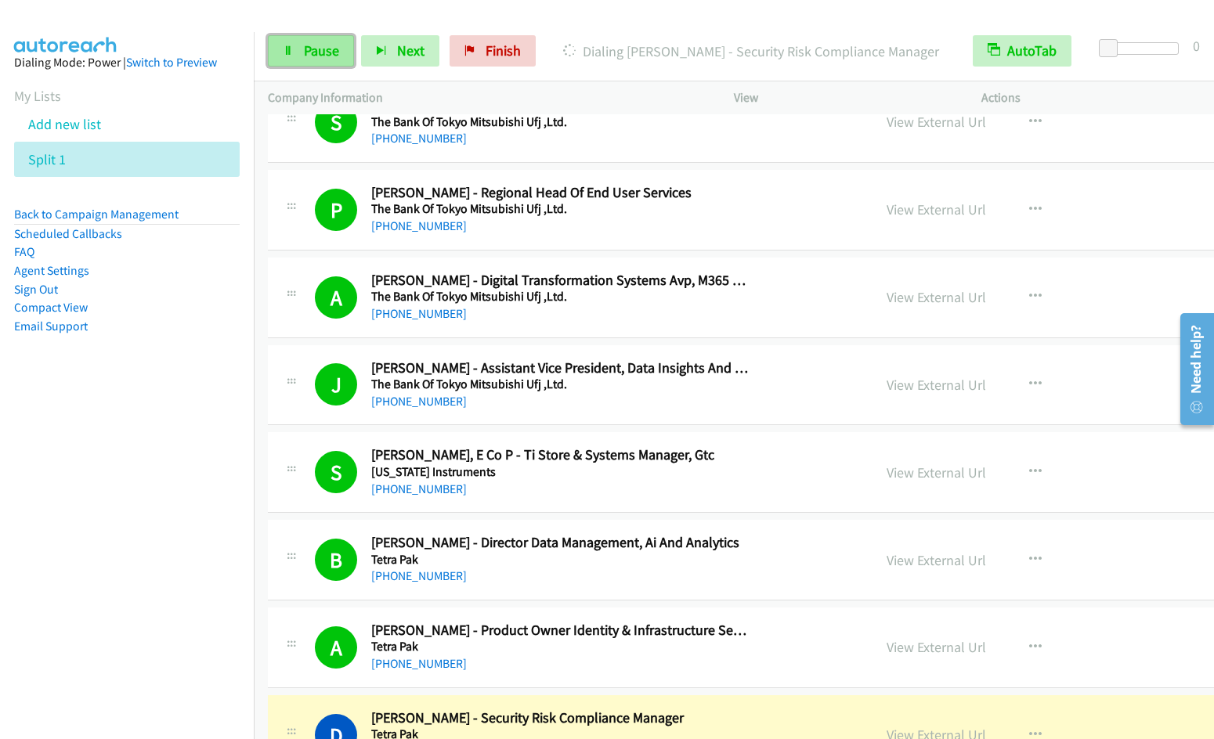
click at [314, 52] on span "Pause" at bounding box center [321, 51] width 35 height 18
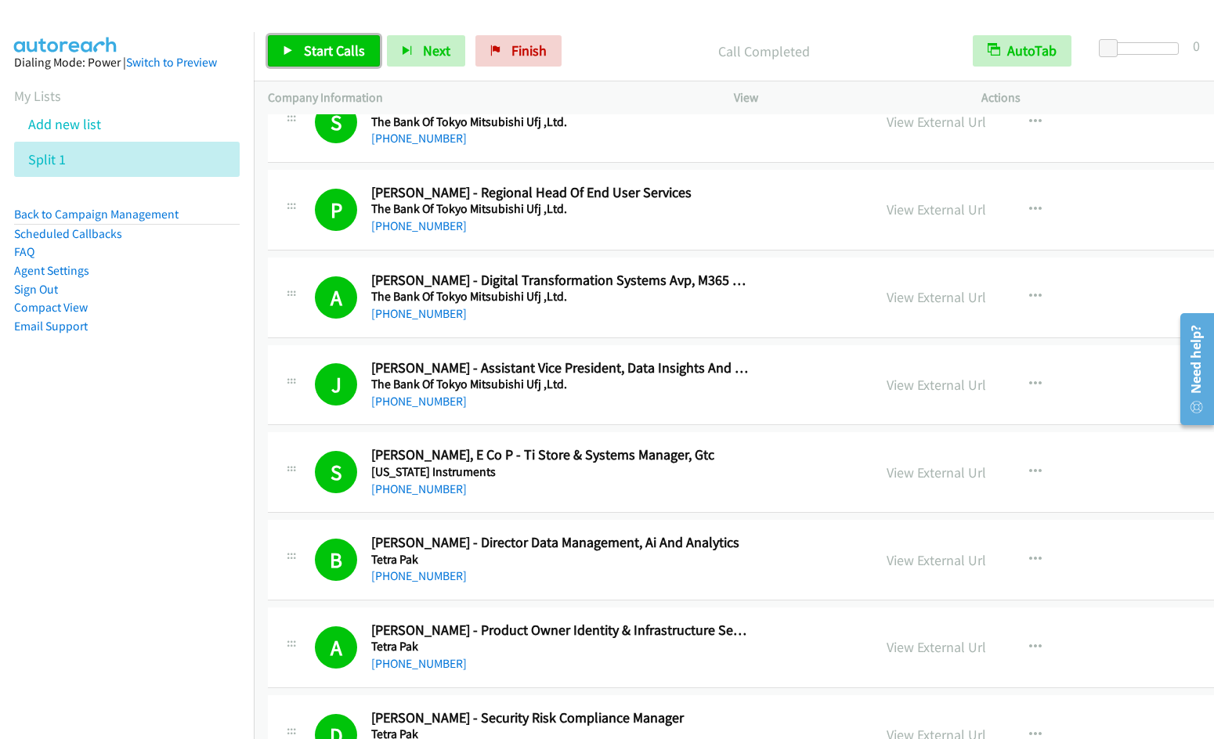
click at [338, 55] on span "Start Calls" at bounding box center [334, 51] width 61 height 18
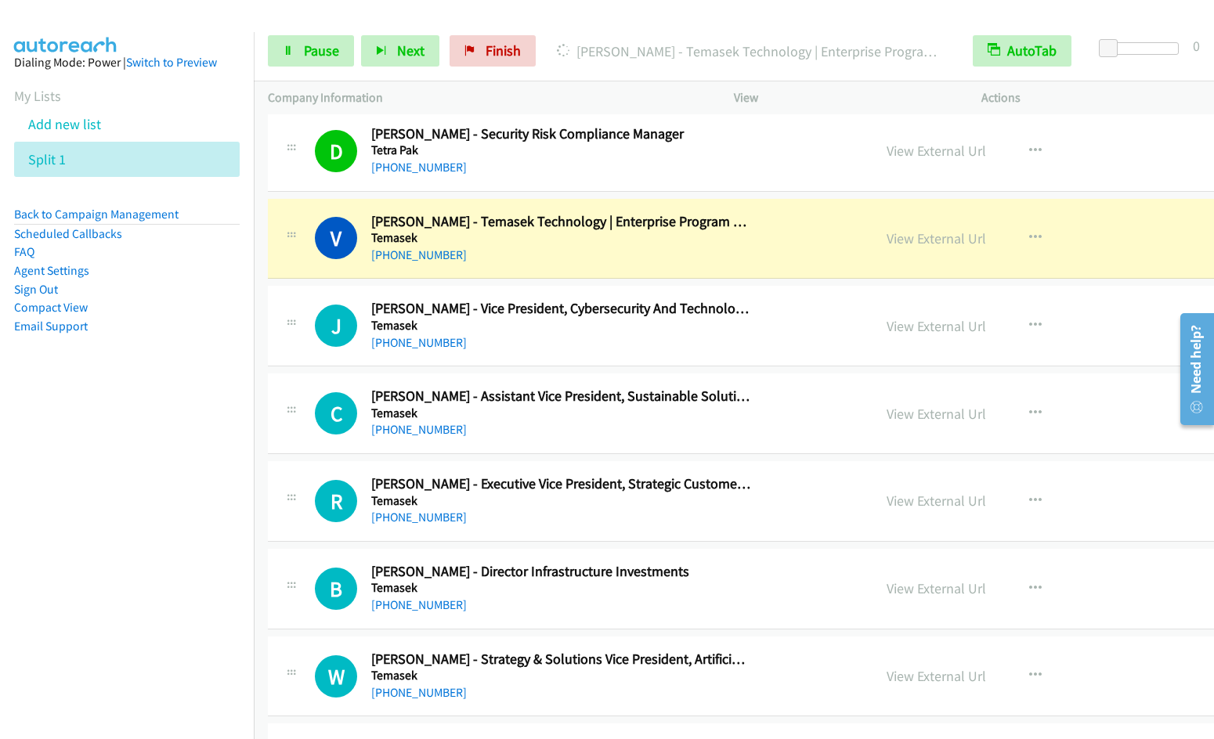
scroll to position [7488, 0]
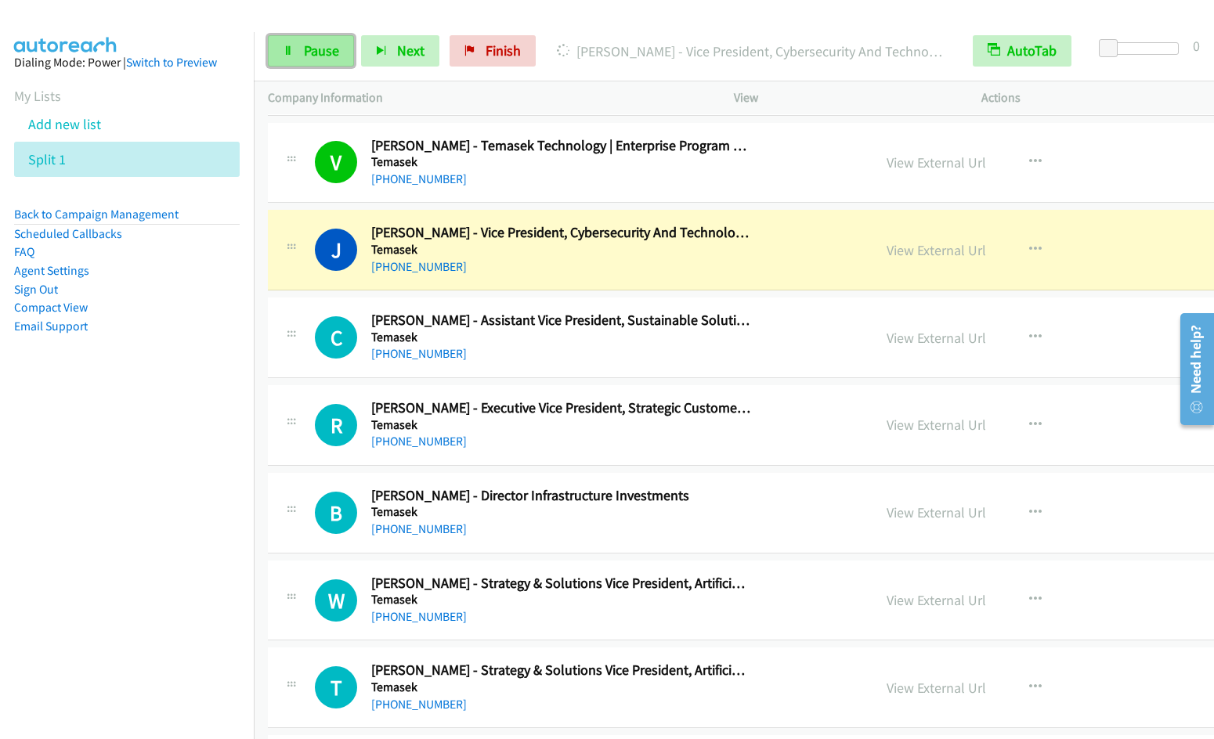
click at [298, 44] on link "Pause" at bounding box center [311, 50] width 86 height 31
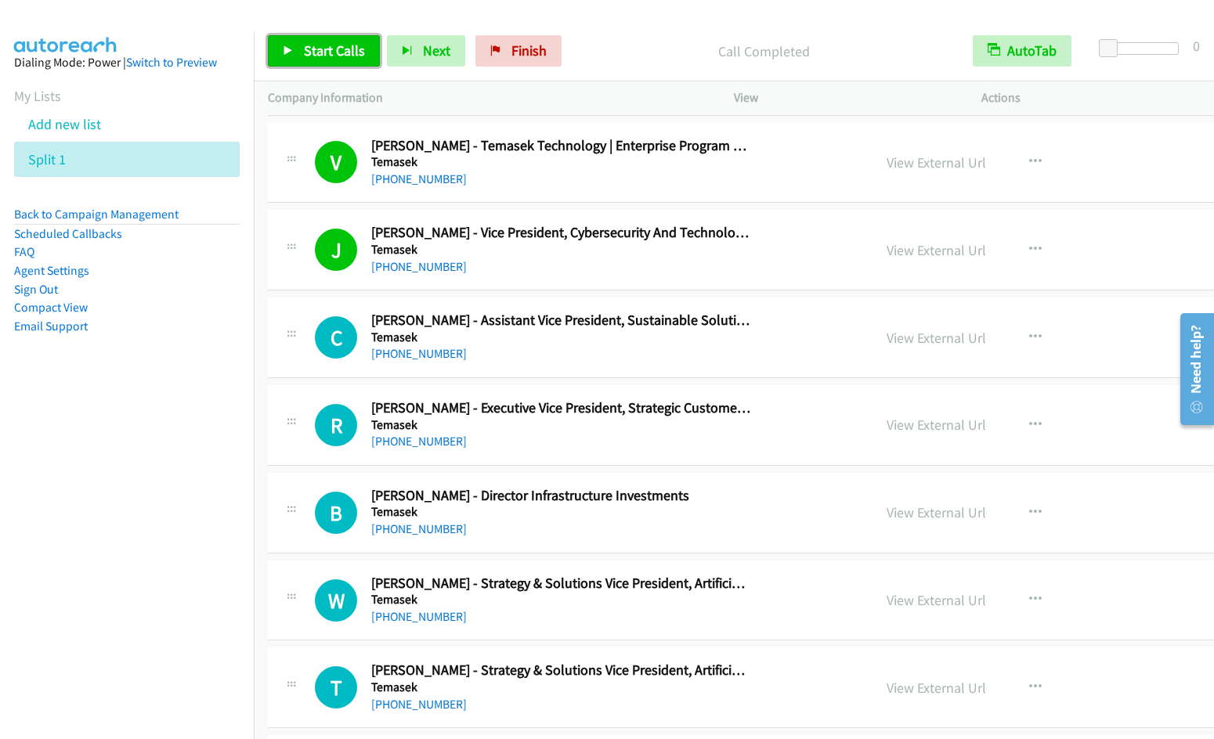
click at [294, 49] on link "Start Calls" at bounding box center [324, 50] width 112 height 31
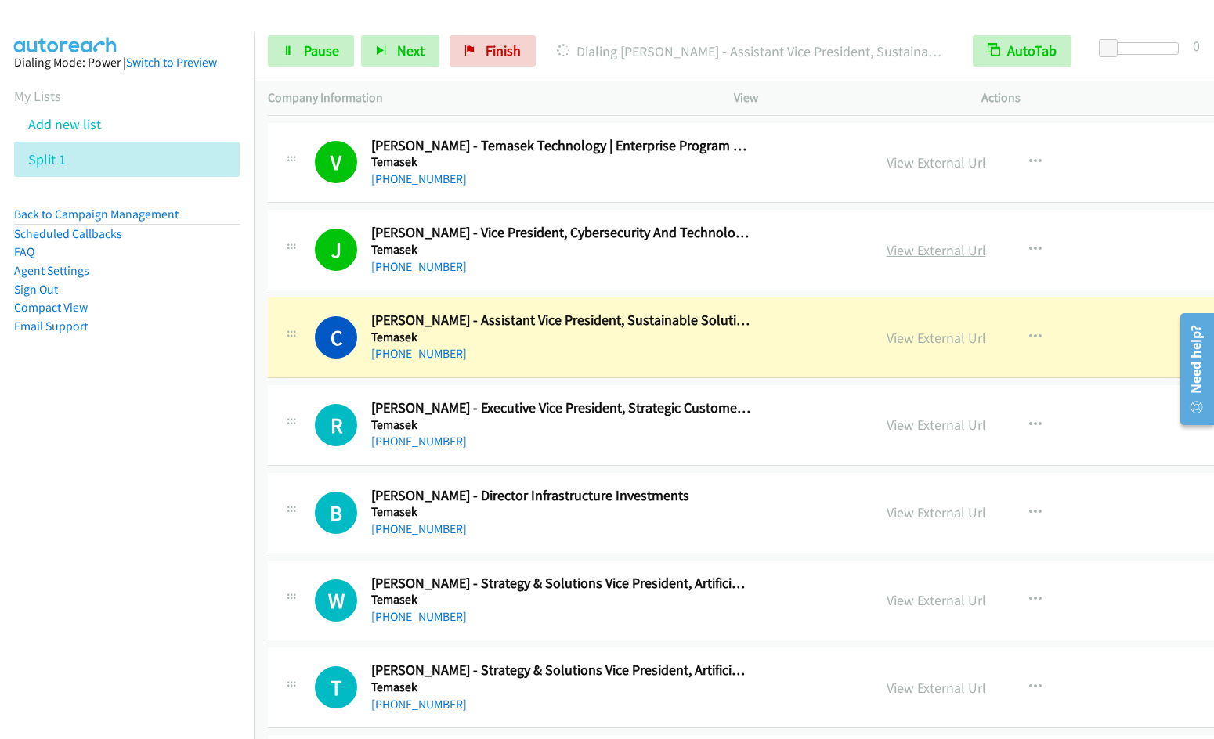
click at [886, 247] on link "View External Url" at bounding box center [935, 250] width 99 height 18
click at [1029, 248] on icon "button" at bounding box center [1035, 250] width 13 height 13
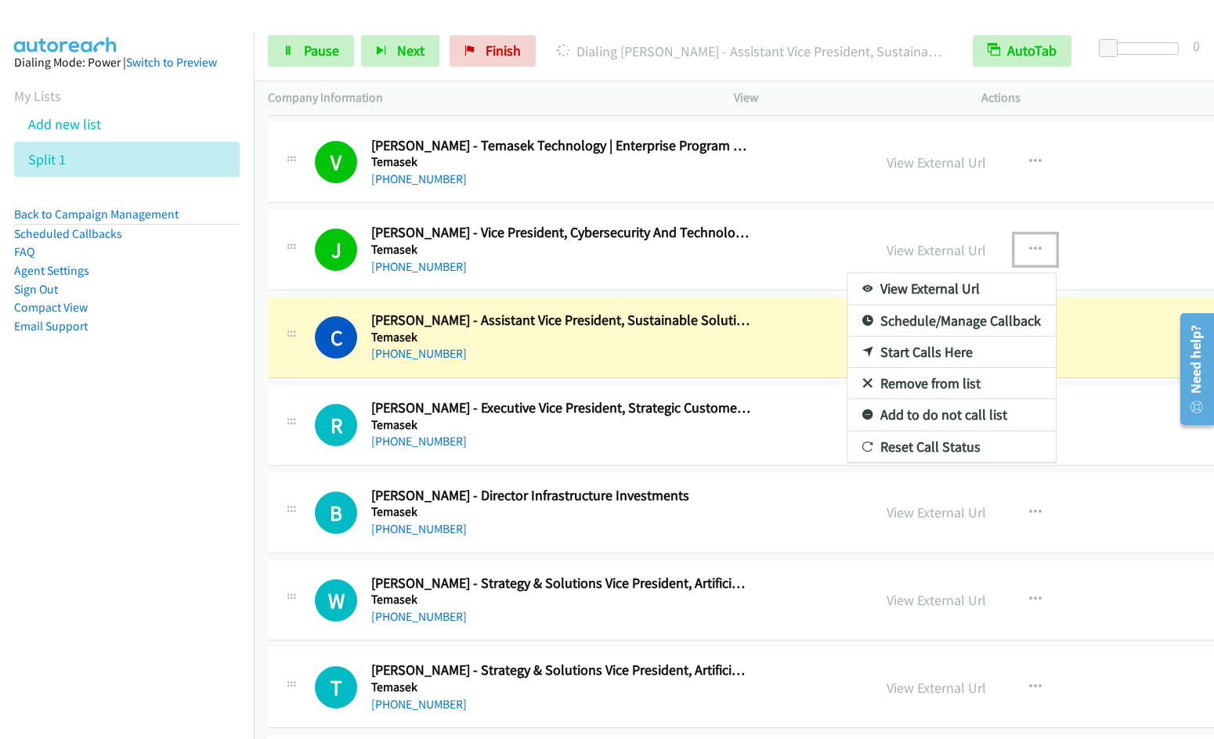
click at [871, 380] on link "Remove from list" at bounding box center [951, 383] width 208 height 31
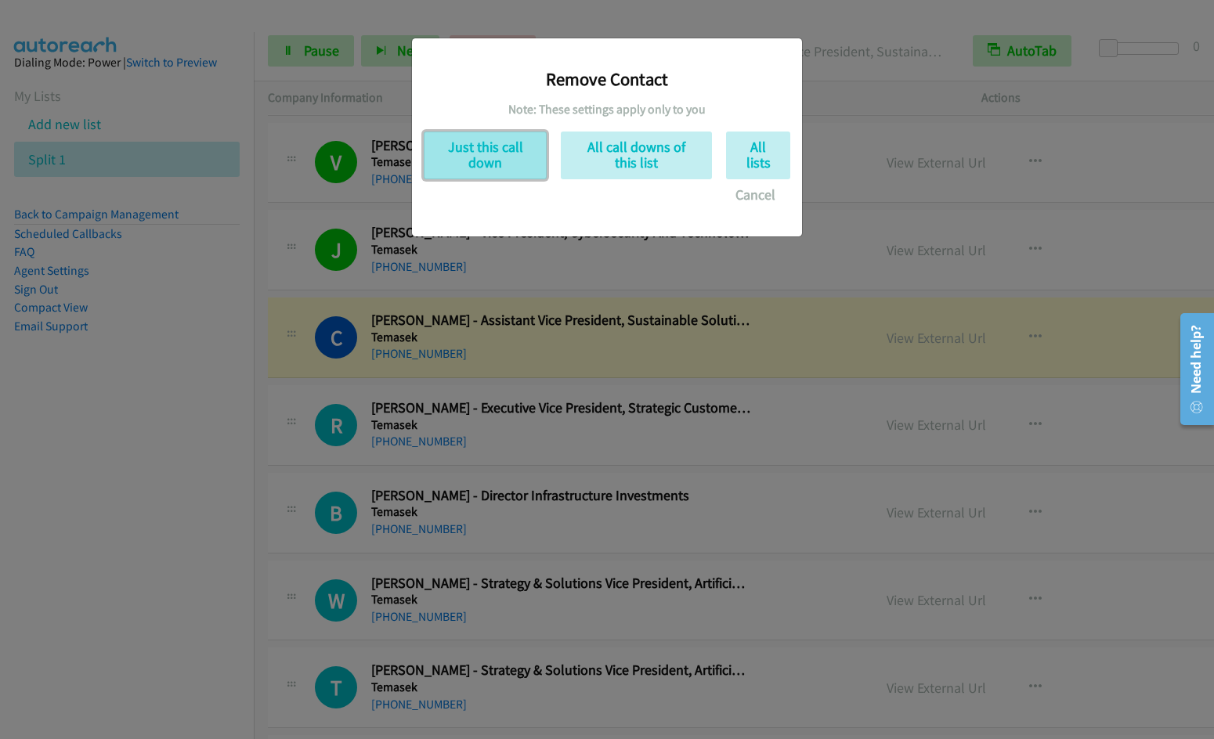
click at [492, 154] on button "Just this call down" at bounding box center [485, 156] width 123 height 48
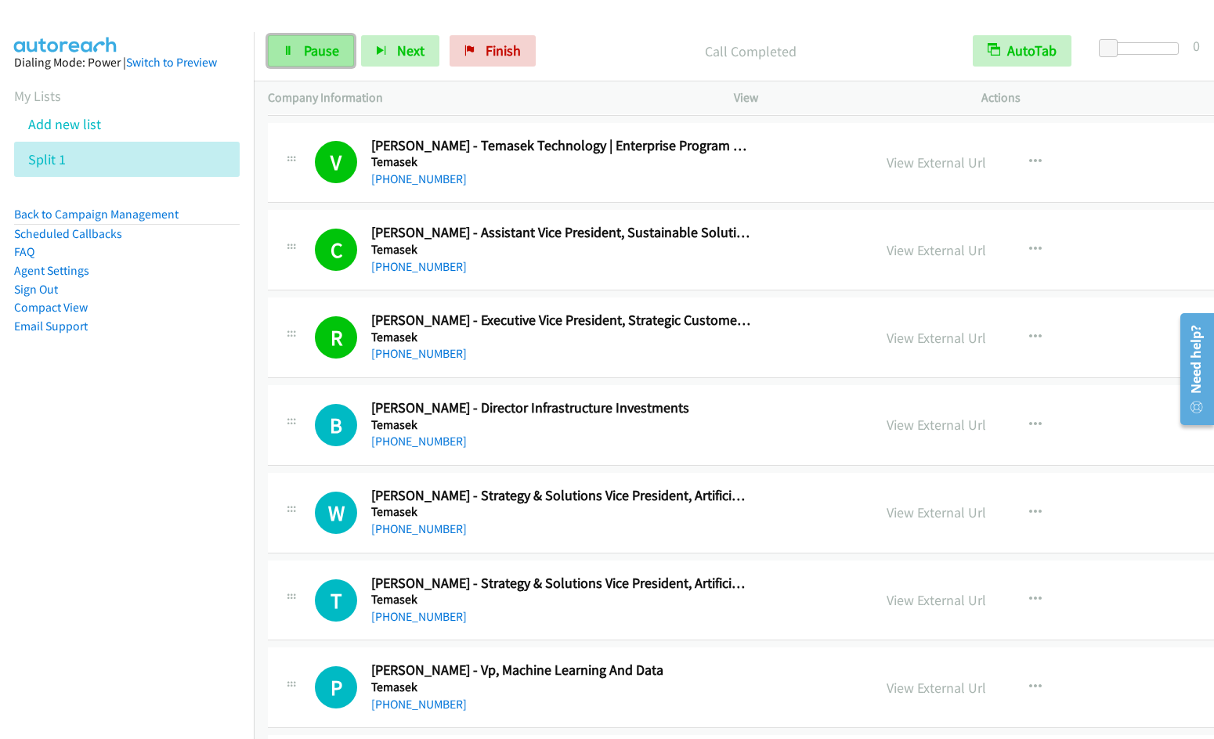
click at [329, 52] on span "Pause" at bounding box center [321, 51] width 35 height 18
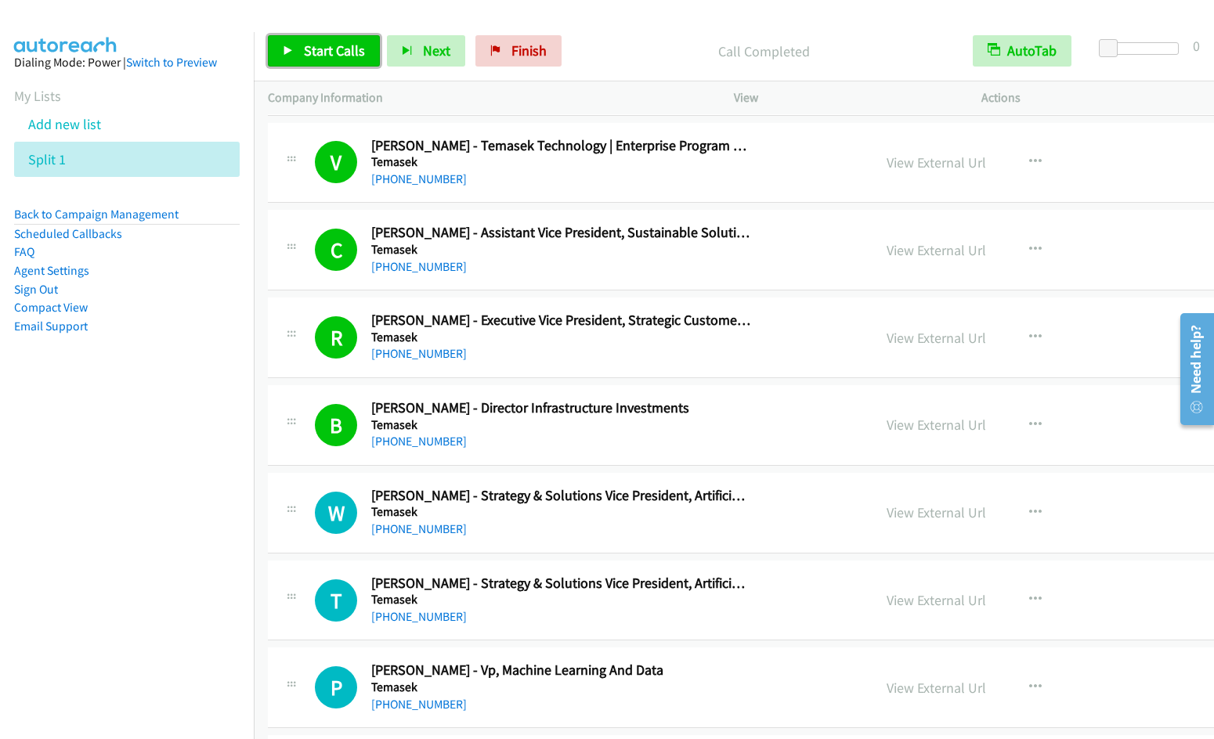
click at [317, 53] on span "Start Calls" at bounding box center [334, 51] width 61 height 18
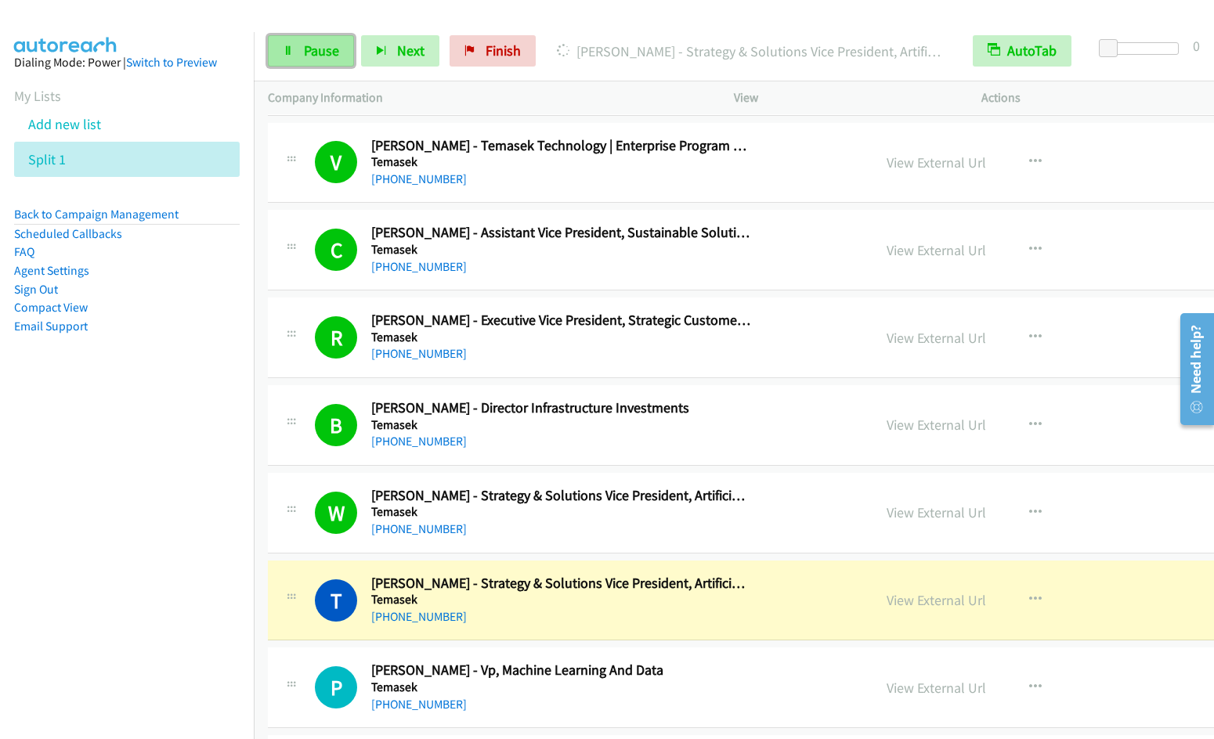
click at [319, 58] on span "Pause" at bounding box center [321, 51] width 35 height 18
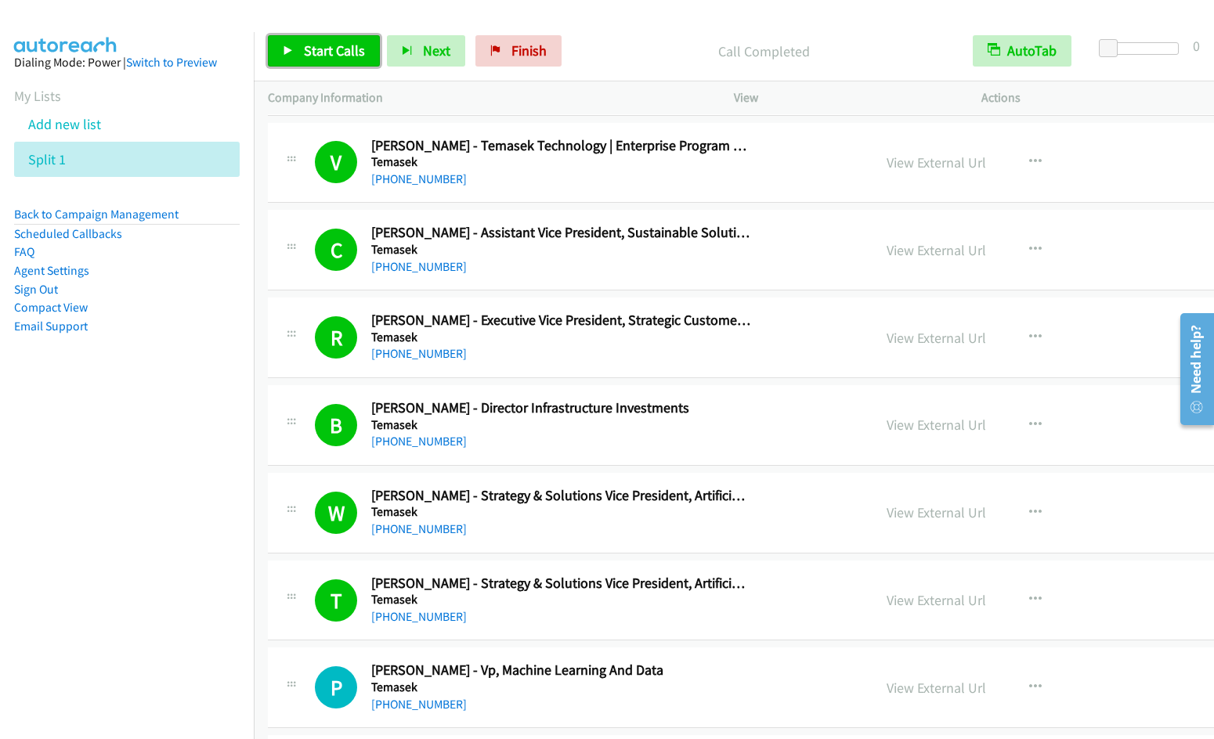
click at [334, 52] on span "Start Calls" at bounding box center [334, 51] width 61 height 18
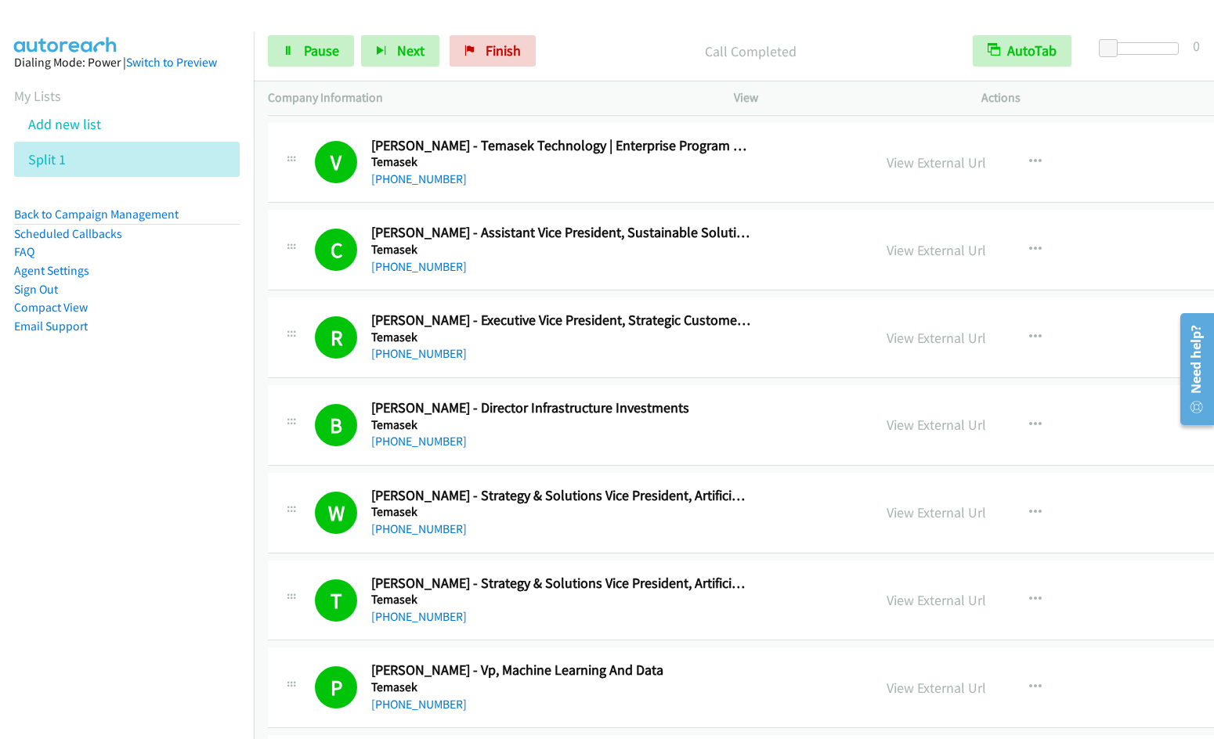
scroll to position [8024, 0]
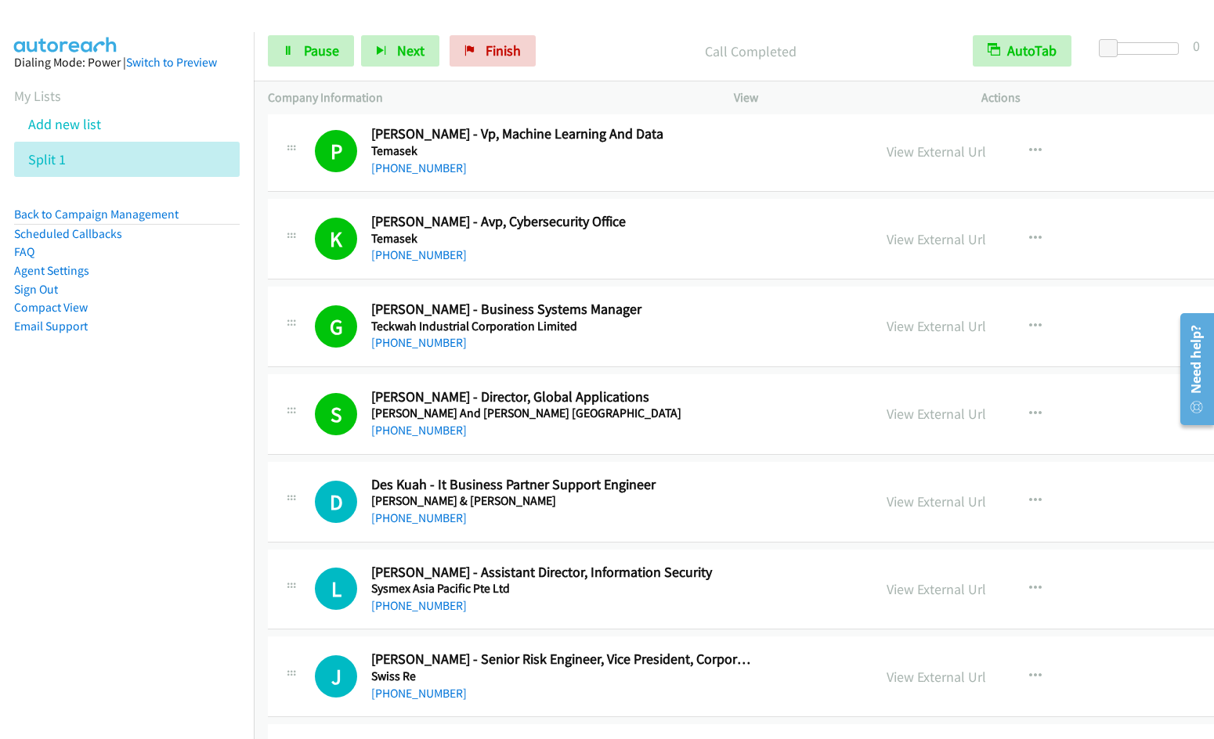
click at [56, 478] on nav "Dialing Mode: Power | Switch to Preview My Lists Add new list Split 1 Back to C…" at bounding box center [127, 401] width 254 height 739
click at [314, 52] on span "Pause" at bounding box center [321, 51] width 35 height 18
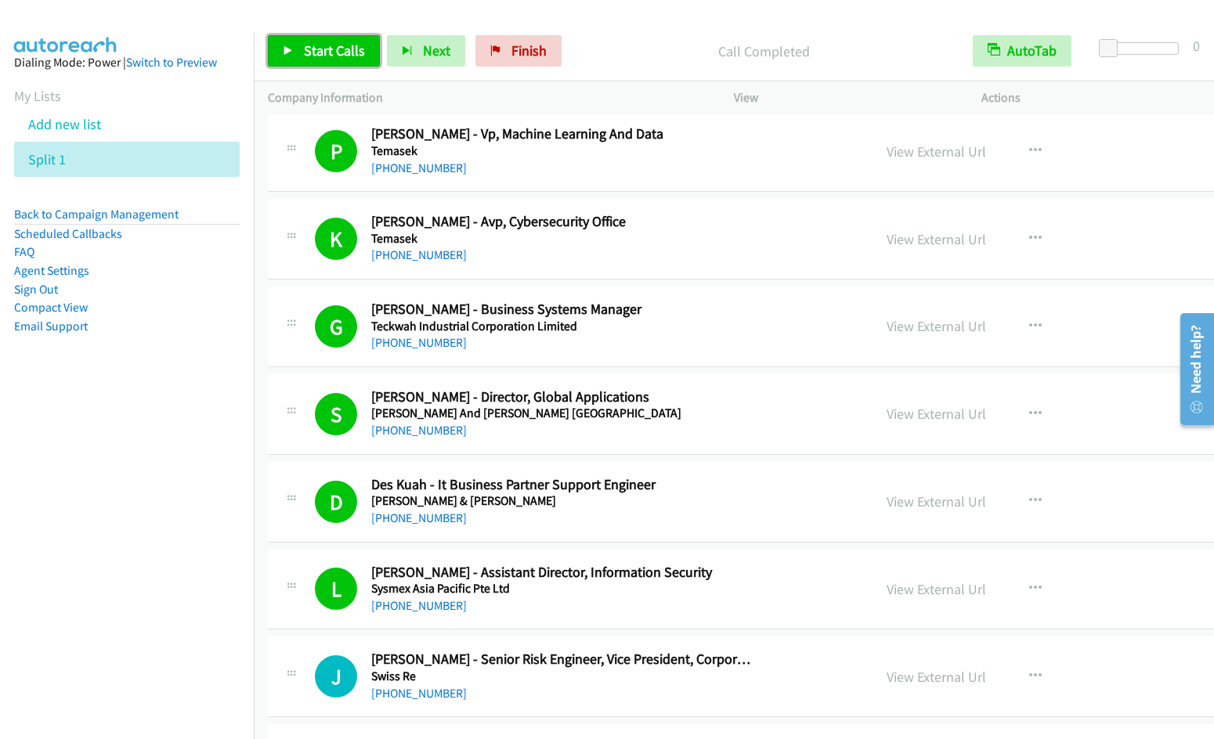
click at [335, 47] on span "Start Calls" at bounding box center [334, 51] width 61 height 18
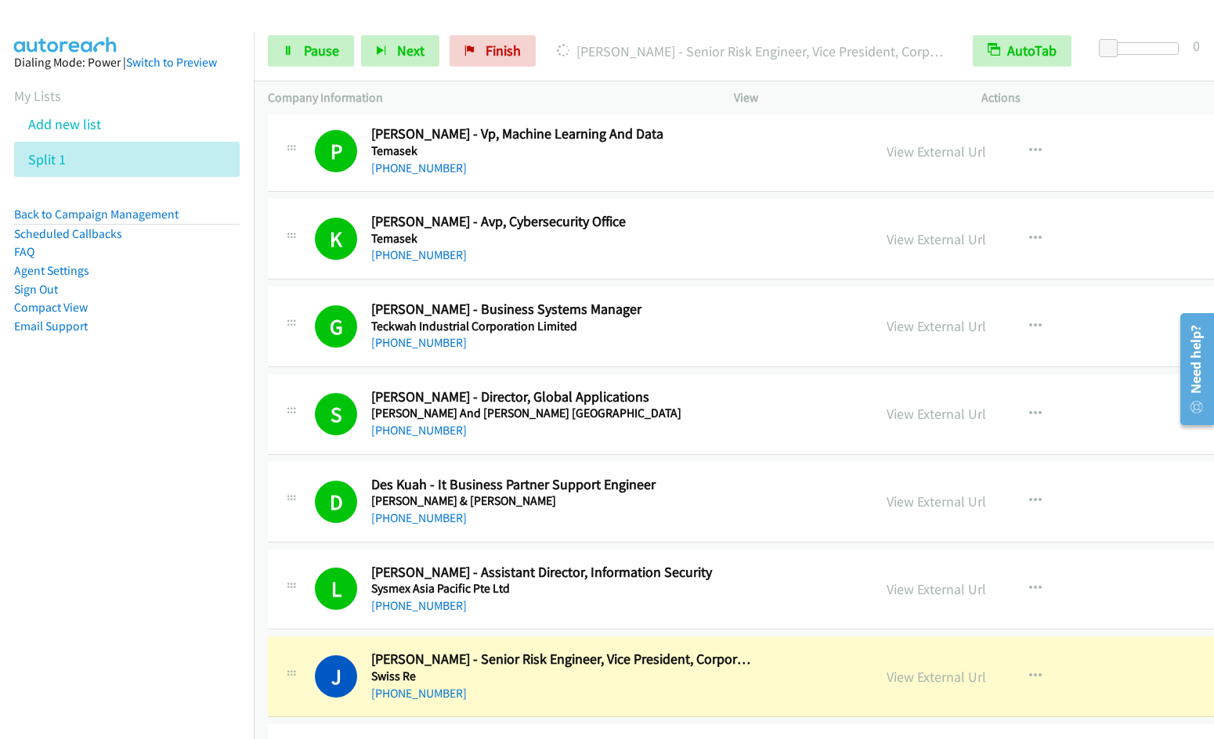
scroll to position [8560, 0]
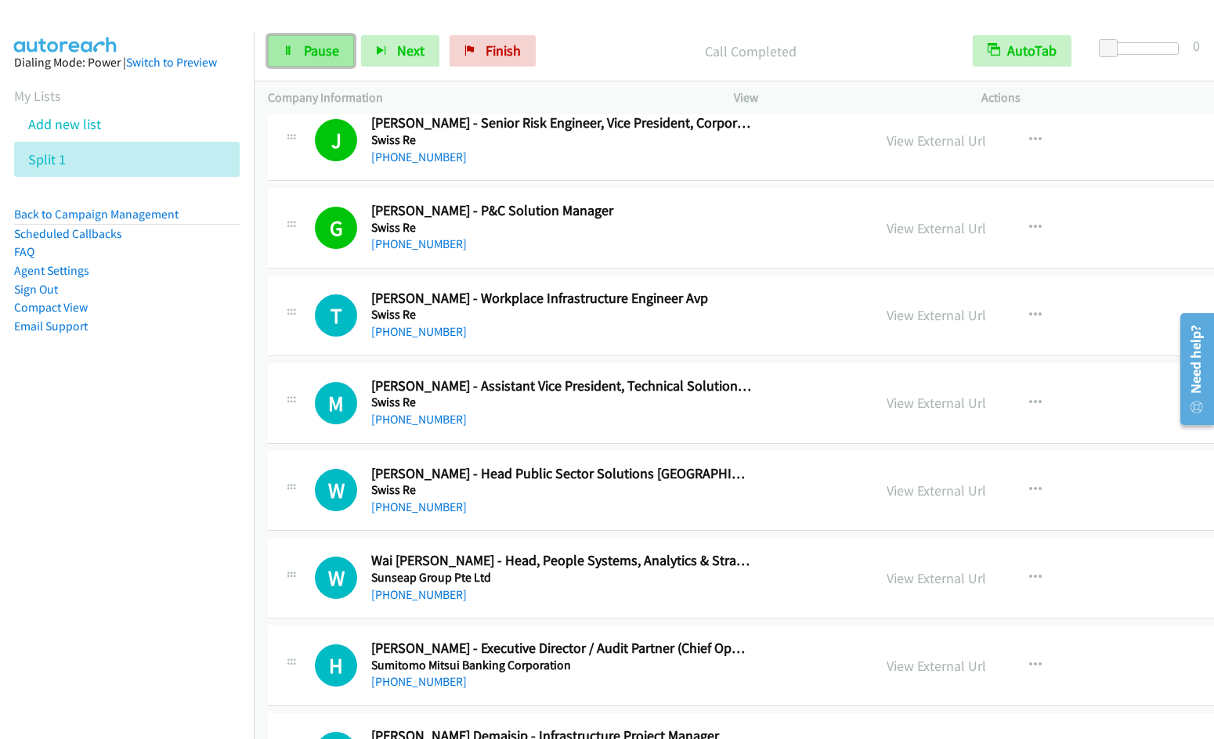
click at [316, 52] on span "Pause" at bounding box center [321, 51] width 35 height 18
click at [326, 46] on span "Start Calls" at bounding box center [334, 51] width 61 height 18
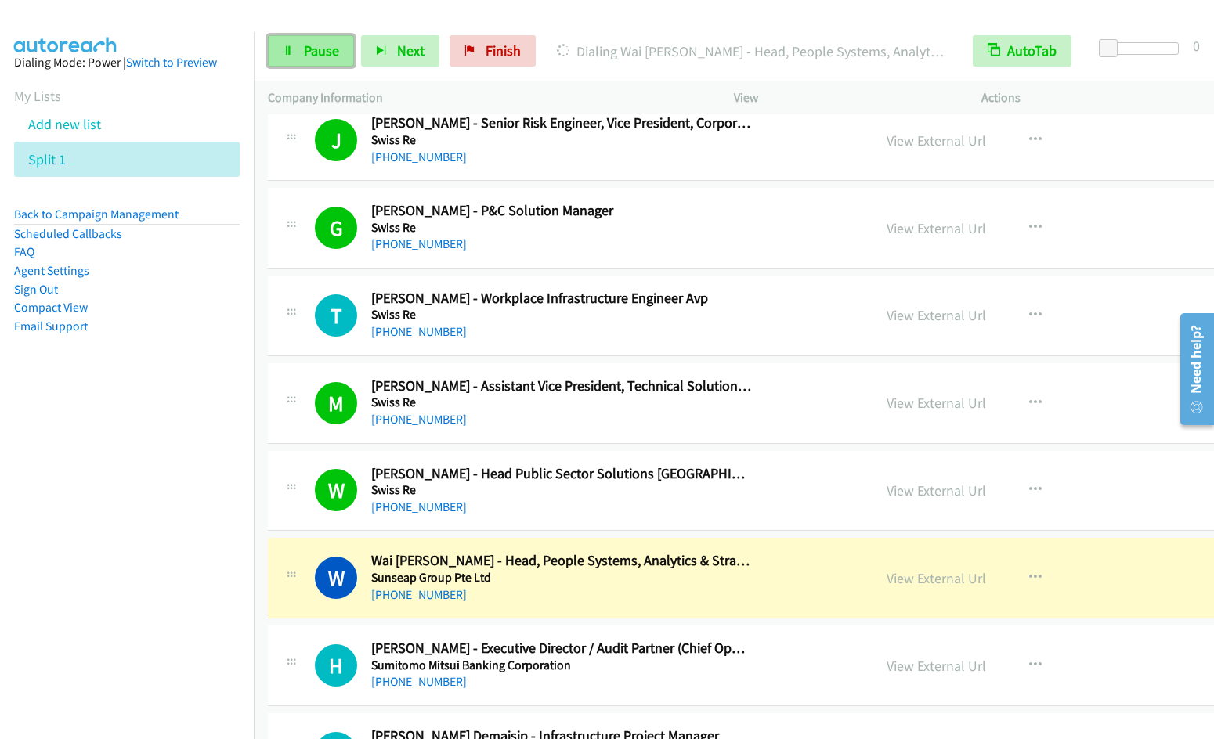
click at [320, 56] on span "Pause" at bounding box center [321, 51] width 35 height 18
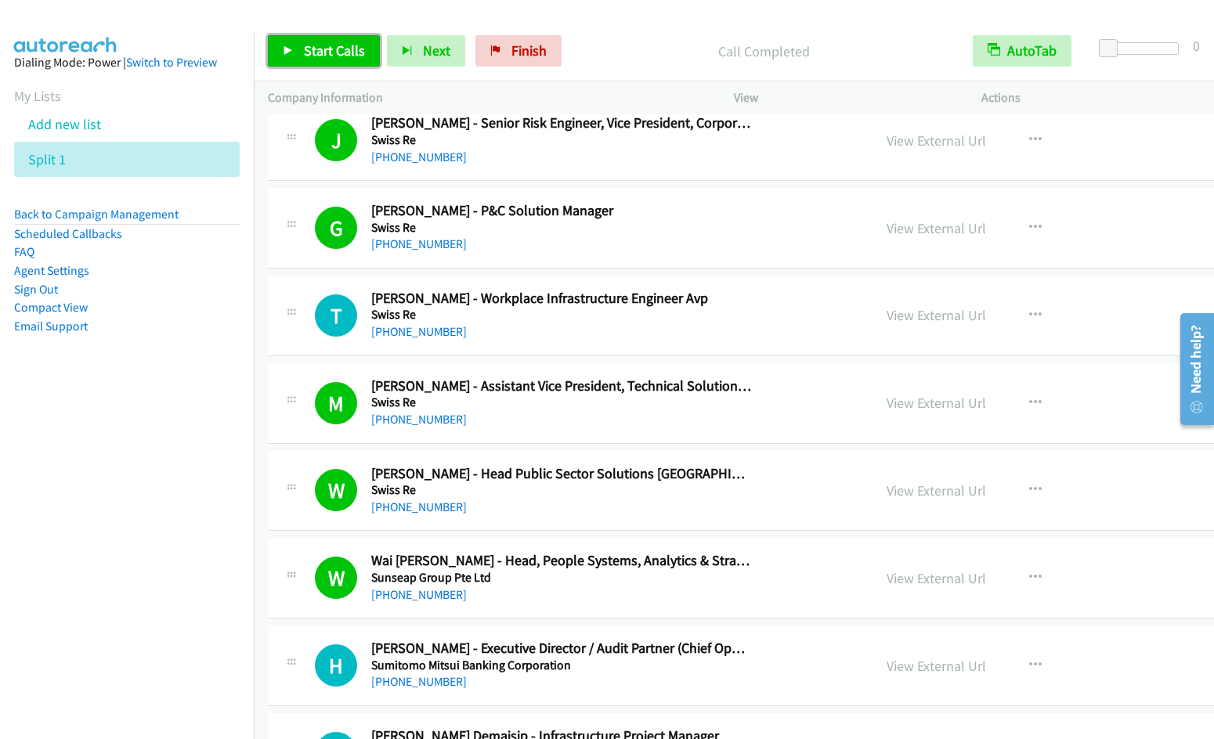
click at [319, 58] on span "Start Calls" at bounding box center [334, 51] width 61 height 18
click at [1029, 574] on icon "button" at bounding box center [1035, 578] width 13 height 13
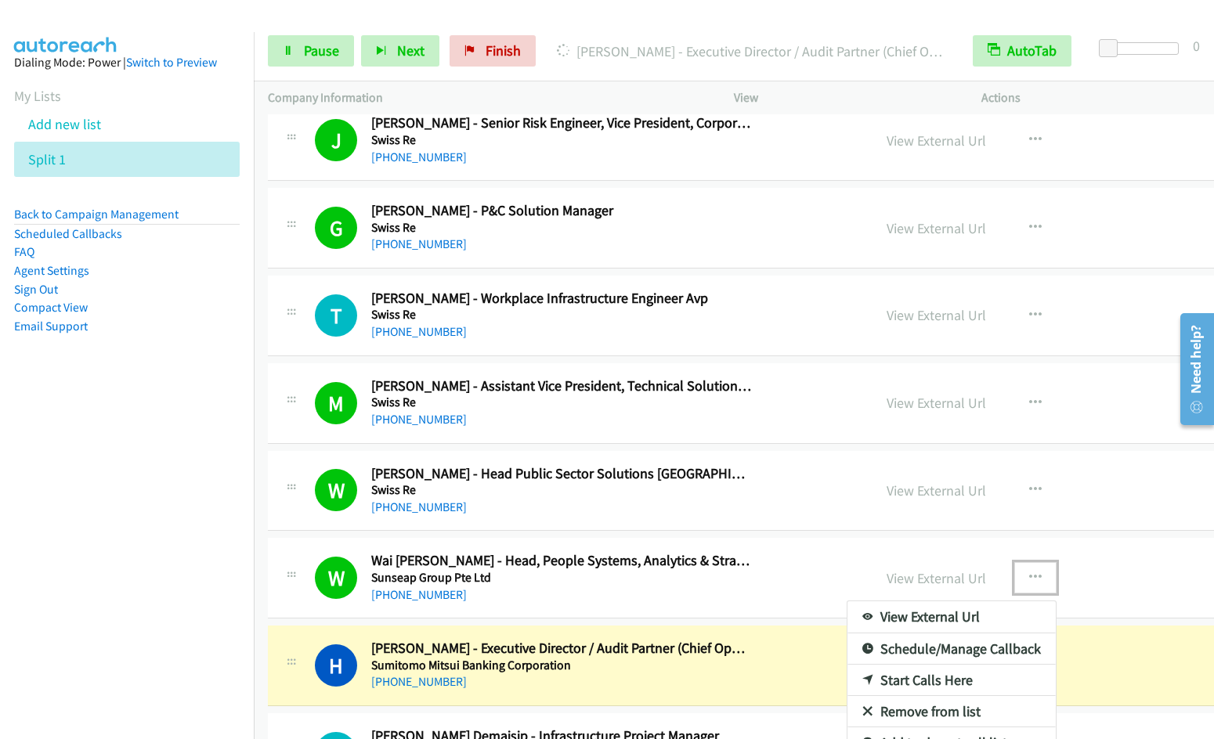
click at [849, 707] on link "Remove from list" at bounding box center [951, 711] width 208 height 31
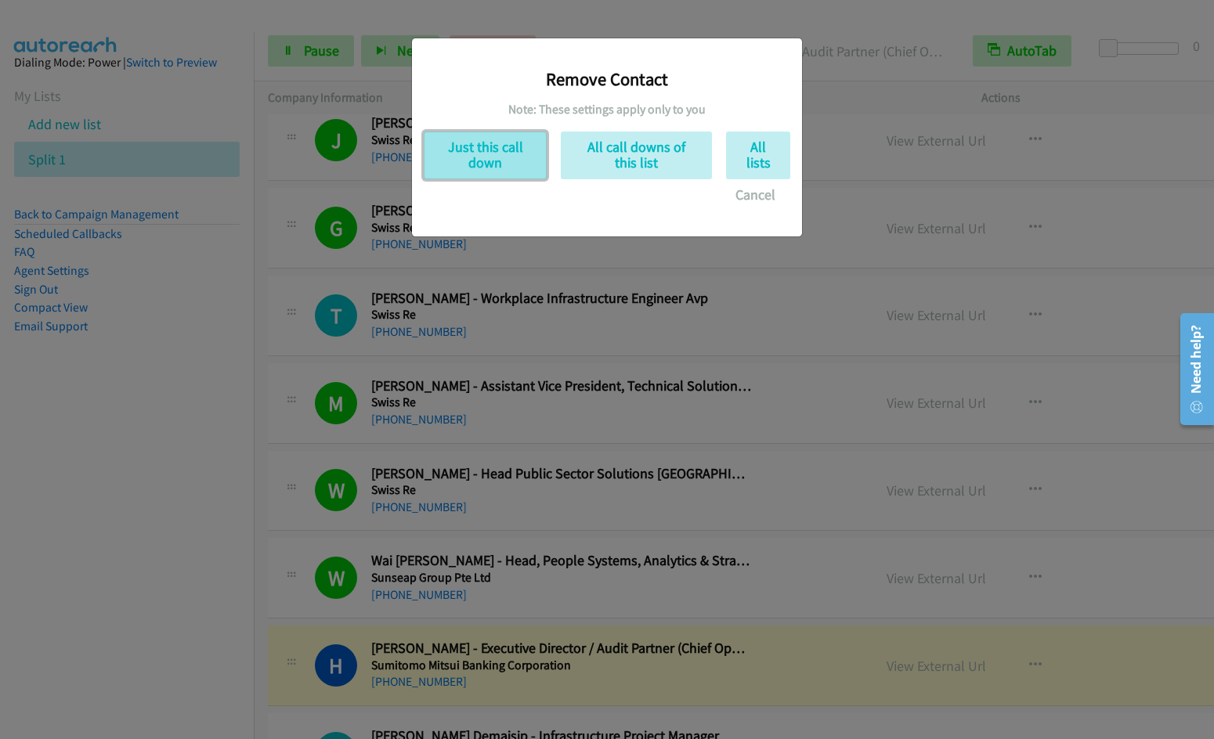
click at [459, 155] on button "Just this call down" at bounding box center [485, 156] width 123 height 48
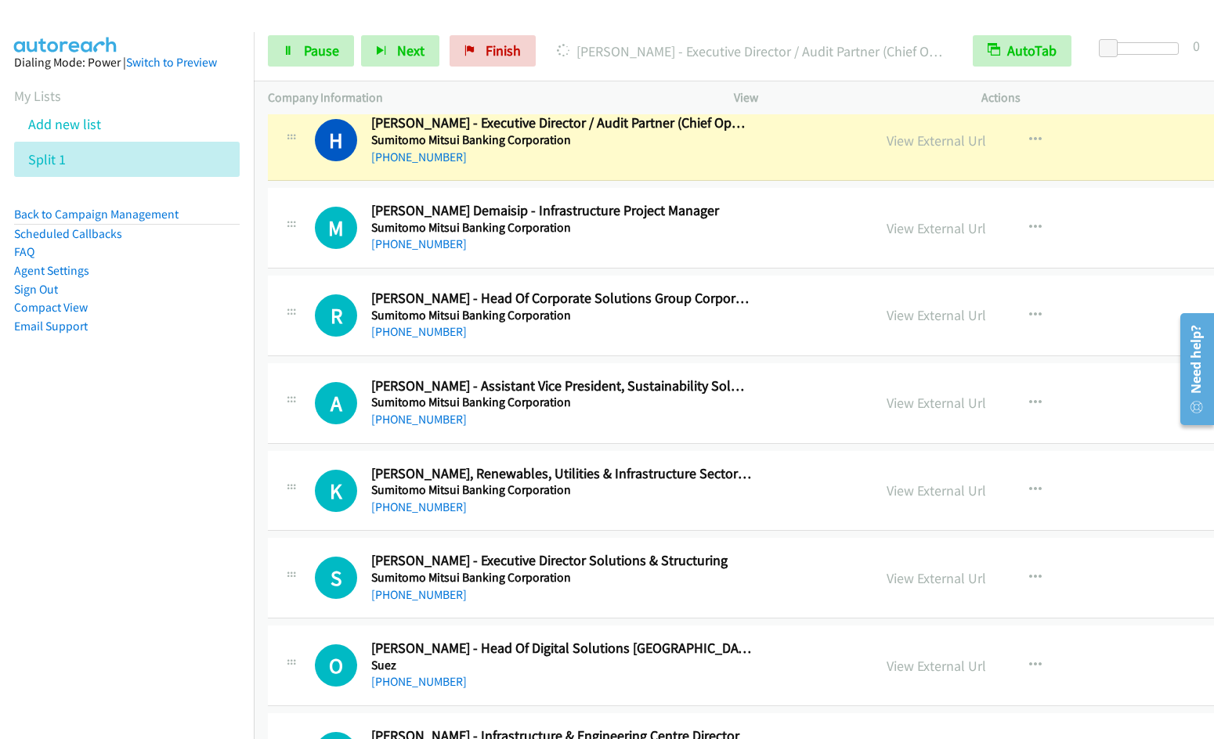
scroll to position [8989, 0]
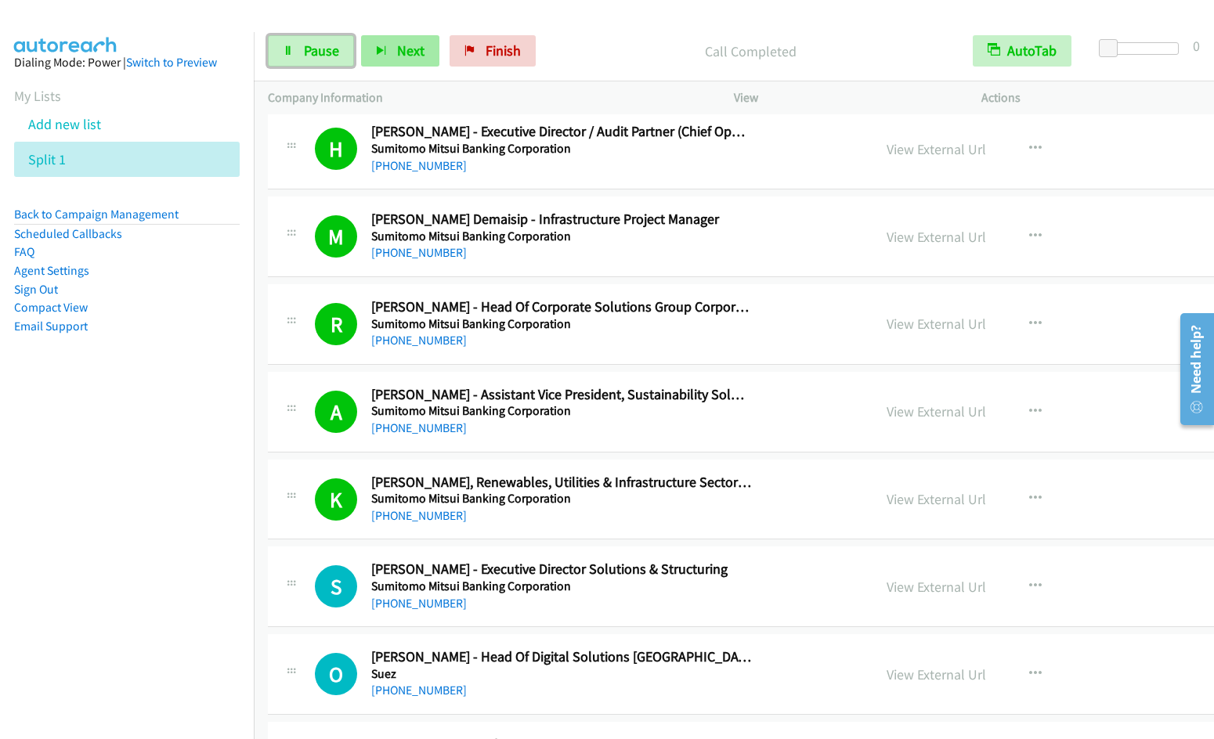
click at [322, 49] on span "Pause" at bounding box center [321, 51] width 35 height 18
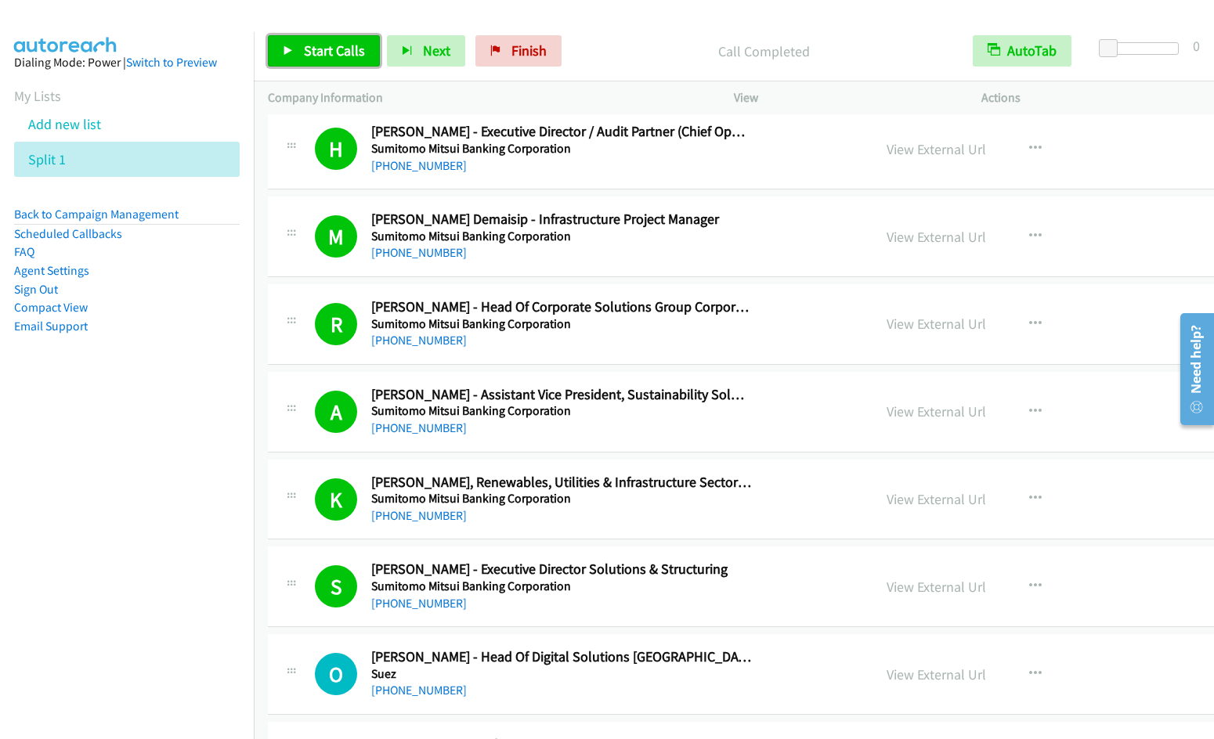
click at [336, 42] on span "Start Calls" at bounding box center [334, 51] width 61 height 18
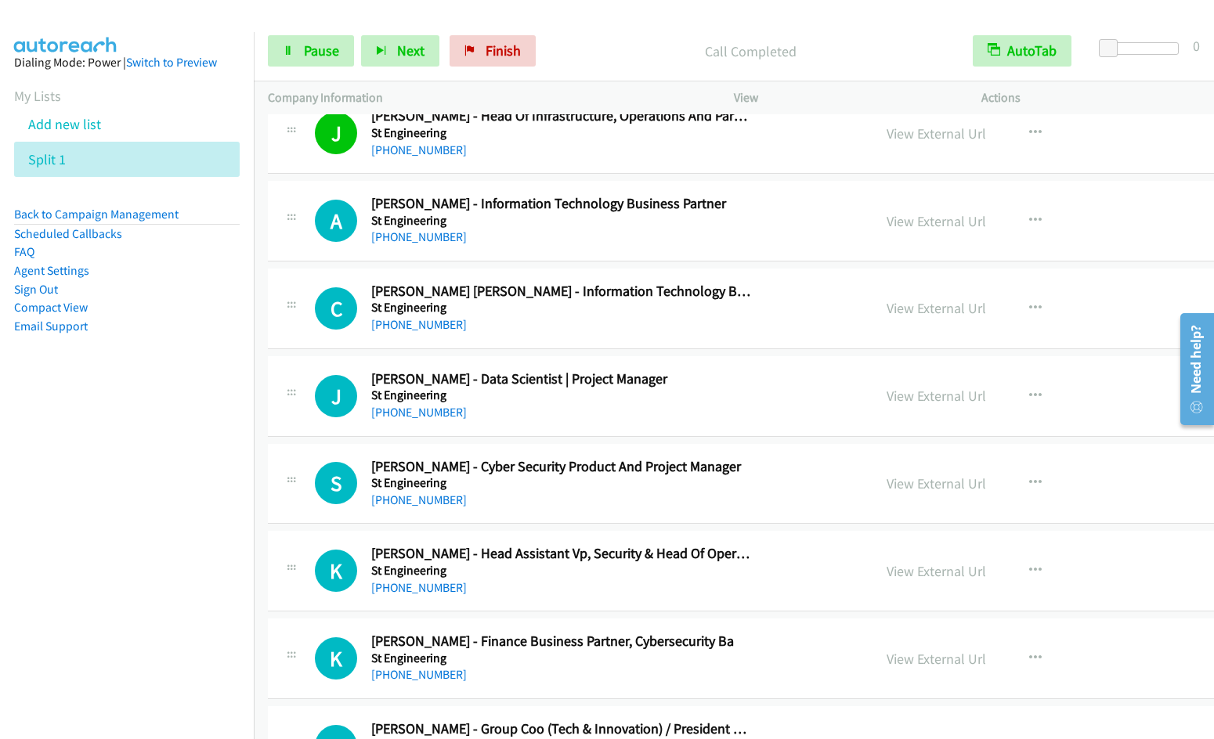
scroll to position [9937, 0]
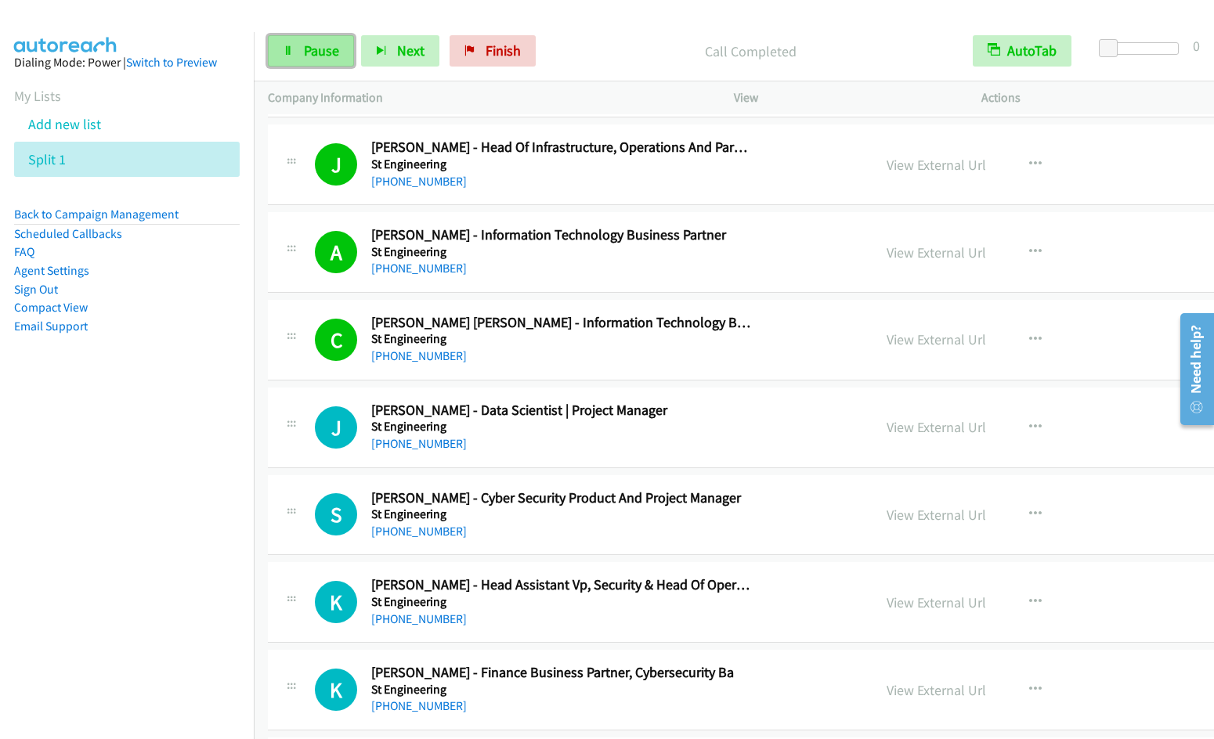
click at [301, 56] on link "Pause" at bounding box center [311, 50] width 86 height 31
